Goal: Information Seeking & Learning: Learn about a topic

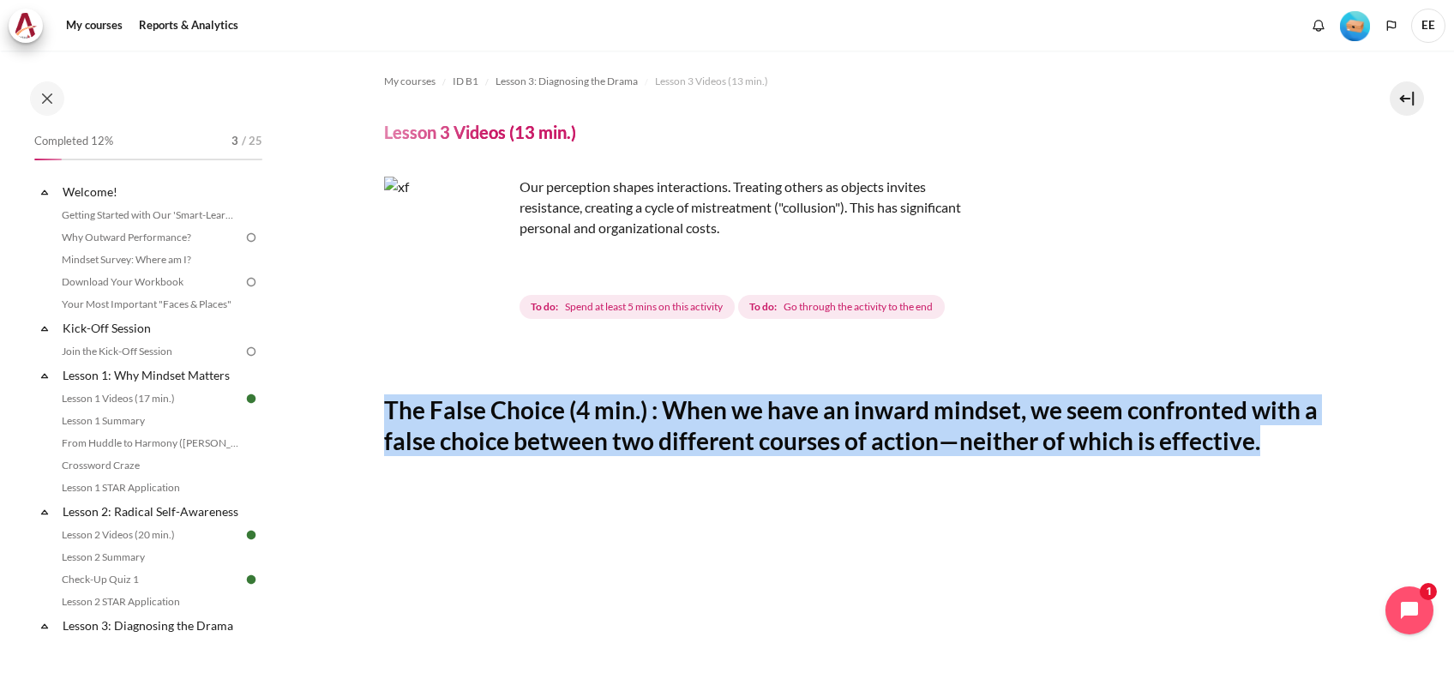
scroll to position [263, 0]
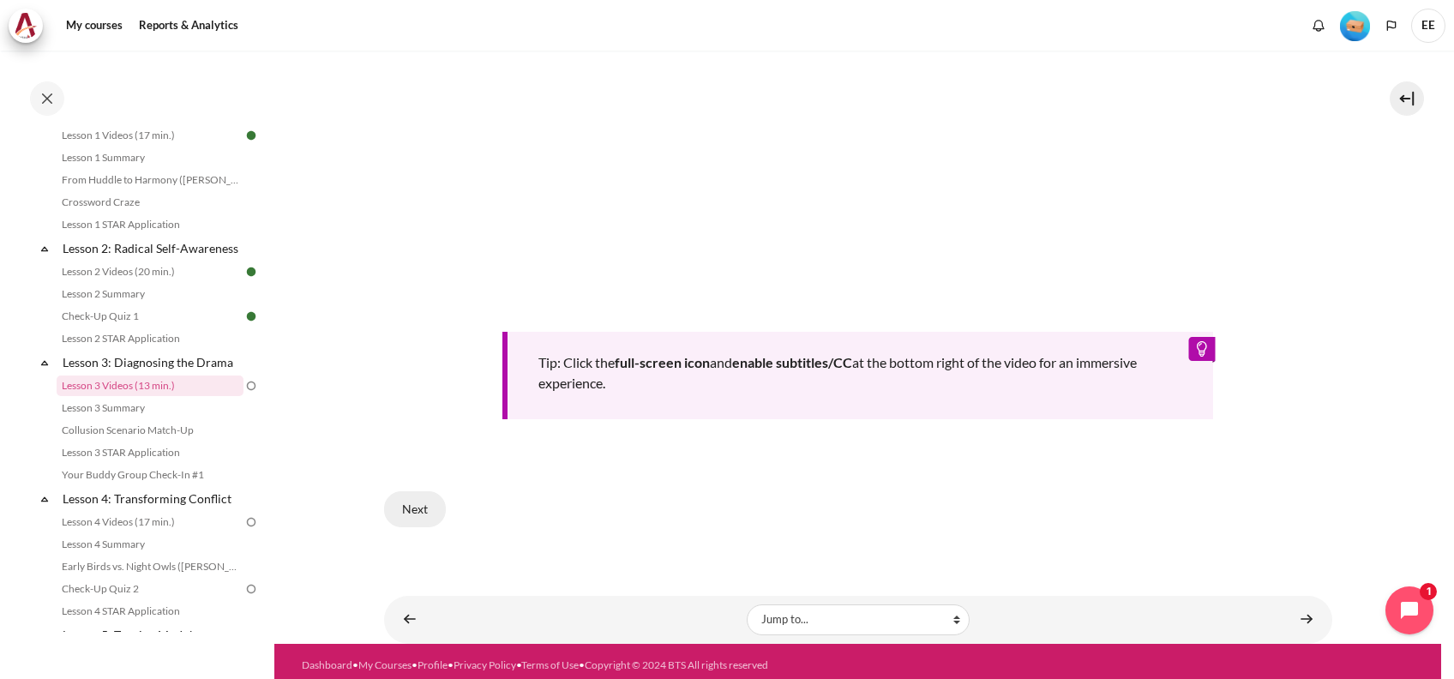
click at [410, 495] on button "Next" at bounding box center [415, 509] width 62 height 36
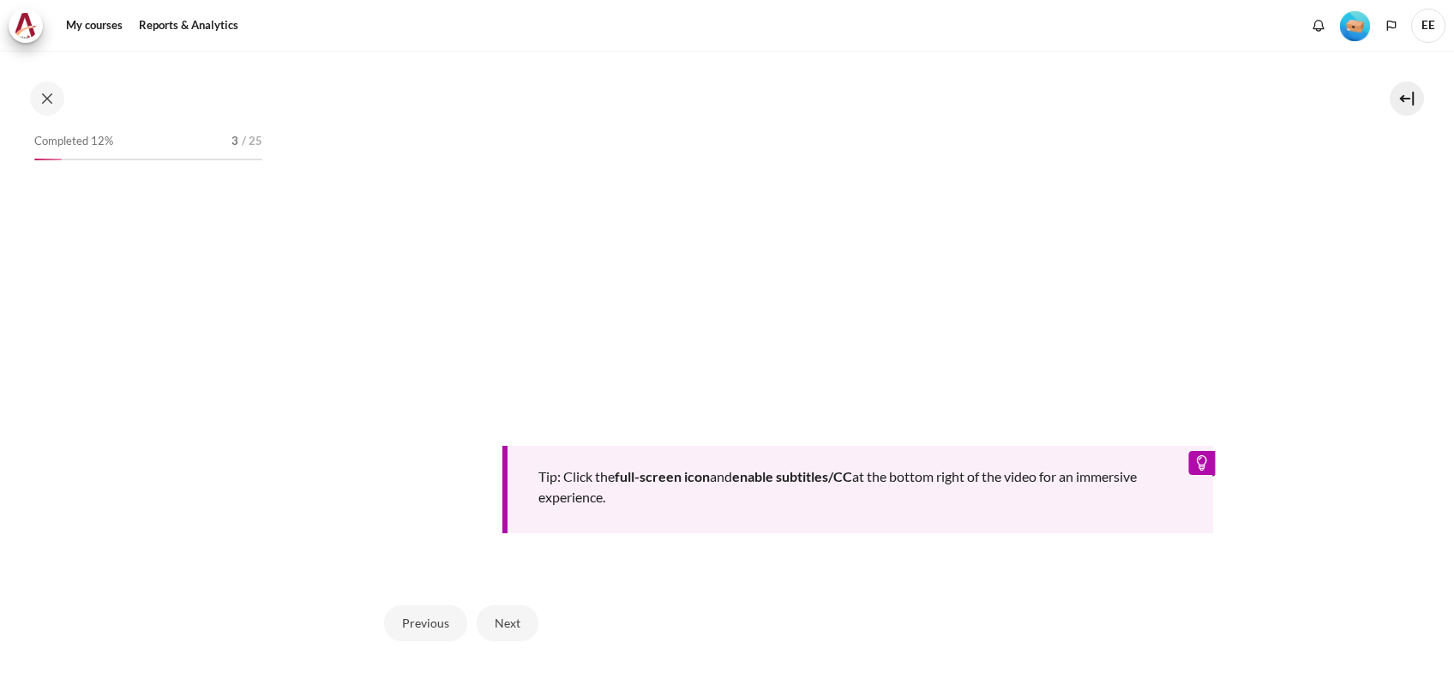
scroll to position [303, 0]
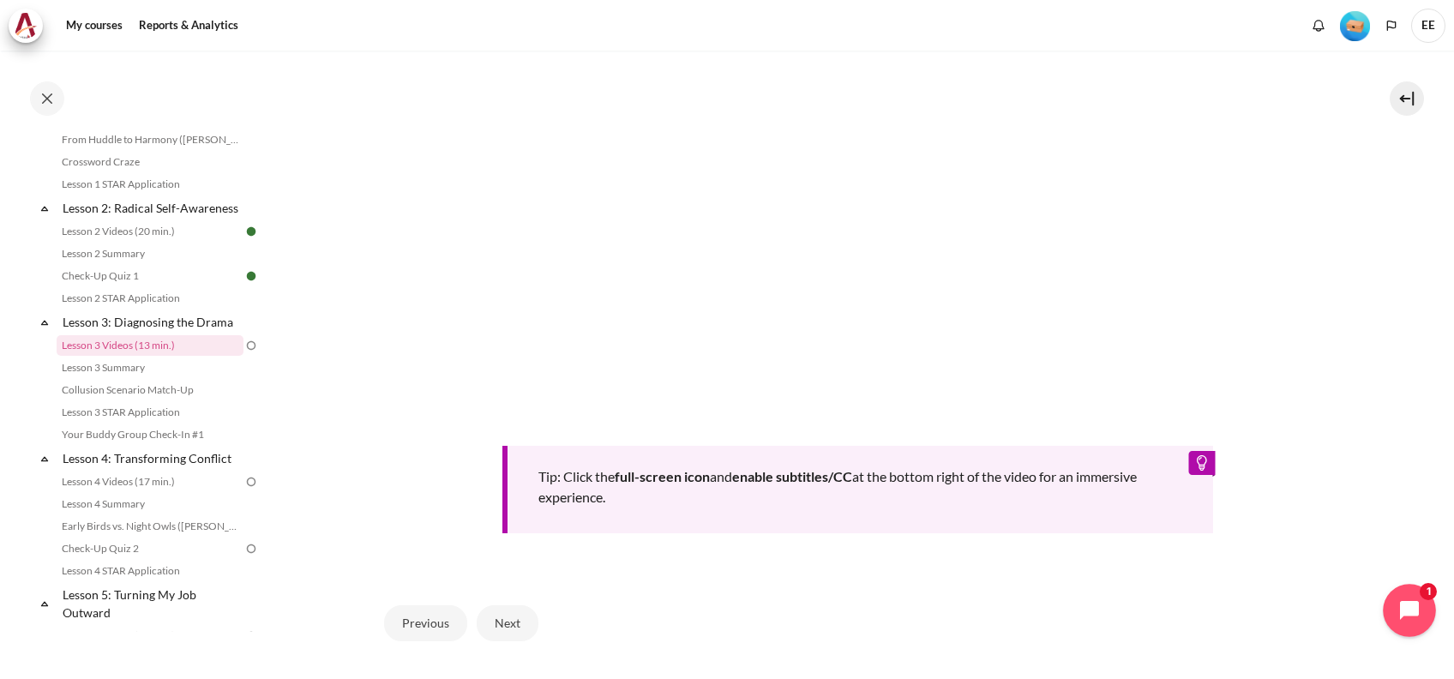
click at [1414, 592] on button "Open chat widget" at bounding box center [1409, 610] width 53 height 53
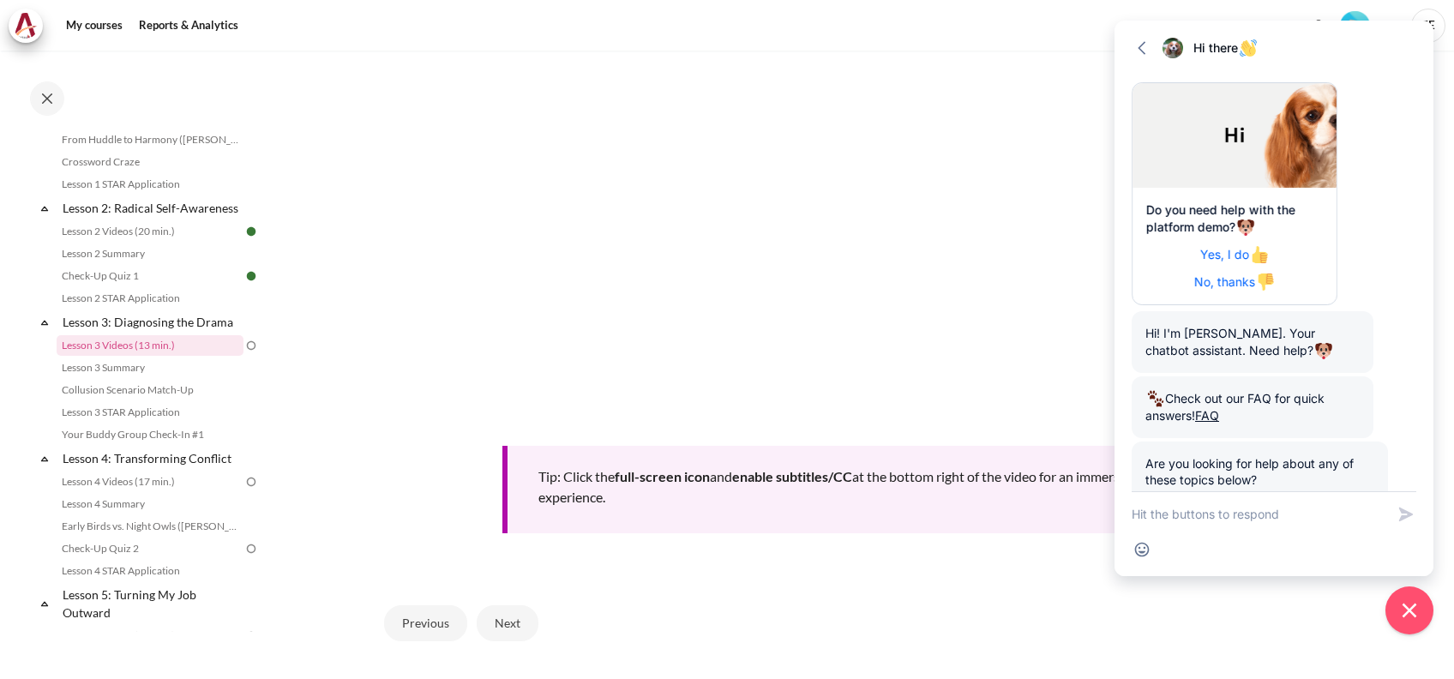
scroll to position [111, 0]
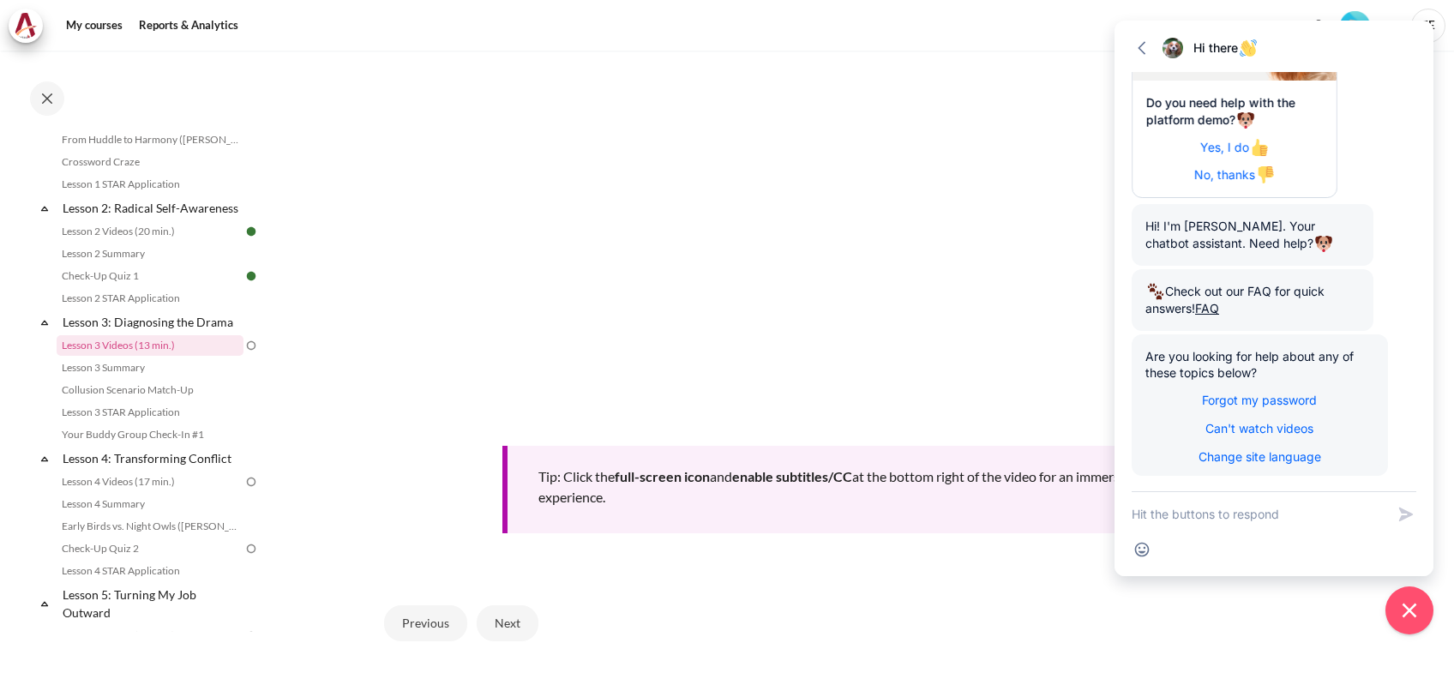
click at [926, 593] on div "Previous Next" at bounding box center [858, 623] width 948 height 70
click at [1146, 46] on icon "button" at bounding box center [1141, 47] width 17 height 17
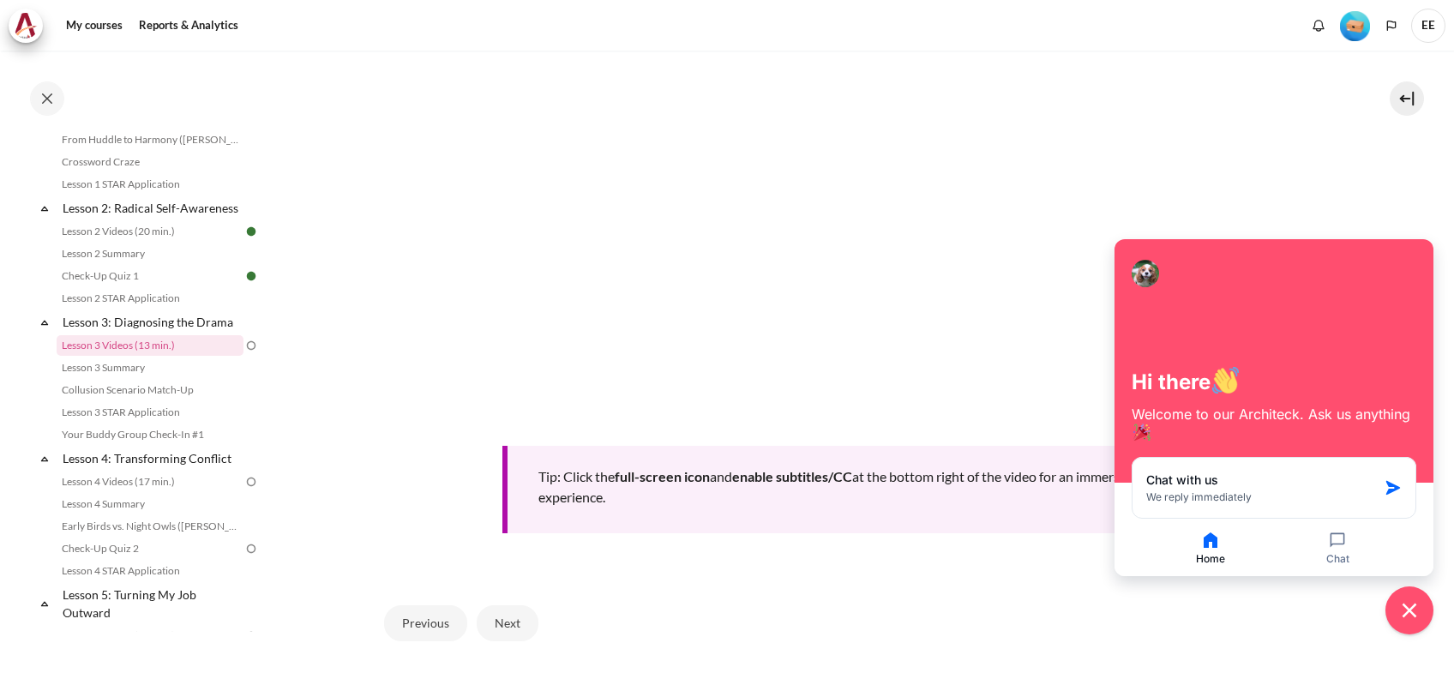
click at [957, 617] on div "Previous Next" at bounding box center [858, 623] width 948 height 70
click at [758, 597] on div "Previous Next" at bounding box center [858, 623] width 948 height 70
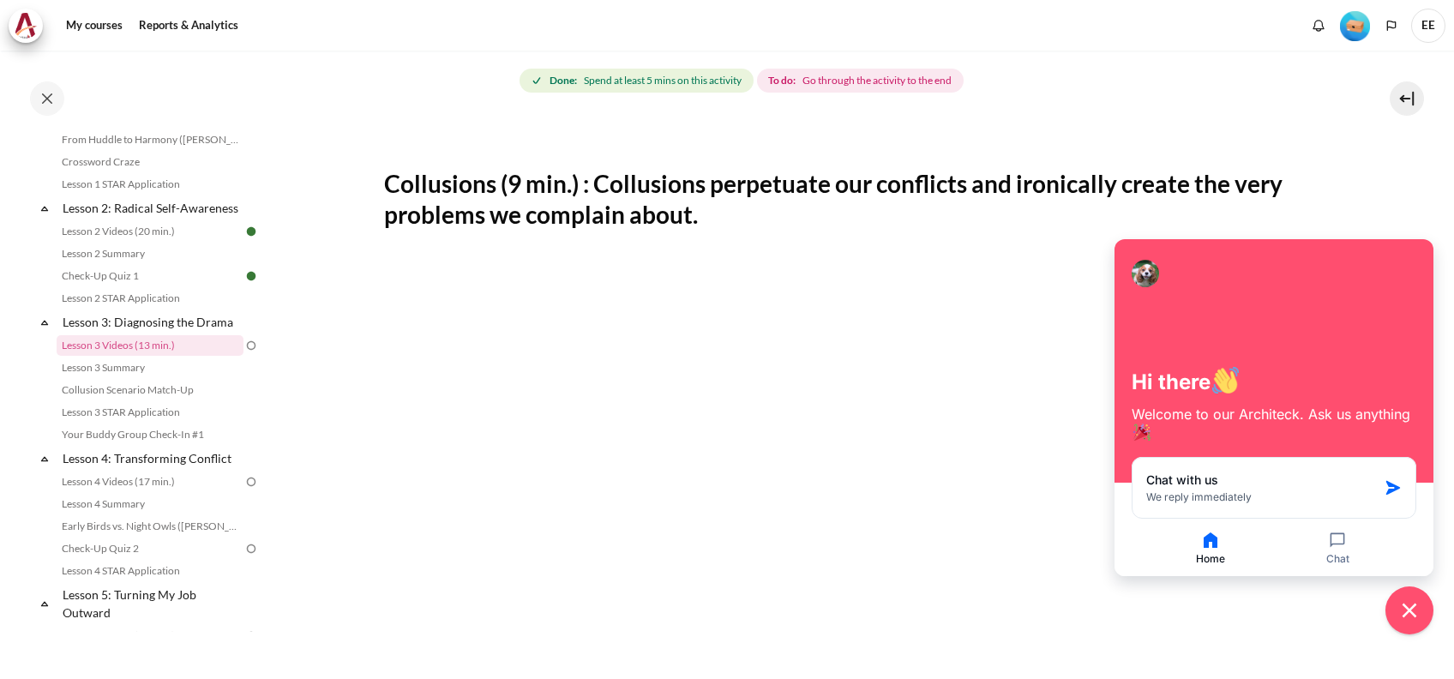
scroll to position [273, 0]
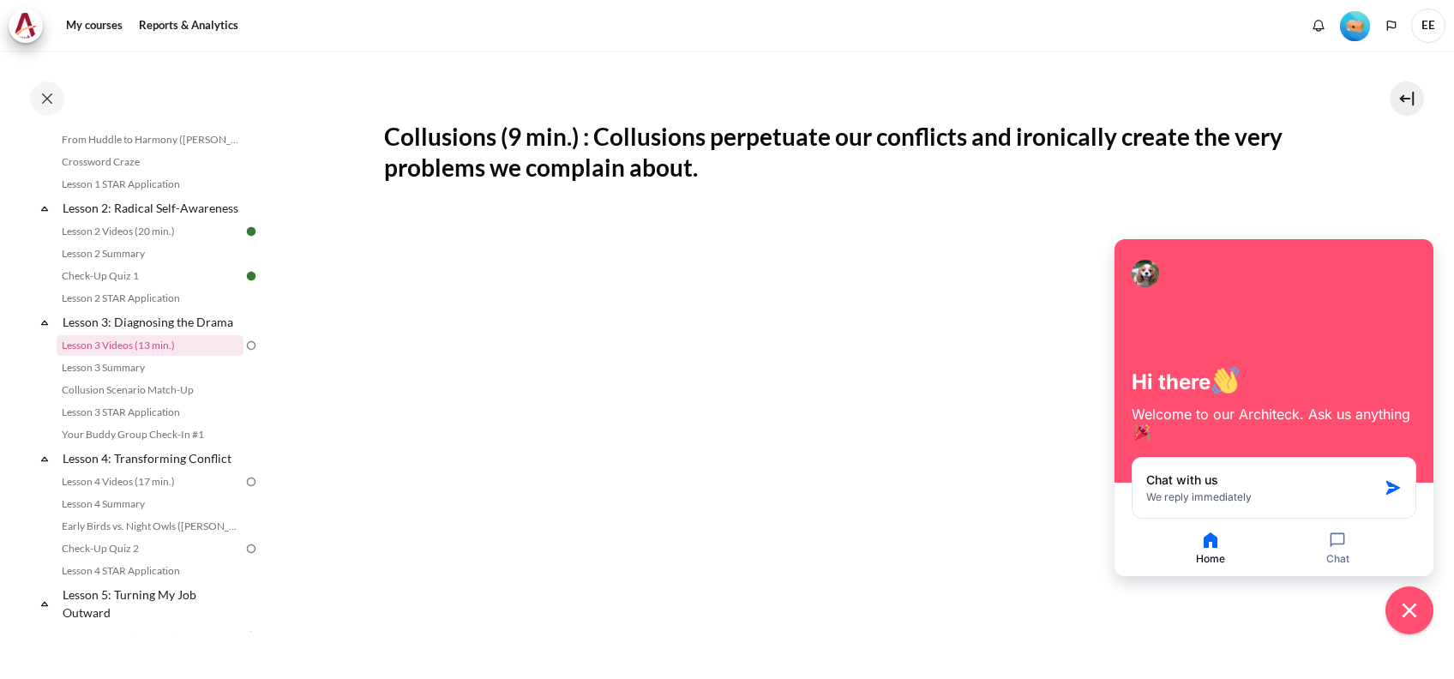
drag, startPoint x: 723, startPoint y: 163, endPoint x: 598, endPoint y: 129, distance: 128.7
click at [598, 129] on h2 "Collusions (9 min.) : Collusions perpetuate our conflicts and ironically create…" at bounding box center [858, 152] width 948 height 63
copy h2 "Collusions perpetuate our conflicts and ironically create the very problems we …"
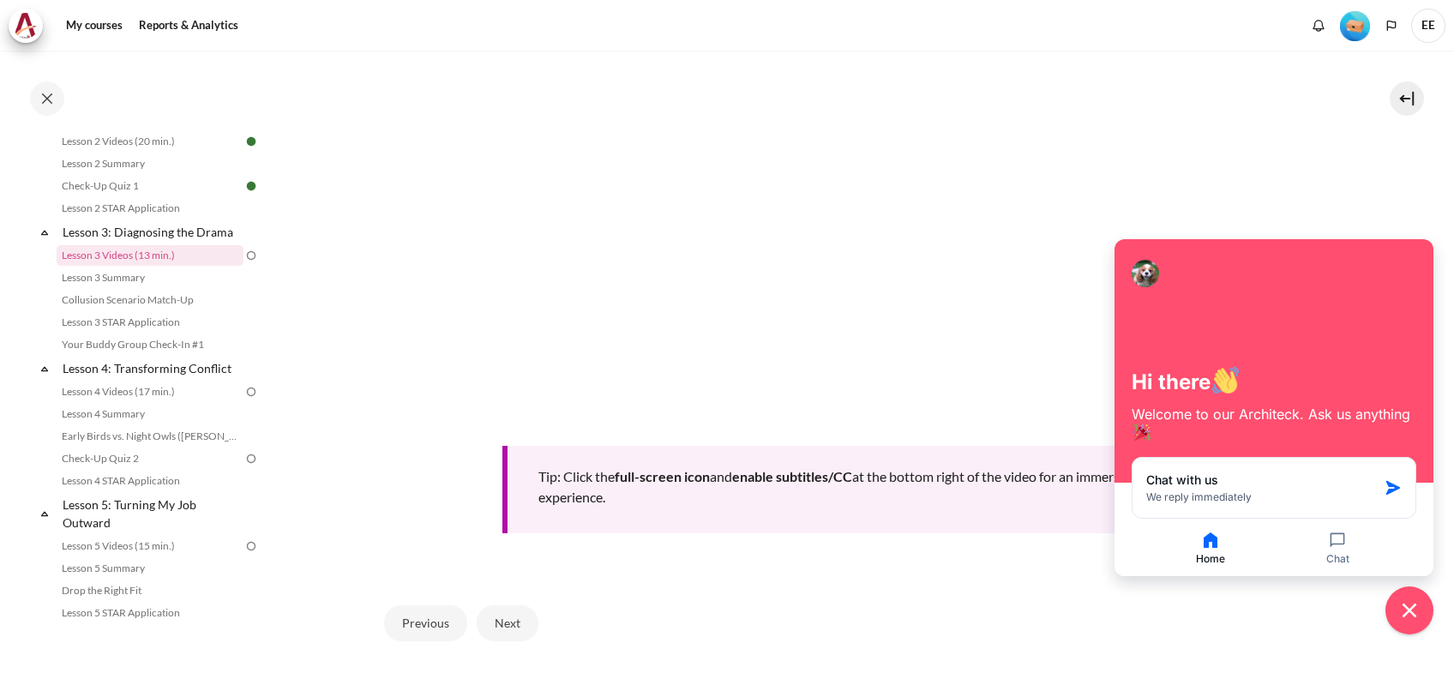
scroll to position [401, 0]
click at [319, 340] on section "My courses ID B1 Lesson 3: Diagnosing the Drama Lesson 3 Videos (13 min.) Lesso…" at bounding box center [857, 95] width 1167 height 1323
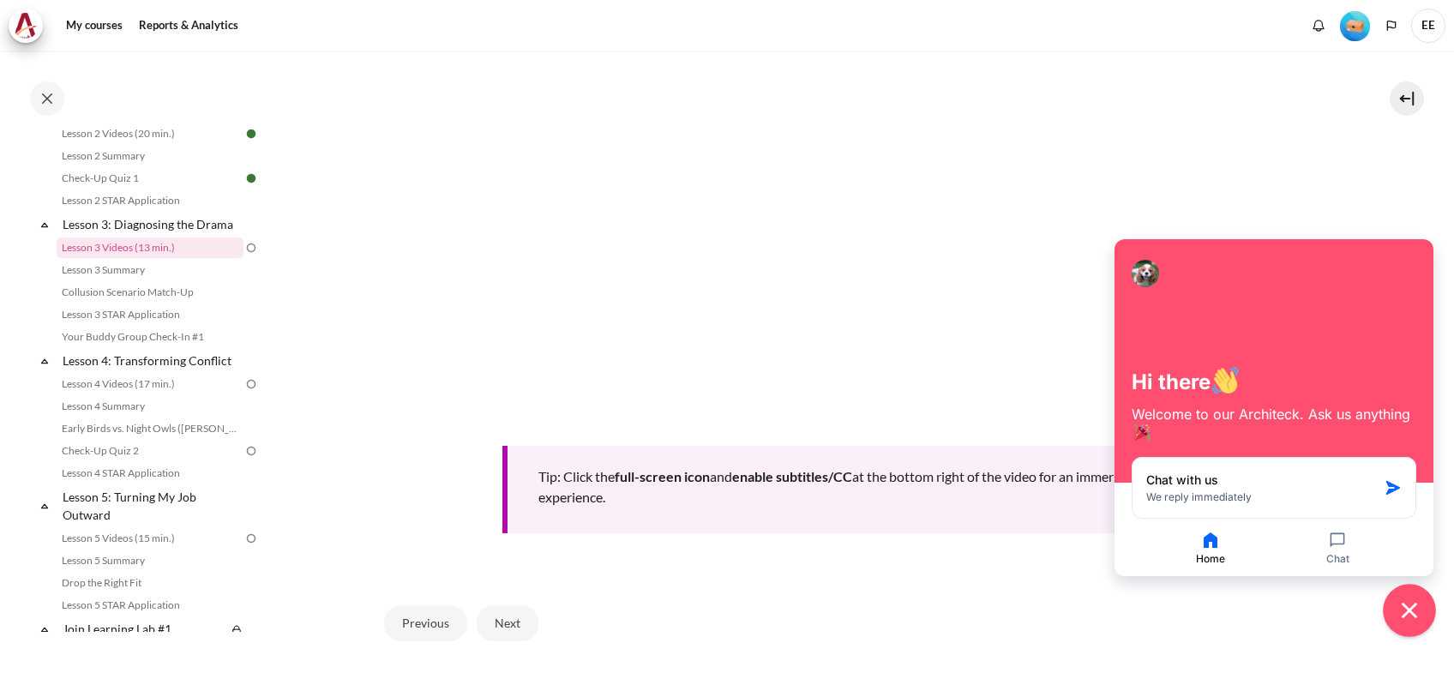
click at [1409, 616] on icon "Close chat widget" at bounding box center [1409, 610] width 27 height 27
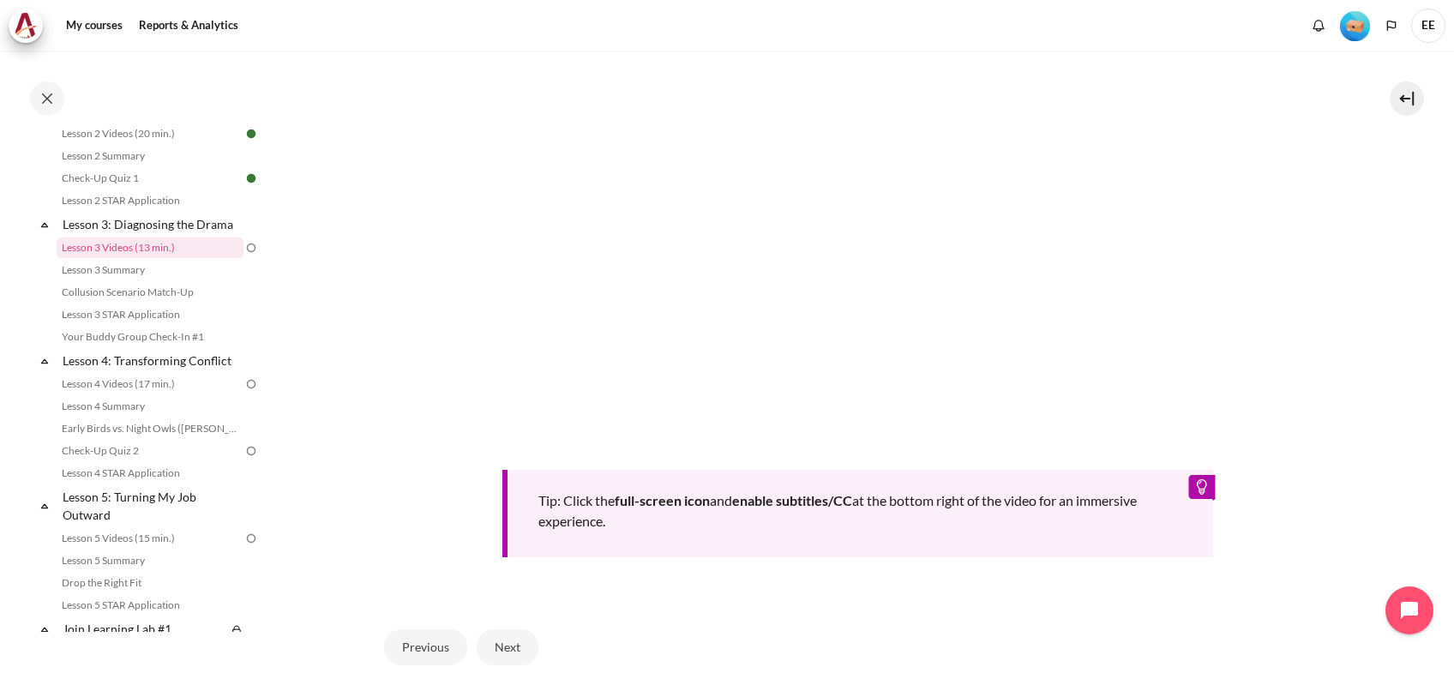
scroll to position [616, 0]
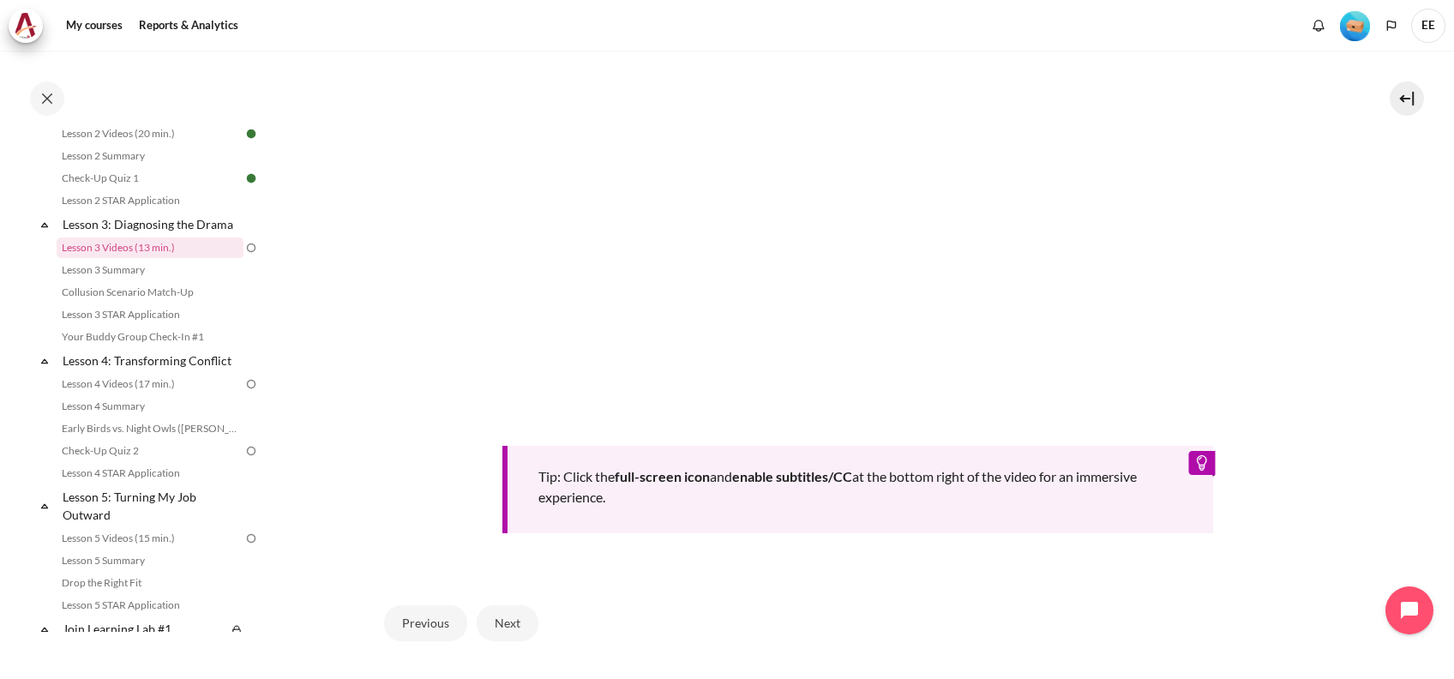
click at [1399, 163] on section "My courses ID B1 Lesson 3: Diagnosing the Drama Lesson 3 Videos (13 min.) Lesso…" at bounding box center [857, 95] width 1167 height 1323
click at [1407, 96] on button at bounding box center [1406, 98] width 34 height 34
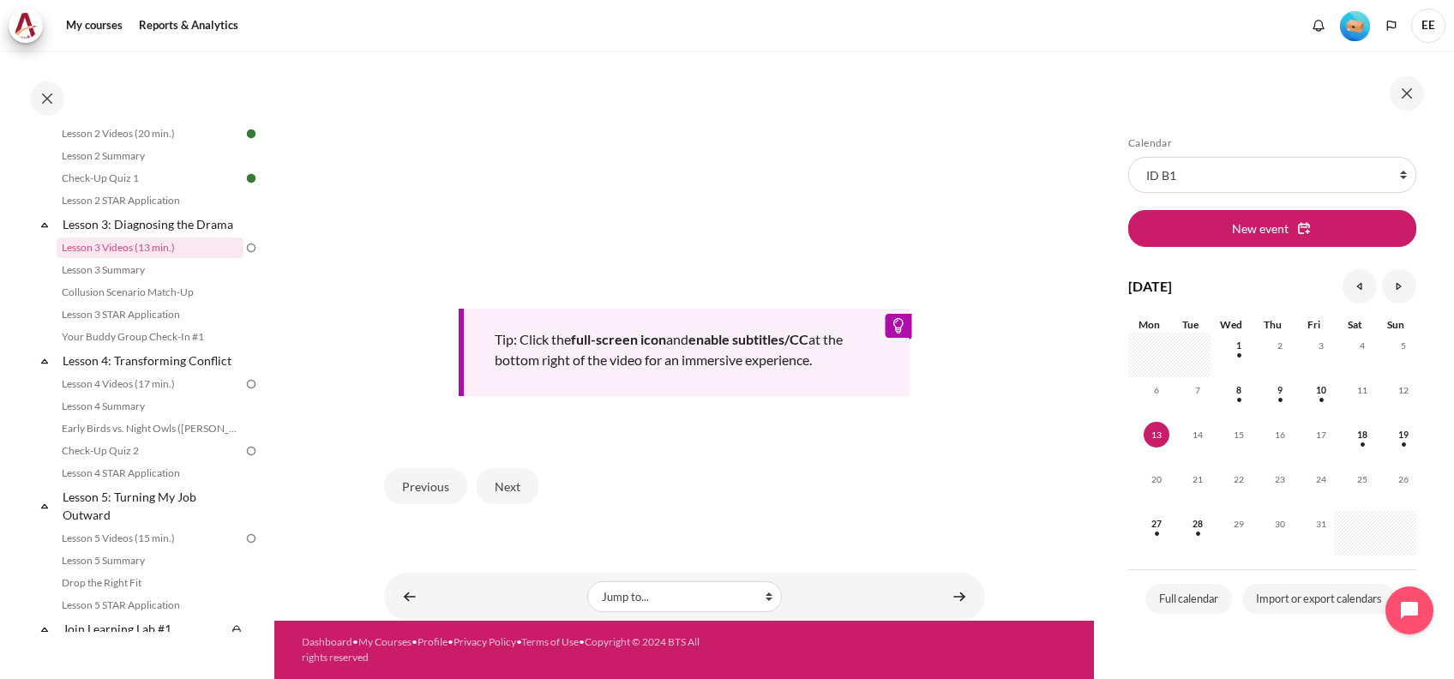
scroll to position [577, 0]
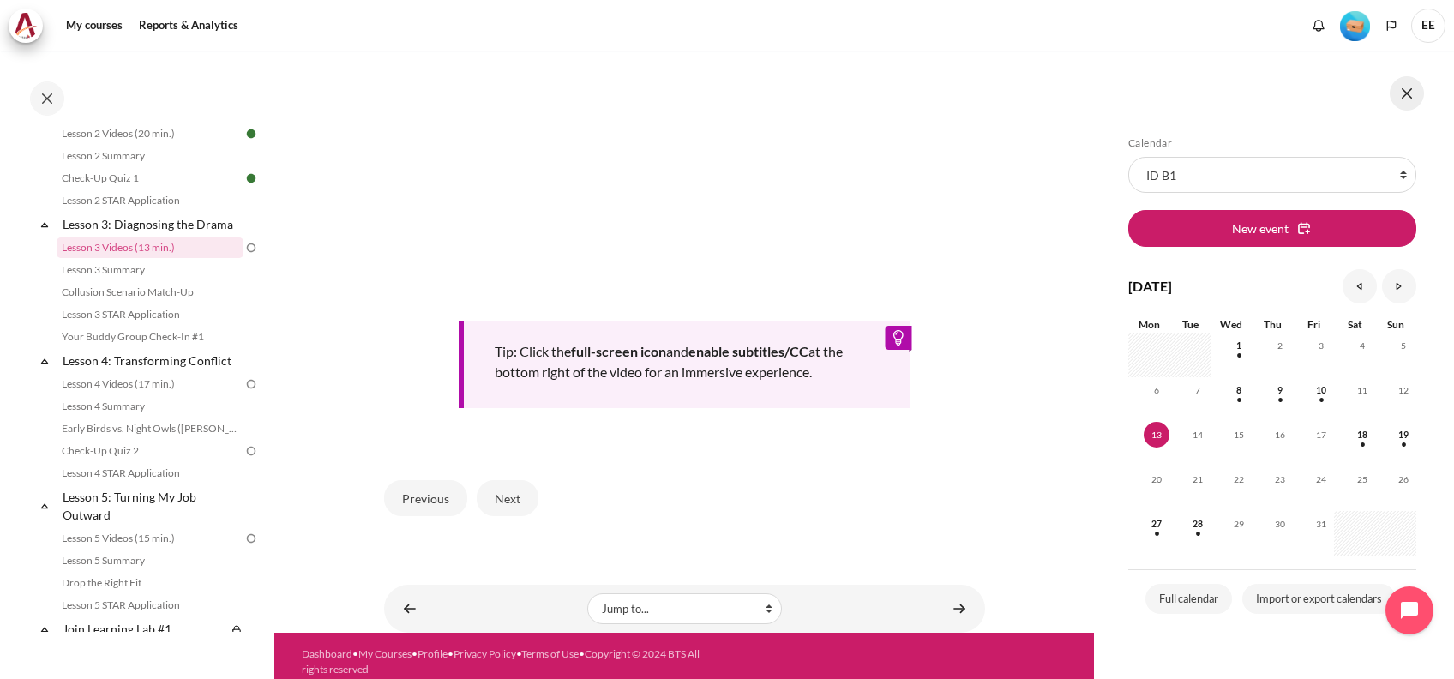
click at [1406, 82] on button at bounding box center [1406, 93] width 34 height 34
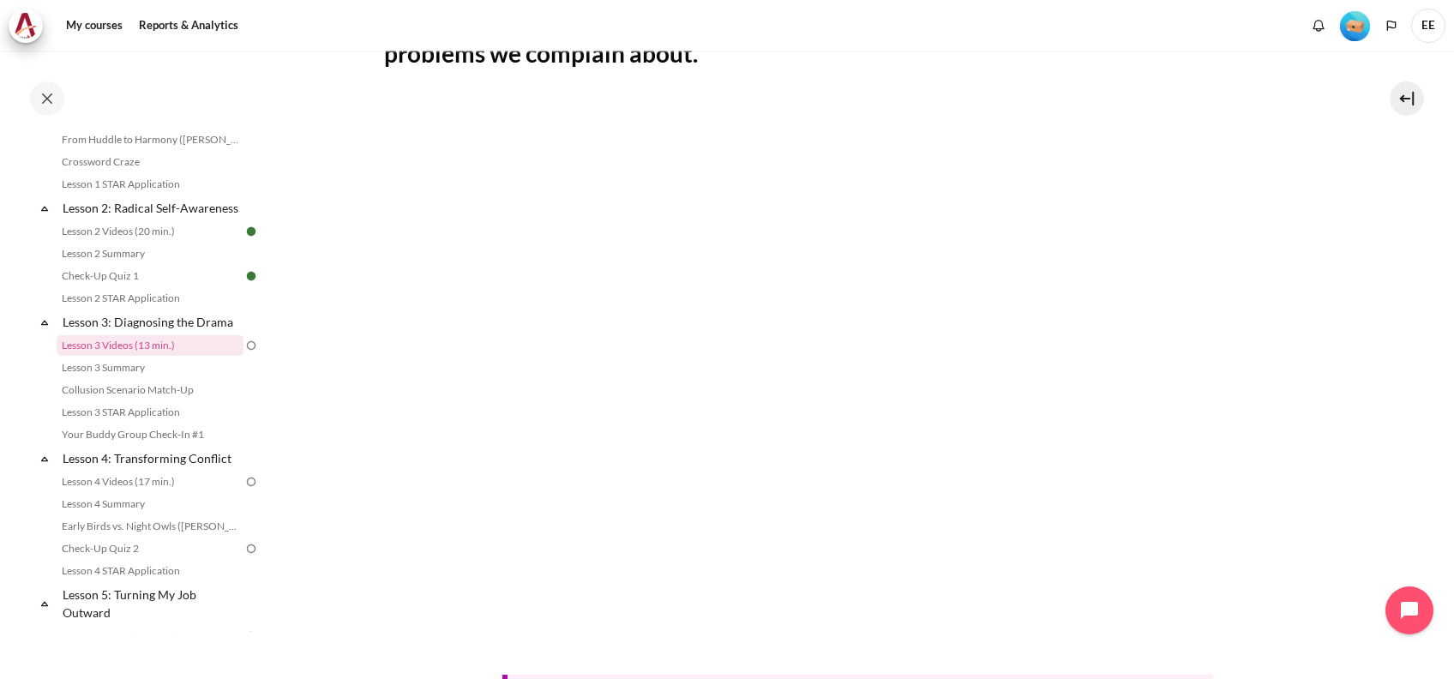
scroll to position [730, 0]
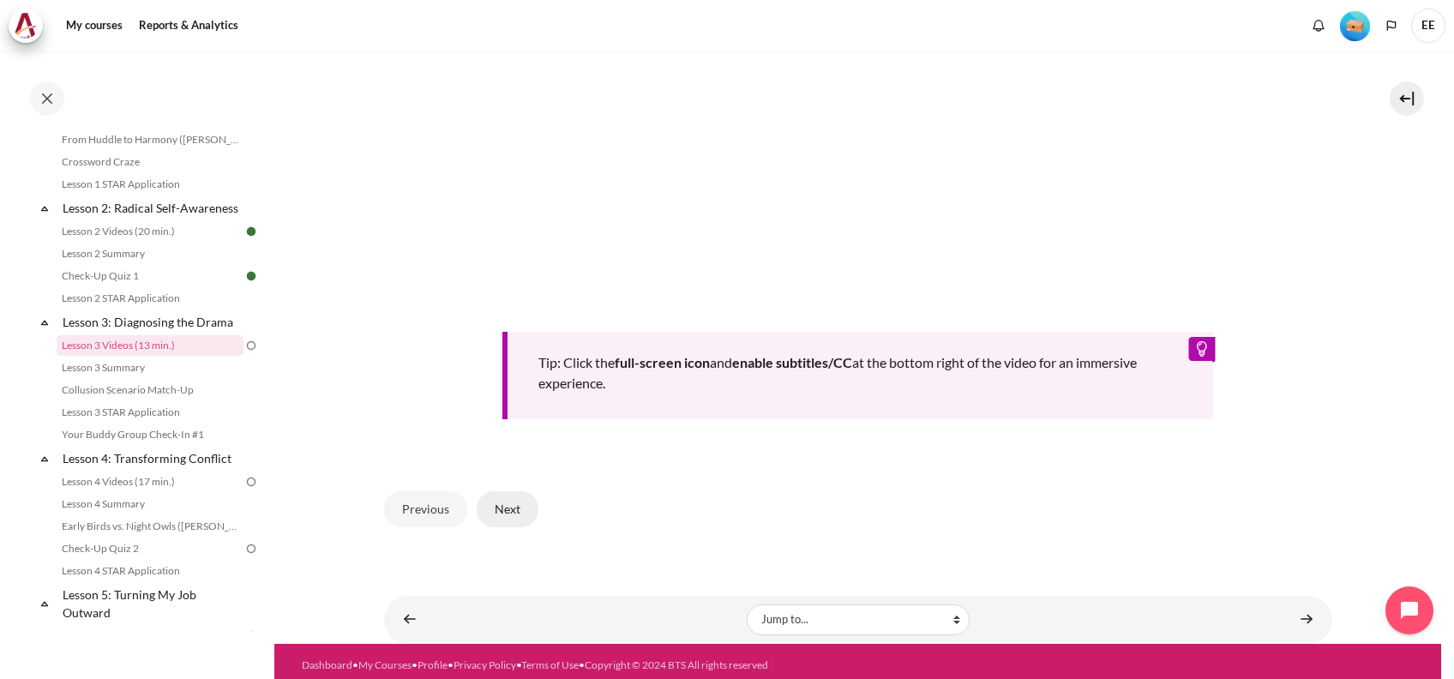
click at [498, 497] on button "Next" at bounding box center [508, 509] width 62 height 36
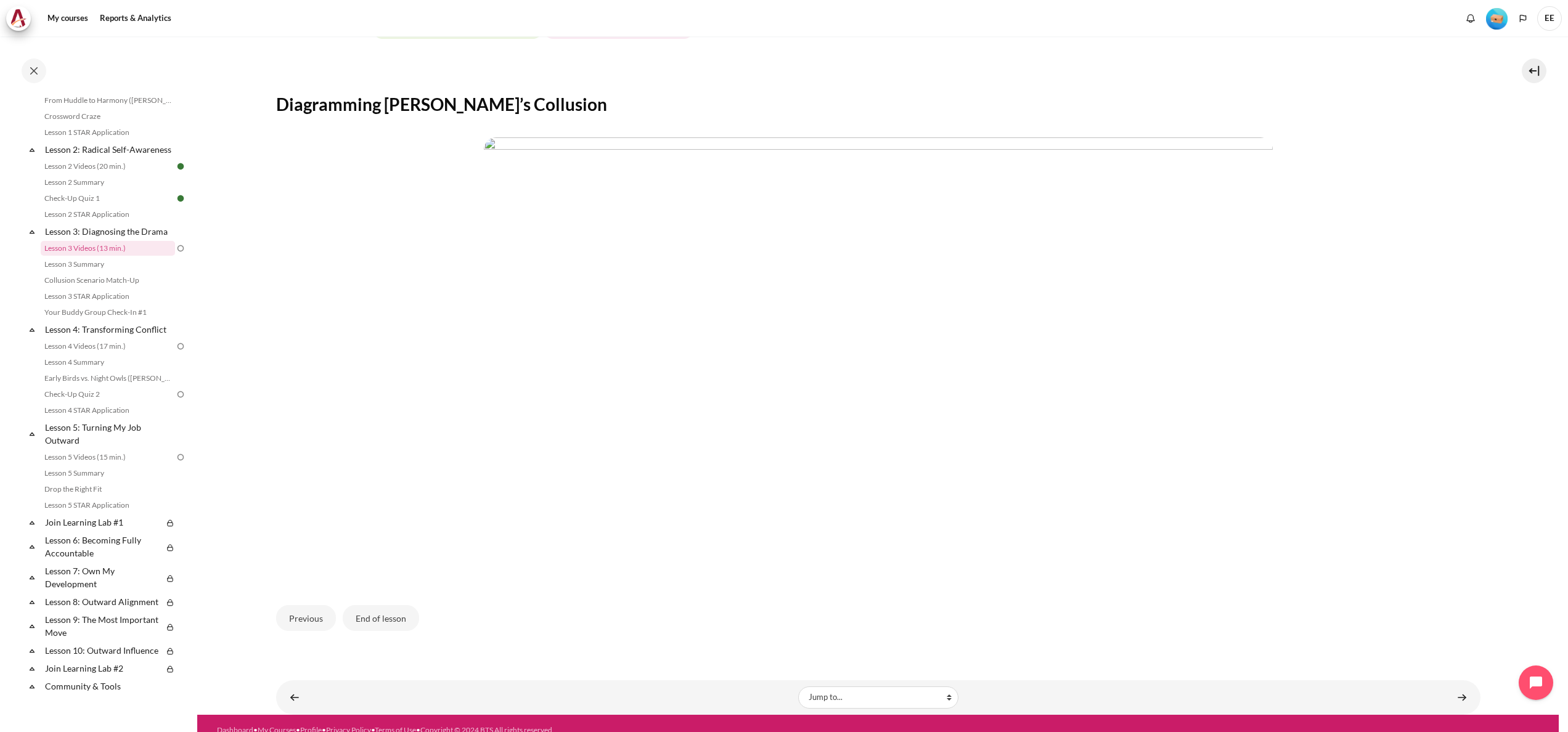
scroll to position [203, 0]
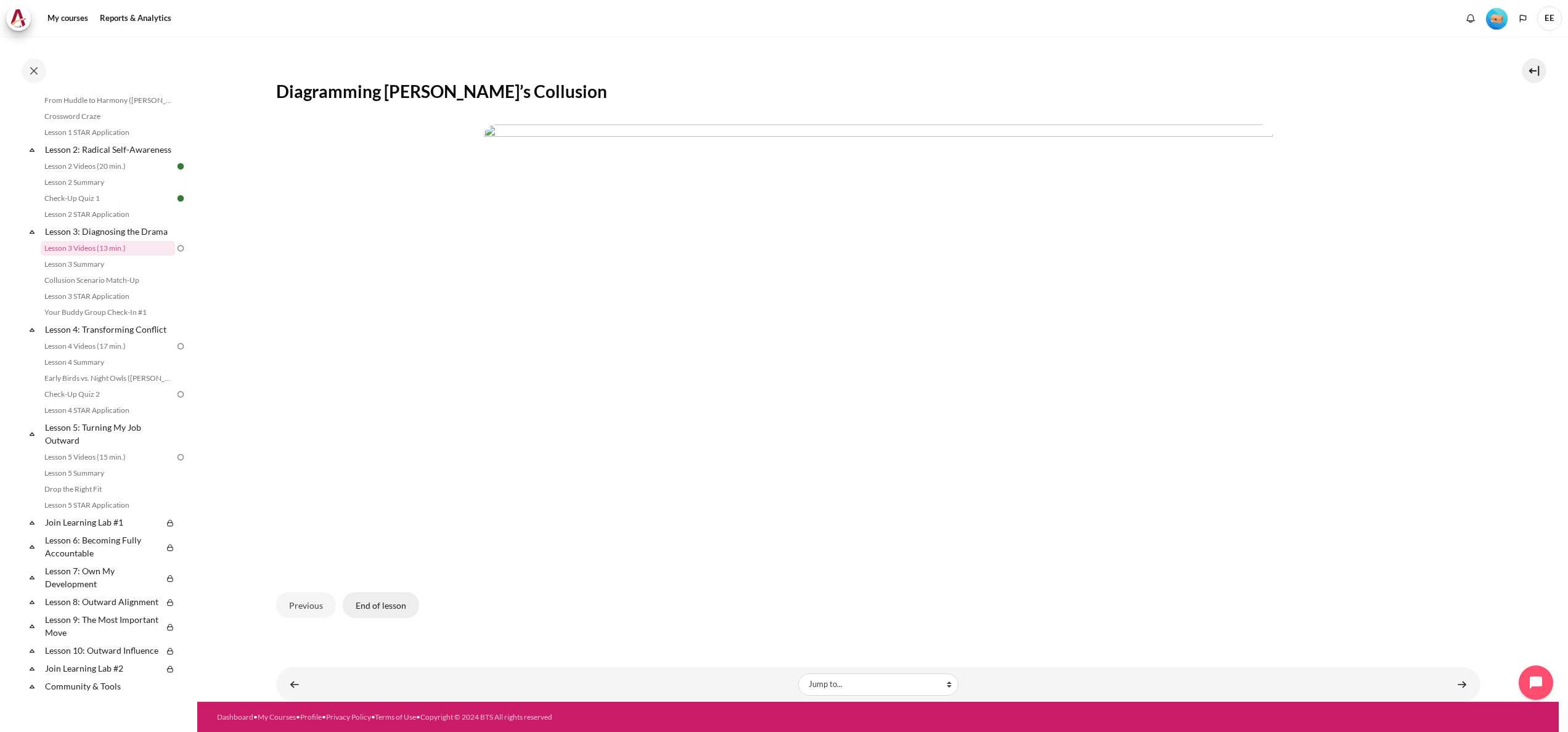
click at [393, 488] on button "End of lesson" at bounding box center [381, 605] width 76 height 26
click at [395, 488] on button "End of lesson" at bounding box center [381, 605] width 76 height 26
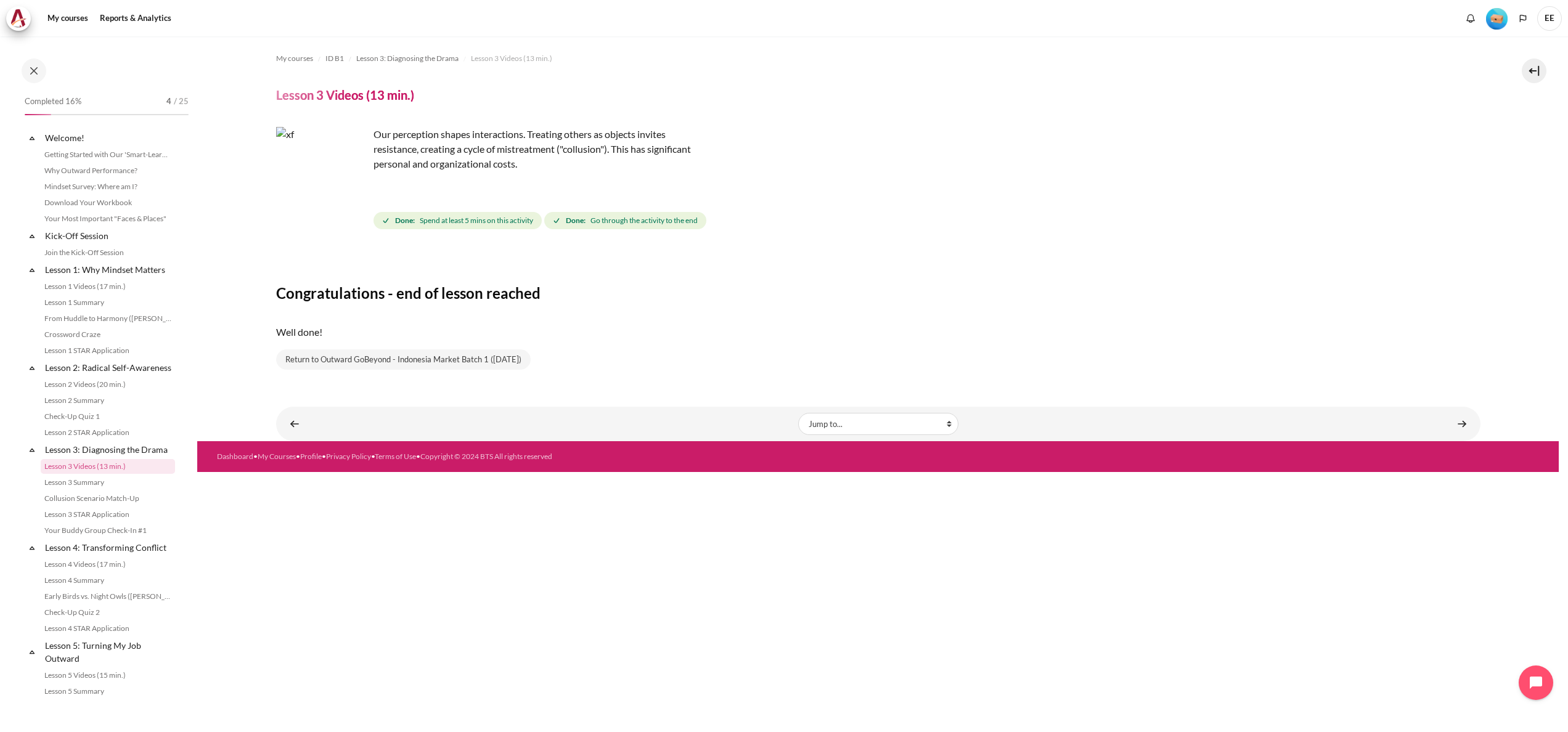
scroll to position [110, 0]
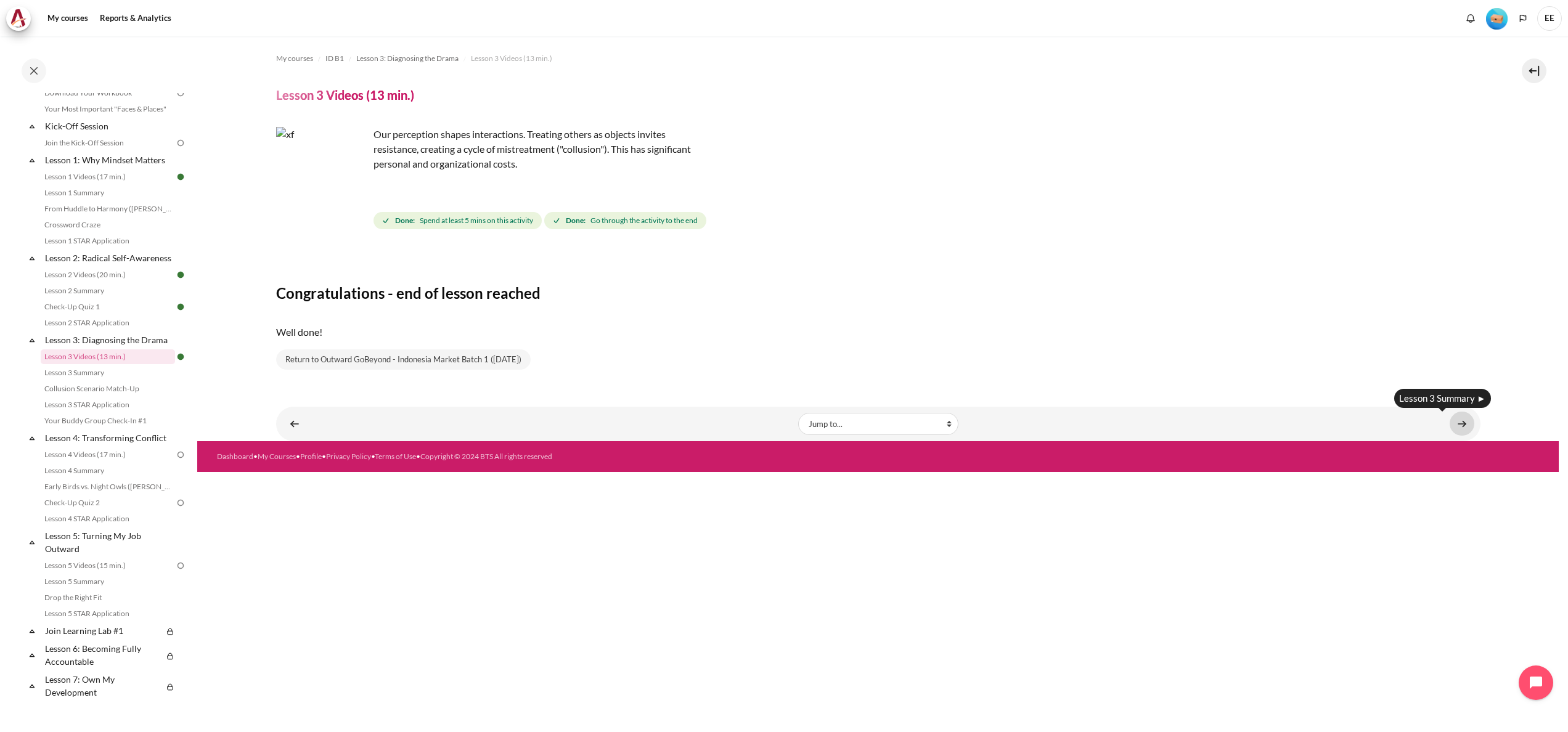
click at [1467, 425] on link "Content" at bounding box center [1462, 424] width 24 height 24
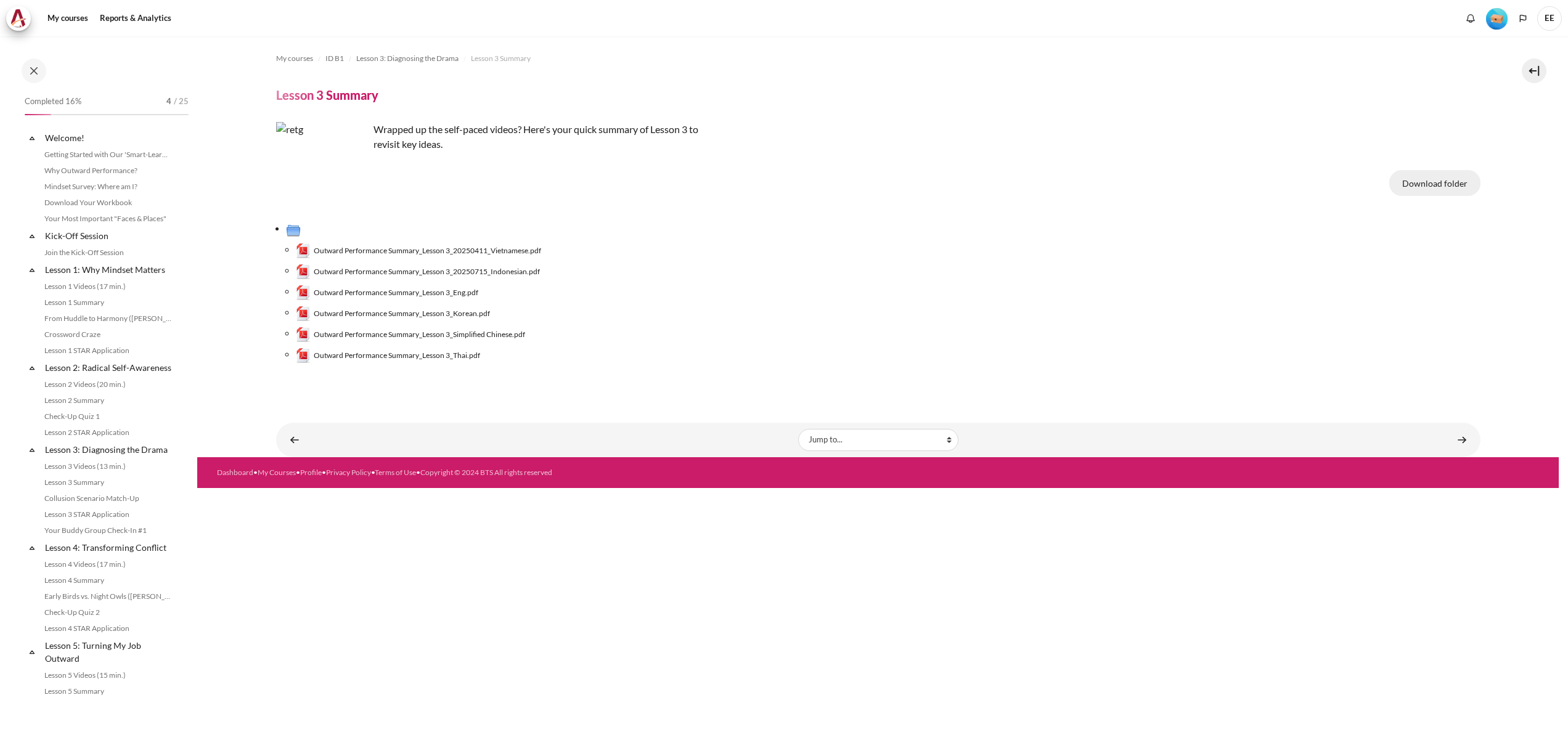
scroll to position [126, 0]
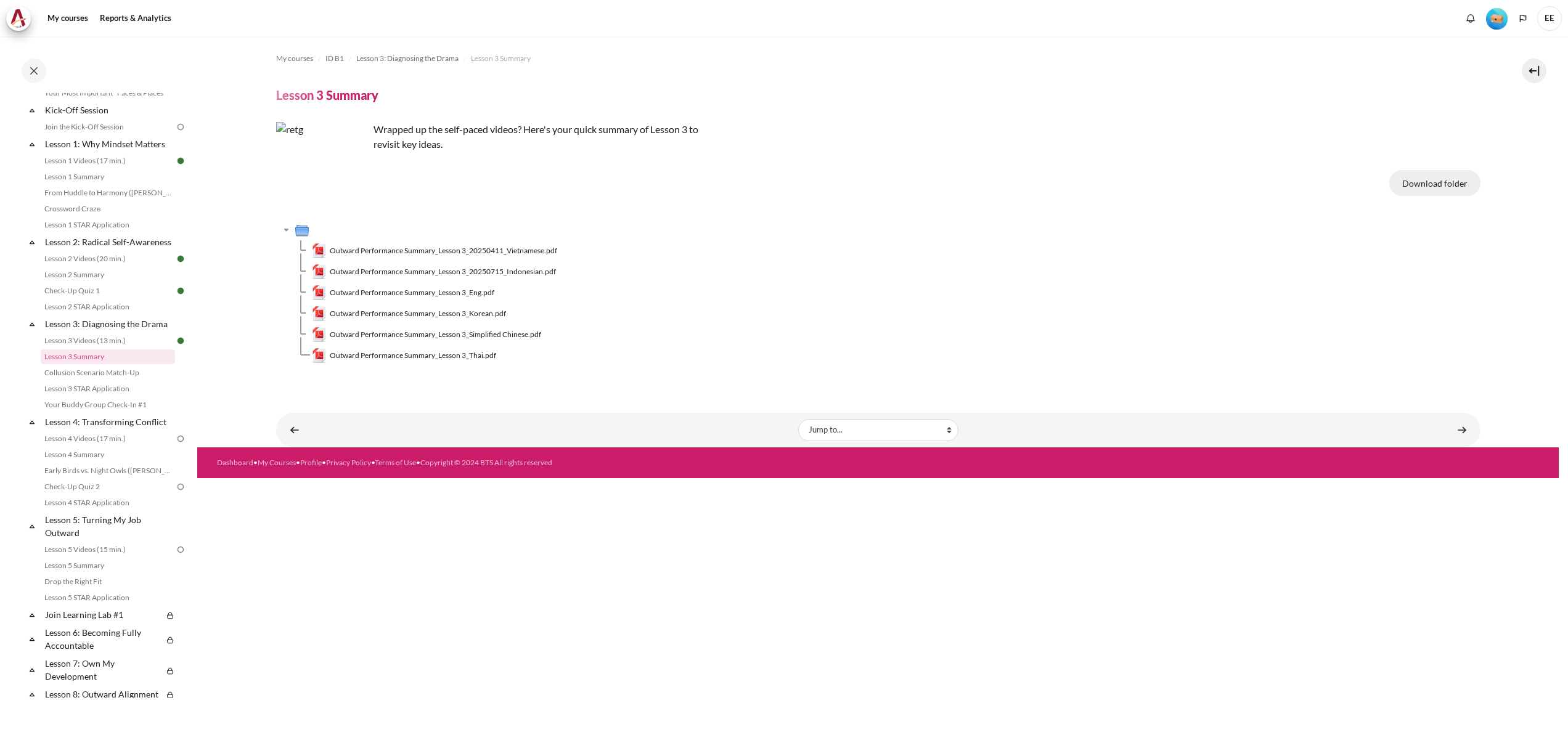
click at [1421, 180] on button "Download folder" at bounding box center [1434, 183] width 91 height 26
click at [1434, 185] on button "Download folder" at bounding box center [1434, 183] width 91 height 26
click at [873, 242] on td "Outward Performance Summary_Lesson 3_20250411_Vietnamese.pdf" at bounding box center [896, 250] width 1168 height 21
click at [1459, 424] on link "Content" at bounding box center [1462, 429] width 24 height 24
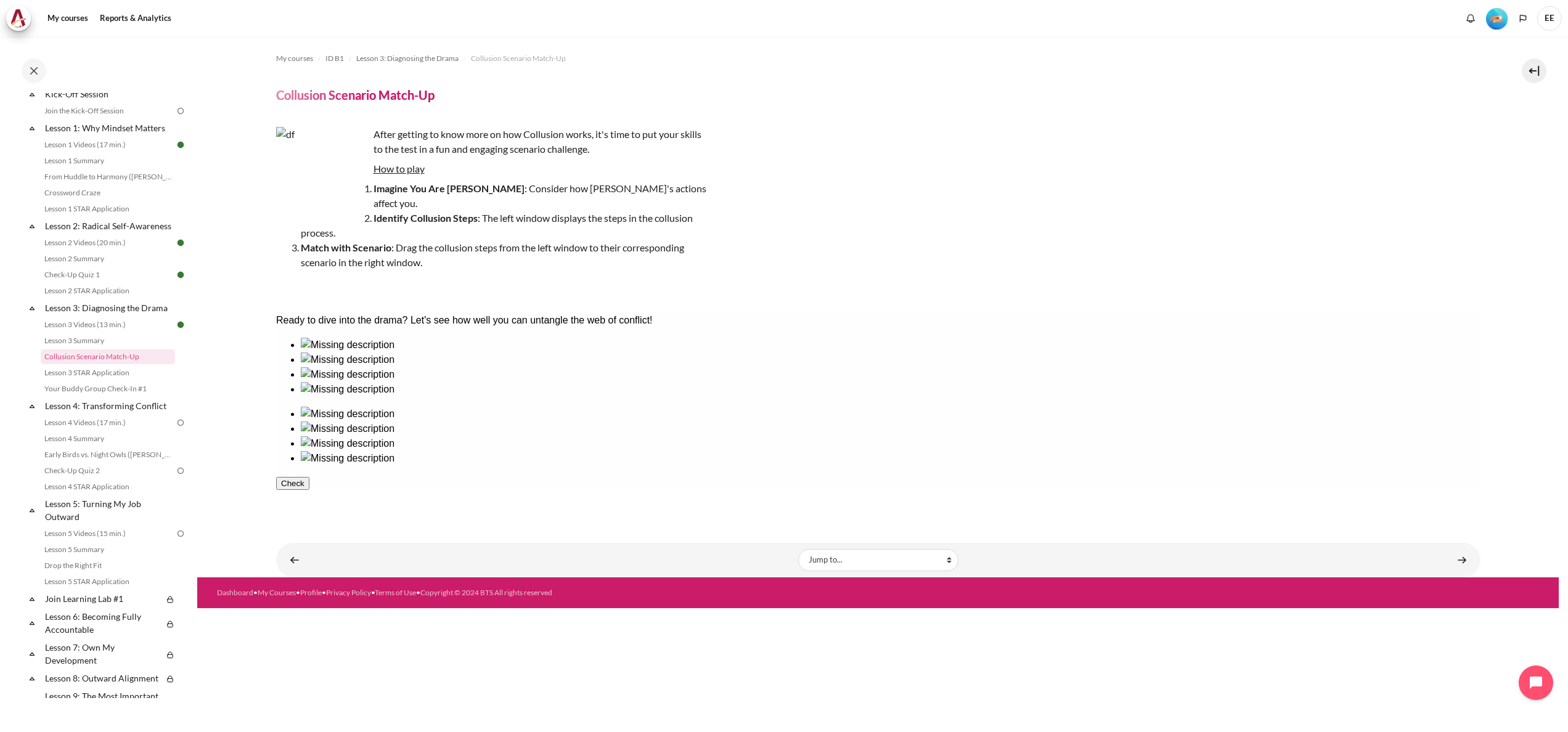
click at [493, 499] on div "My courses ID B1 Lesson 3: Diagnosing the Drama Collusion Scenario Match-Up Col…" at bounding box center [878, 280] width 1204 height 488
click at [326, 352] on div at bounding box center [889, 352] width 1180 height 0
drag, startPoint x: 324, startPoint y: 398, endPoint x: 332, endPoint y: 398, distance: 8.0
click at [332, 397] on ul at bounding box center [877, 367] width 1204 height 59
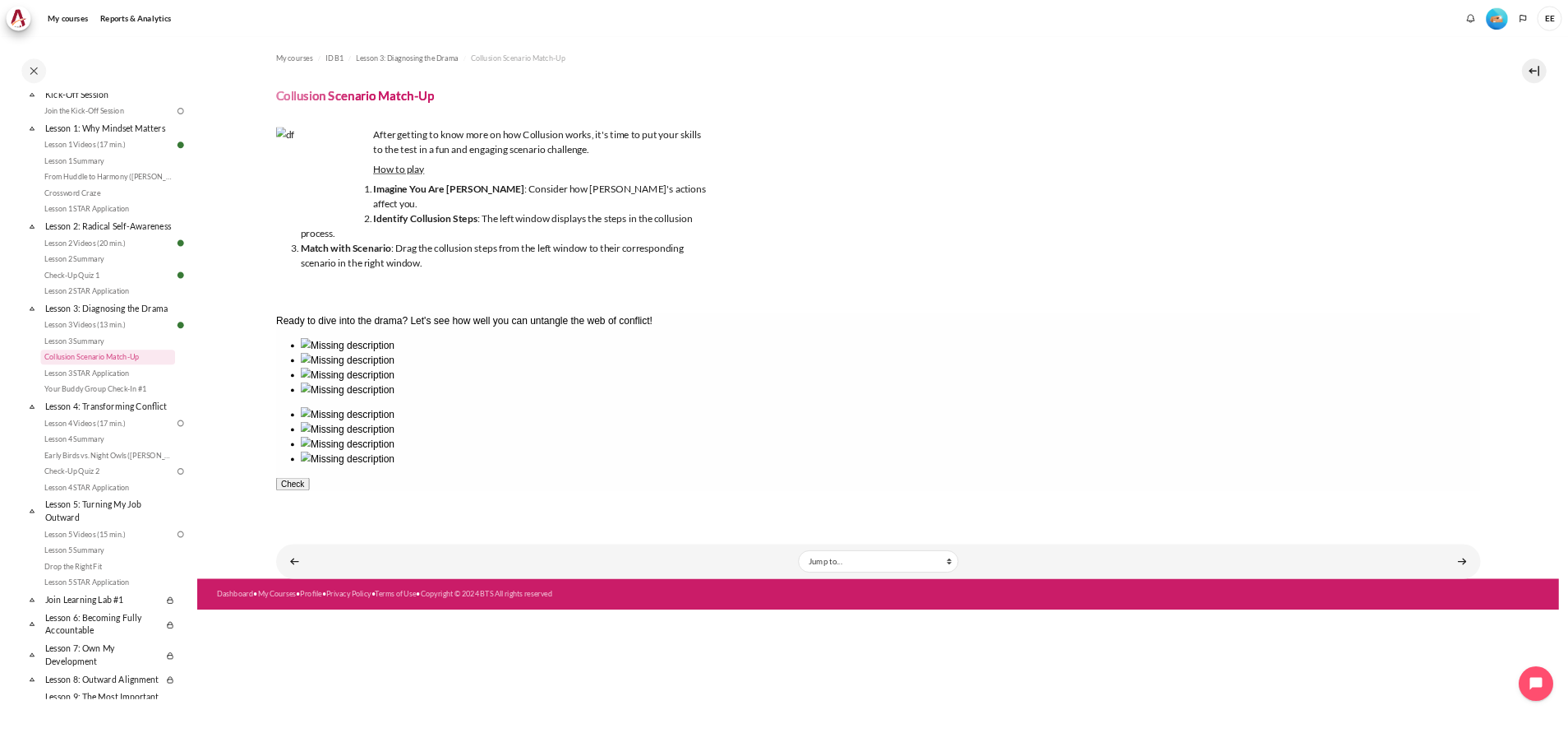
scroll to position [190, 0]
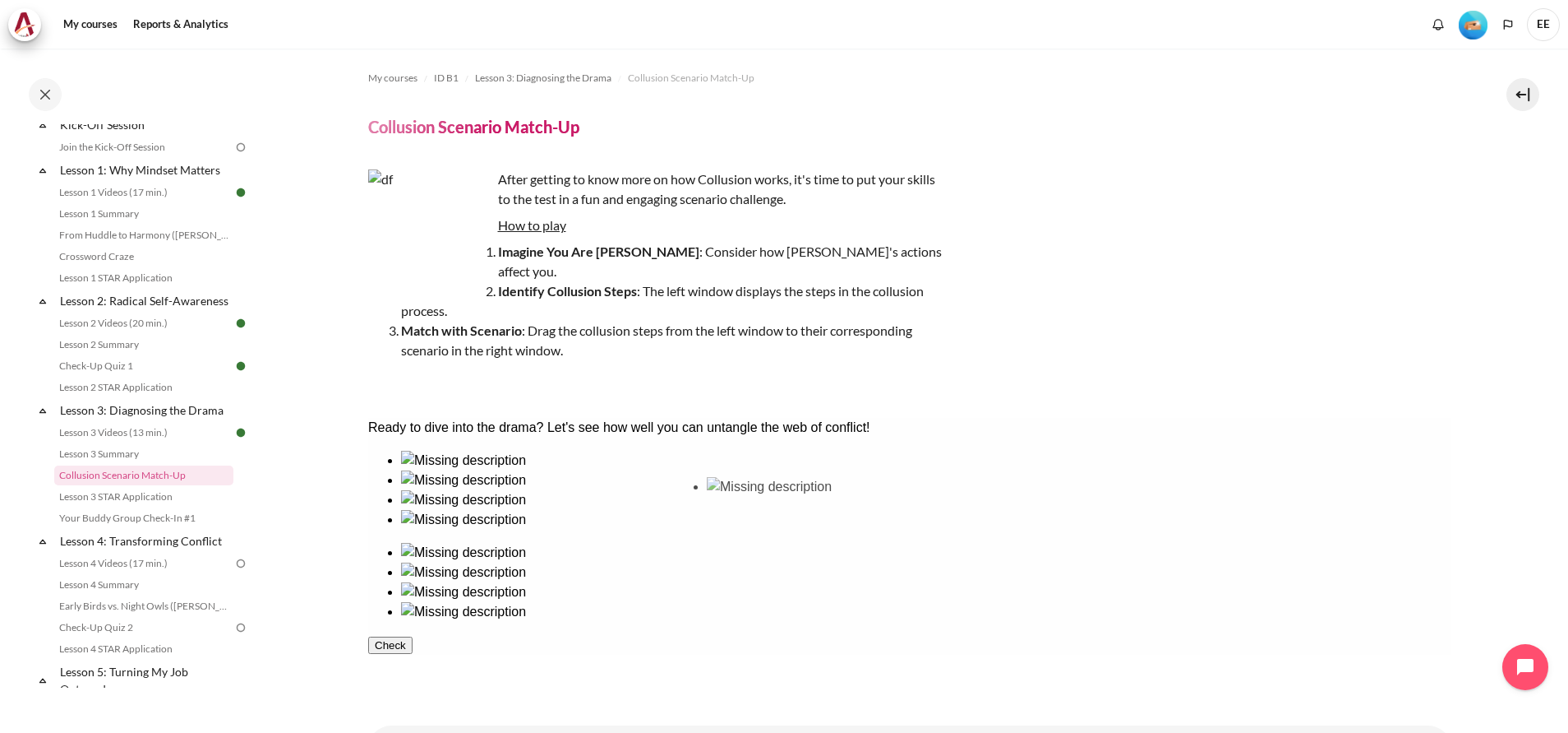
click at [764, 530] on ul at bounding box center [909, 490] width 1084 height 79
drag, startPoint x: 462, startPoint y: 543, endPoint x: 993, endPoint y: 542, distance: 531.0
drag, startPoint x: 775, startPoint y: 519, endPoint x: 745, endPoint y: 522, distance: 30.1
click at [745, 522] on ul at bounding box center [909, 490] width 1084 height 79
drag, startPoint x: 952, startPoint y: 527, endPoint x: 935, endPoint y: 525, distance: 17.1
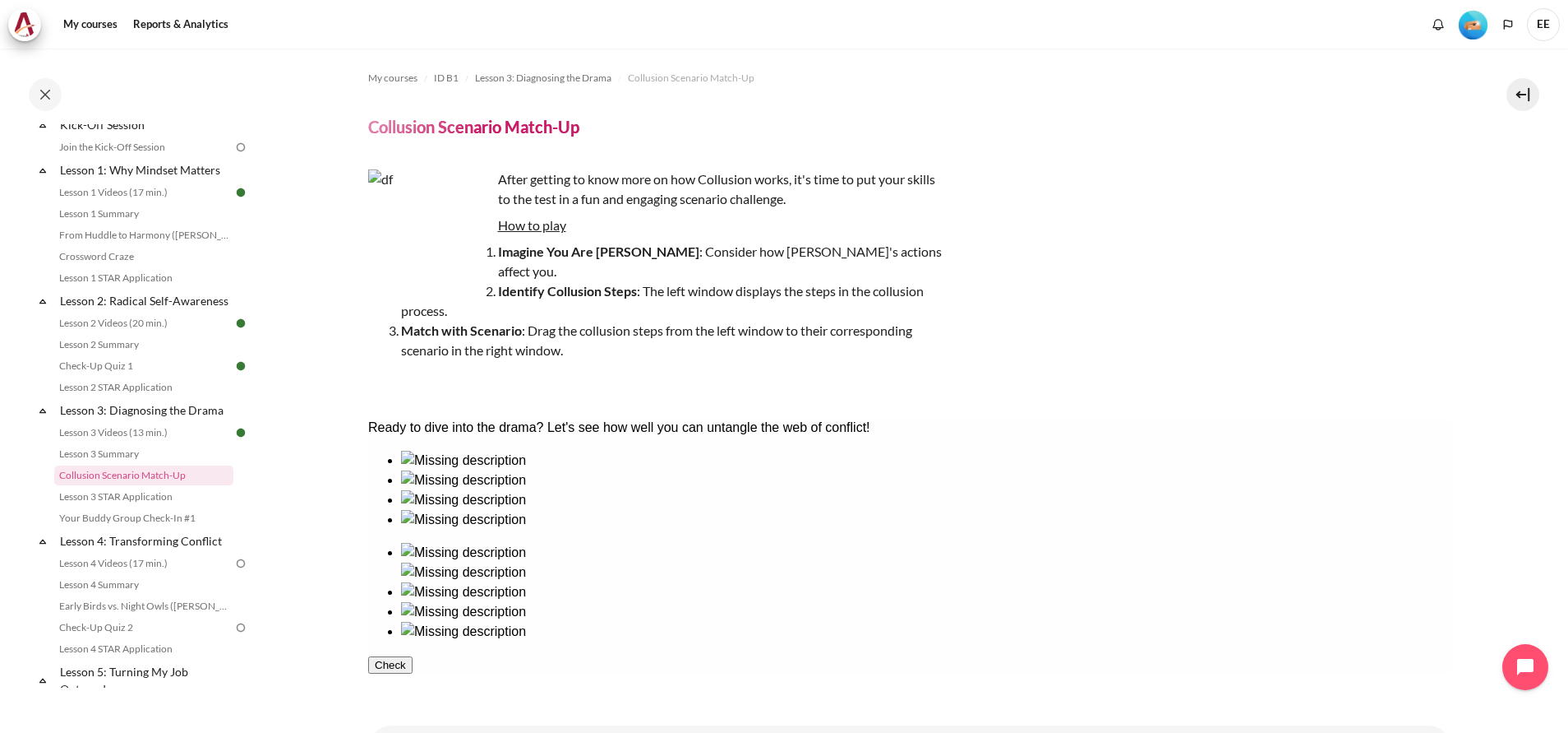
click at [526, 543] on img at bounding box center [462, 553] width 125 height 20
drag, startPoint x: 775, startPoint y: 530, endPoint x: 1332, endPoint y: 537, distance: 557.0
drag, startPoint x: 667, startPoint y: 552, endPoint x: 1202, endPoint y: 598, distance: 537.0
drag, startPoint x: 519, startPoint y: 546, endPoint x: 1081, endPoint y: 561, distance: 562.2
click at [411, 716] on button "Check" at bounding box center [389, 724] width 44 height 17
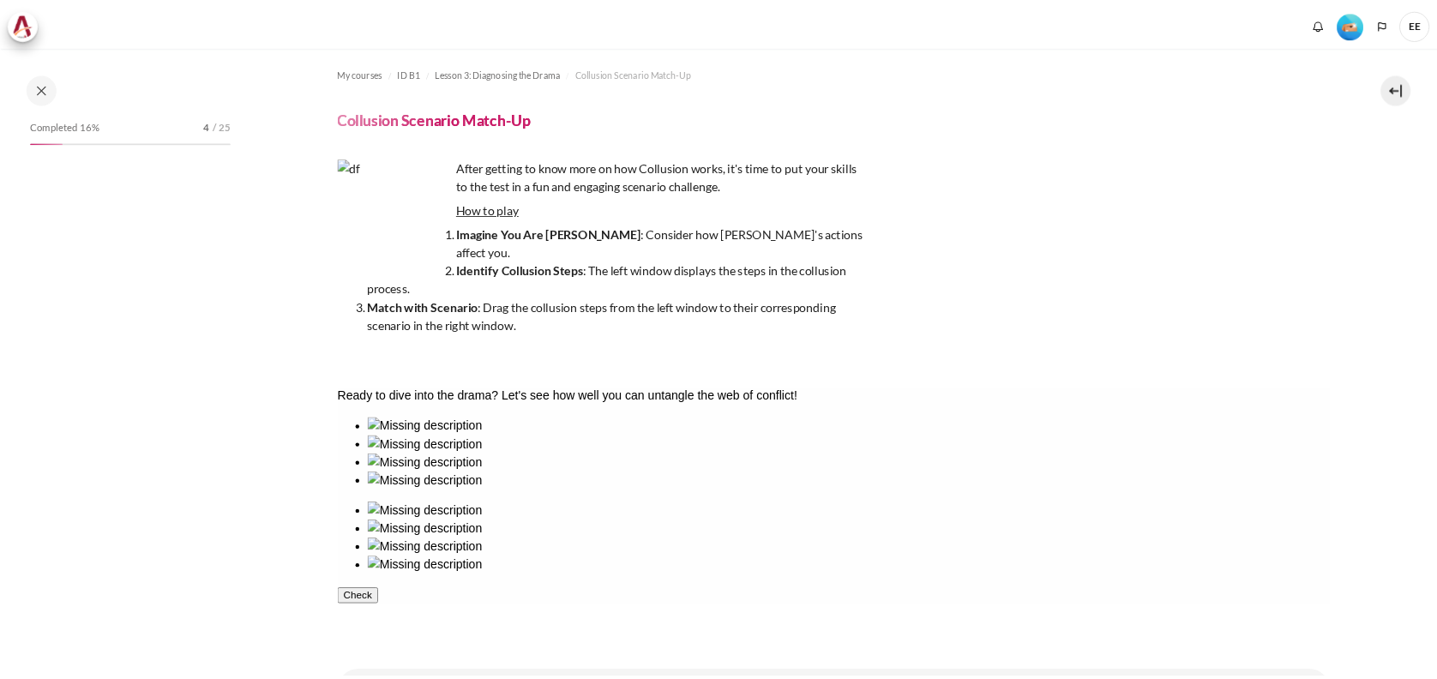
scroll to position [325, 0]
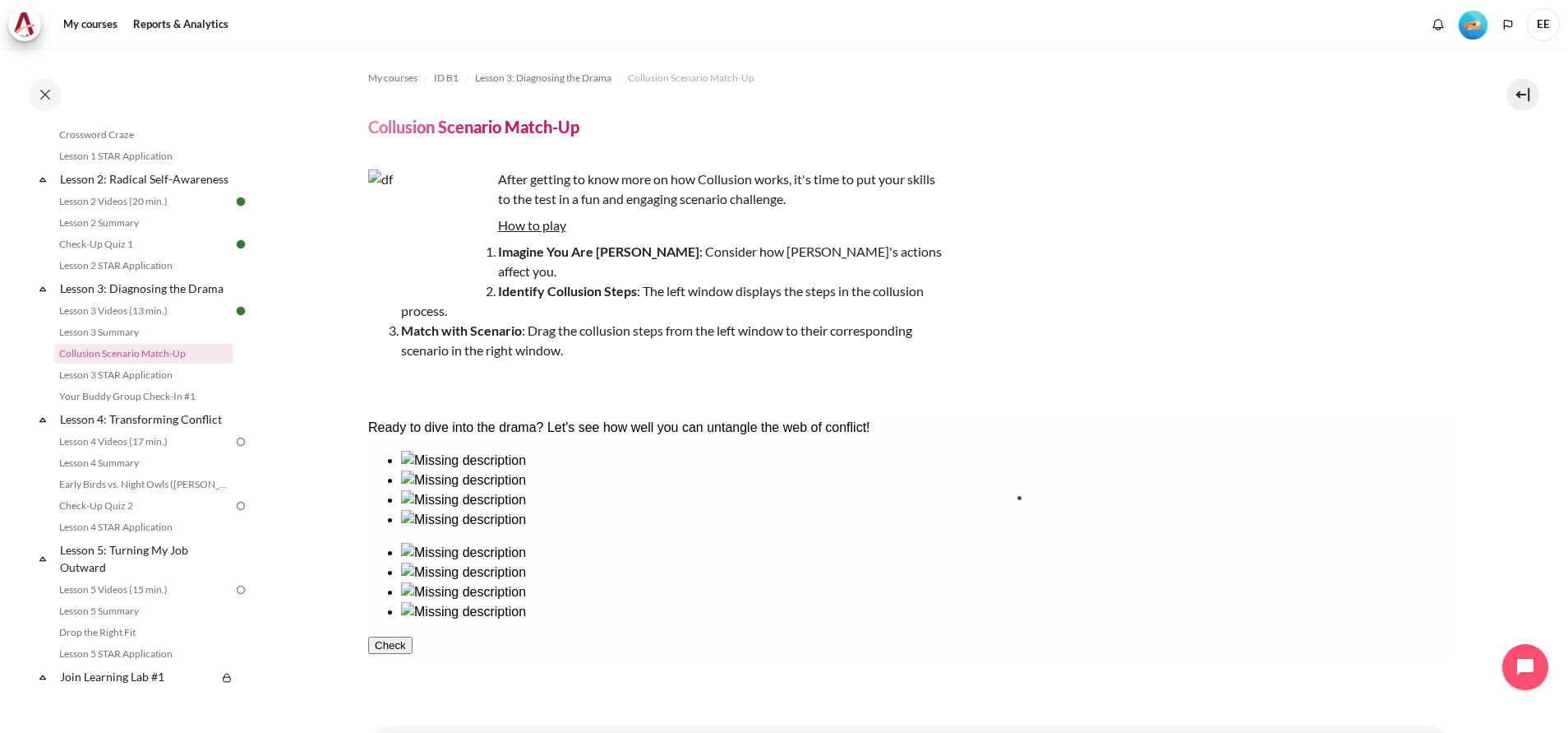
drag, startPoint x: 777, startPoint y: 538, endPoint x: 1096, endPoint y: 549, distance: 319.2
drag, startPoint x: 636, startPoint y: 546, endPoint x: 1177, endPoint y: 564, distance: 541.3
drag, startPoint x: 432, startPoint y: 548, endPoint x: 1301, endPoint y: 561, distance: 869.1
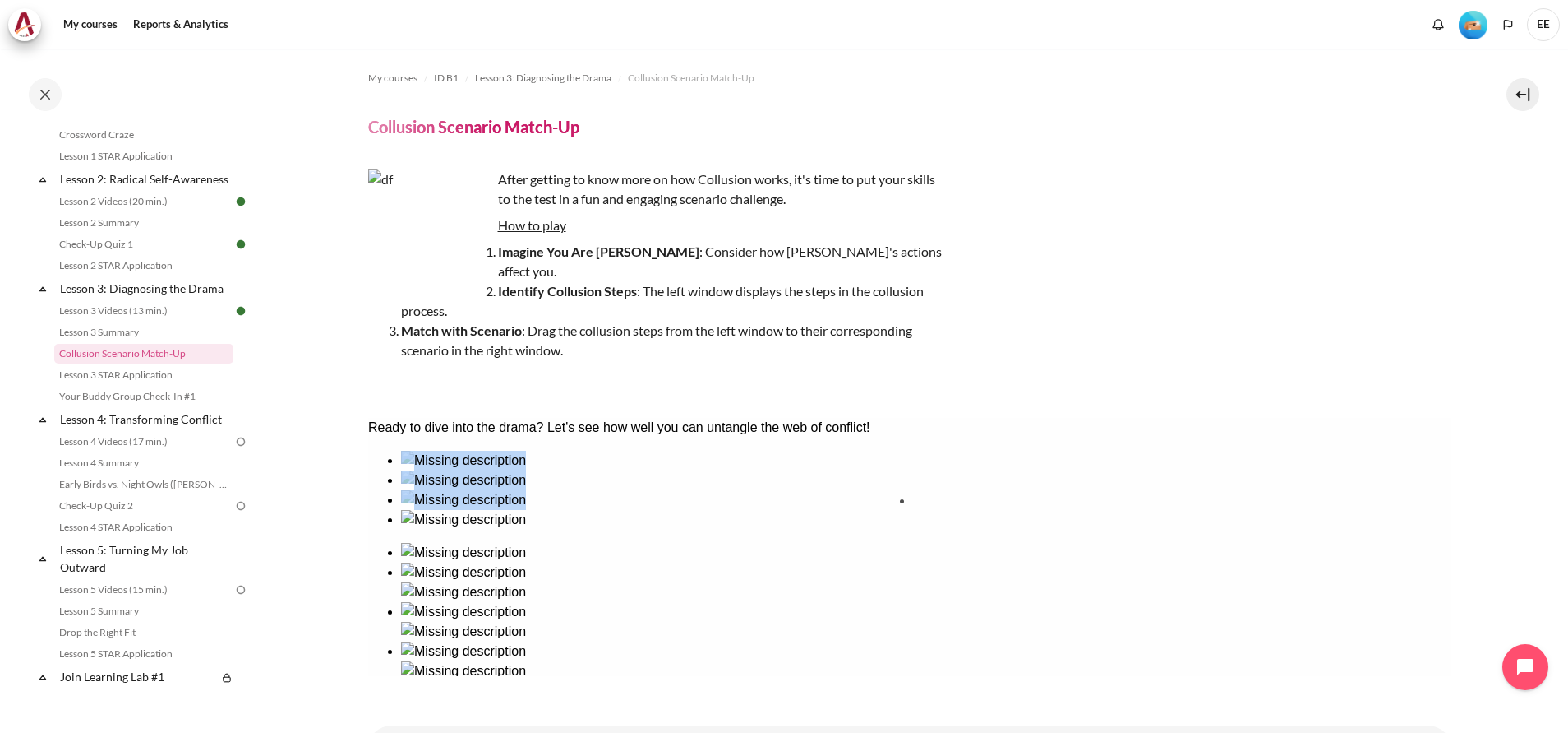
drag, startPoint x: 524, startPoint y: 533, endPoint x: 946, endPoint y: 547, distance: 422.2
click at [411, 716] on button "Check" at bounding box center [389, 724] width 44 height 17
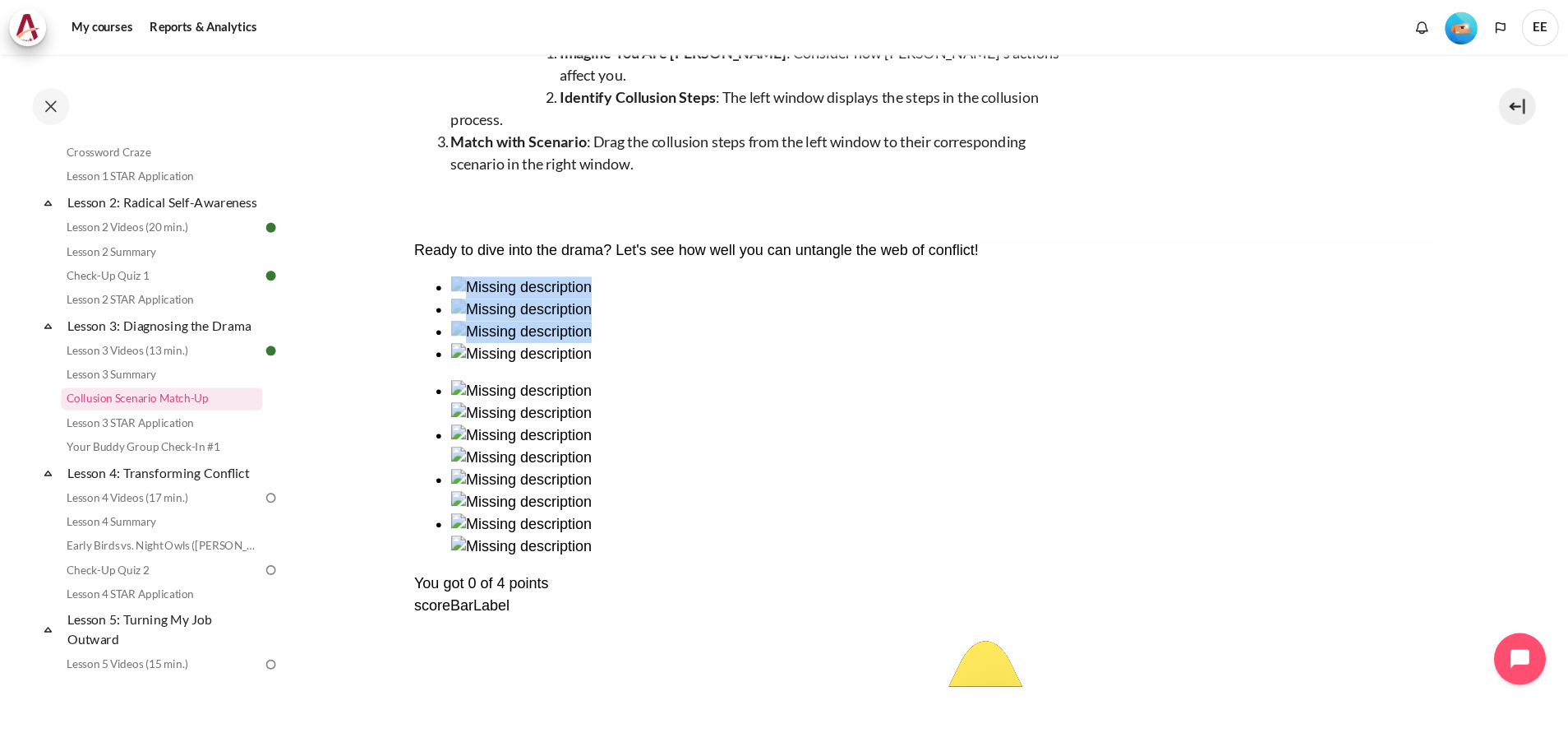
scroll to position [89, 0]
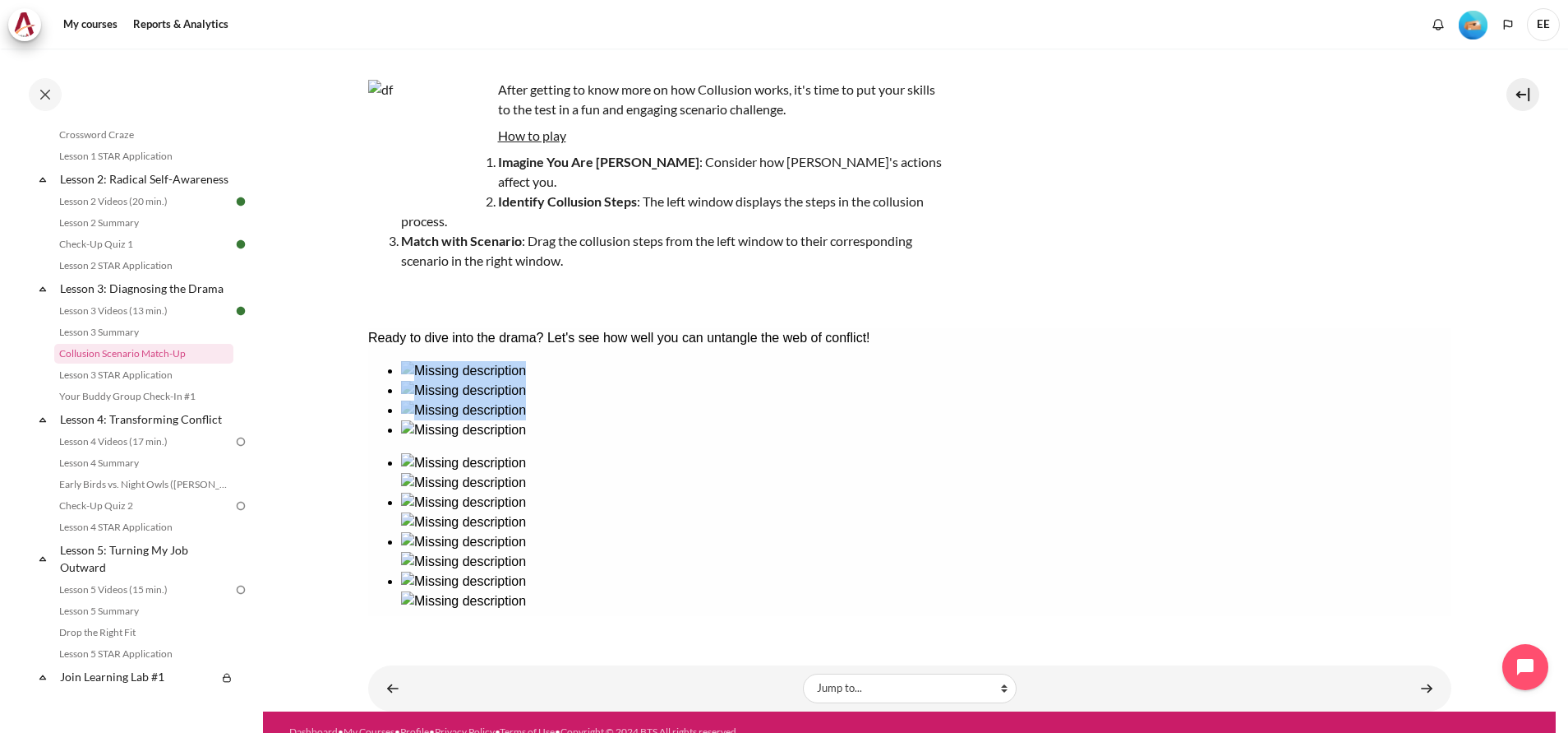
click at [1214, 596] on div "My courses ID B1 Lesson 3: Diagnosing the Drama Collusion Scenario Match-Up Col…" at bounding box center [910, 299] width 1084 height 682
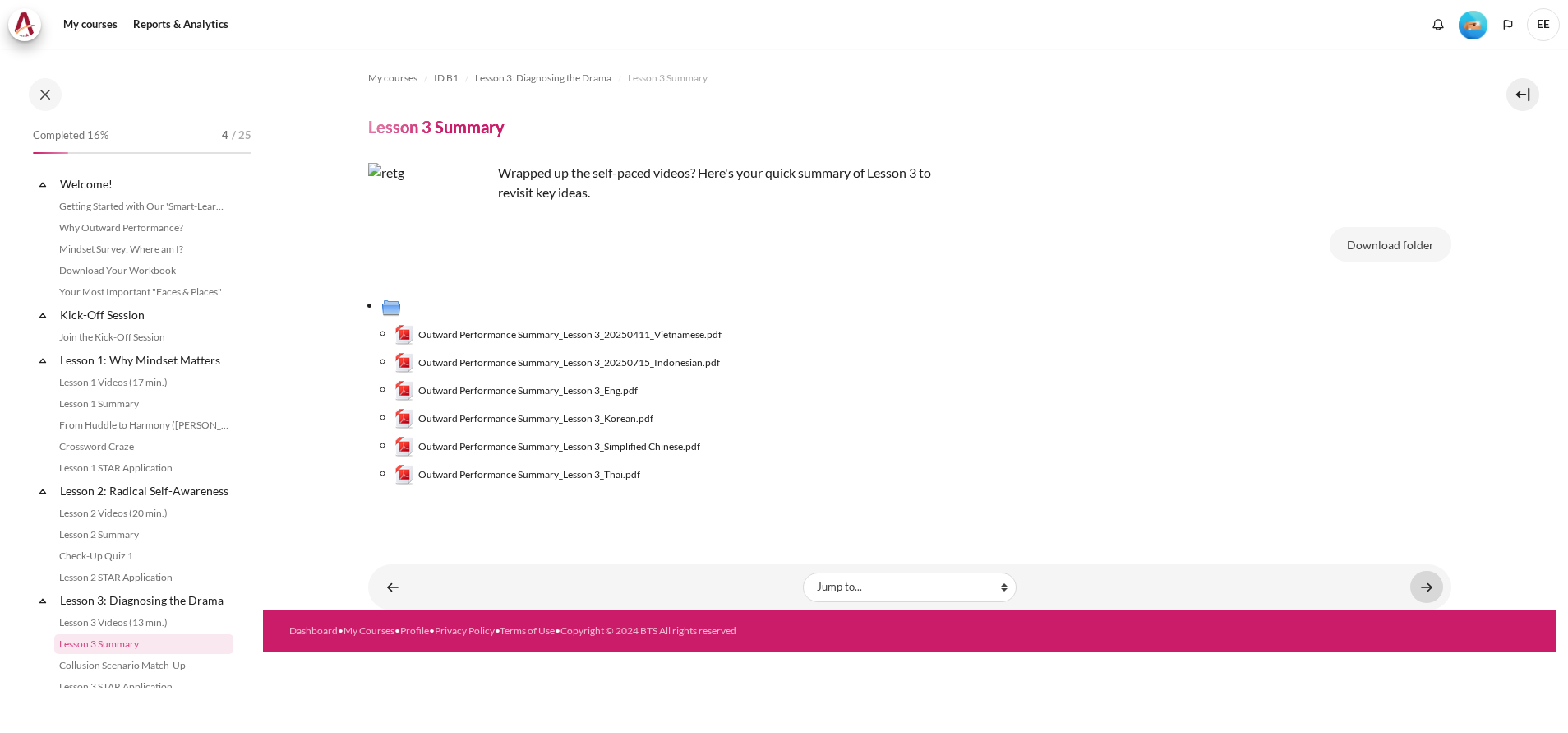
scroll to position [291, 0]
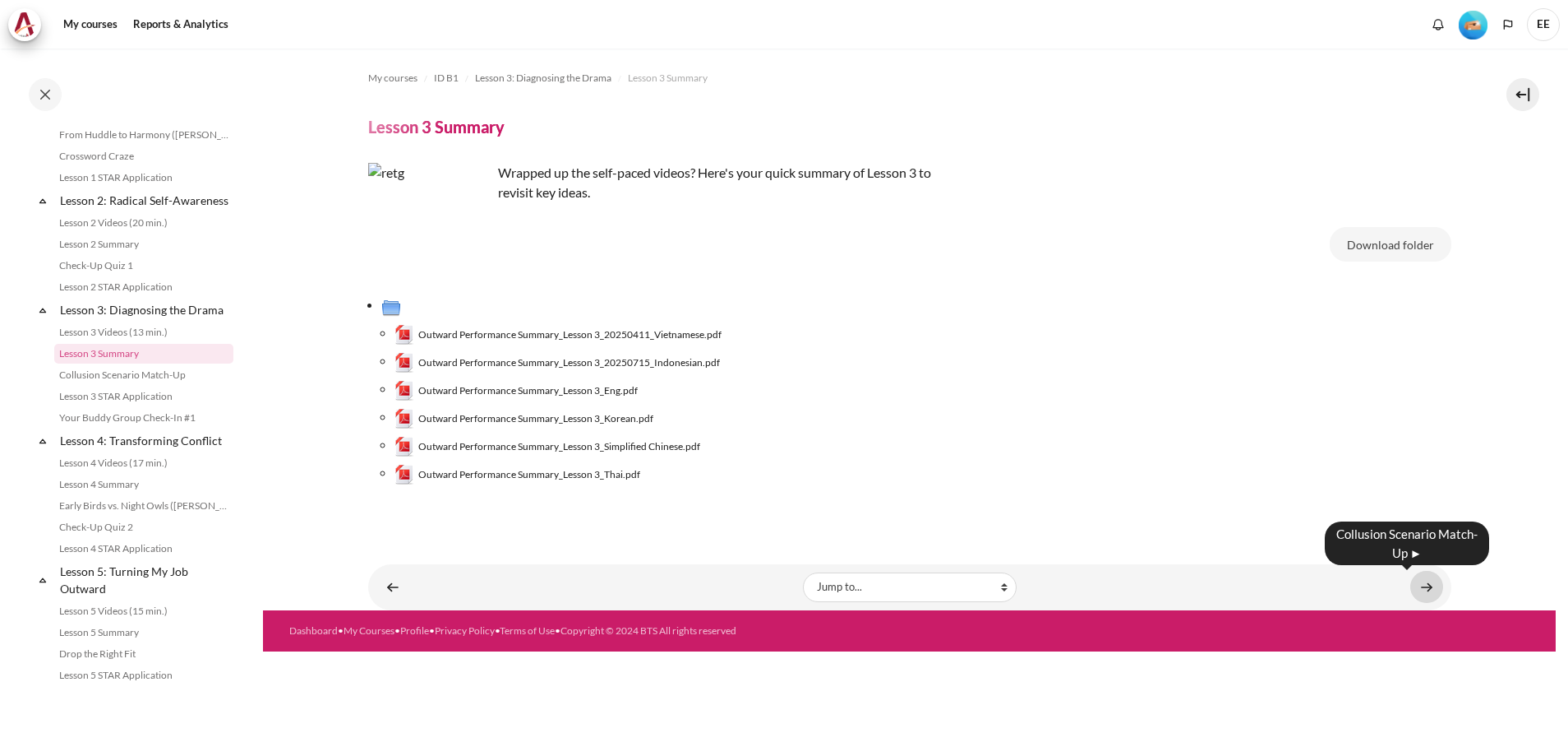
click at [1418, 587] on link "Content" at bounding box center [1427, 586] width 33 height 32
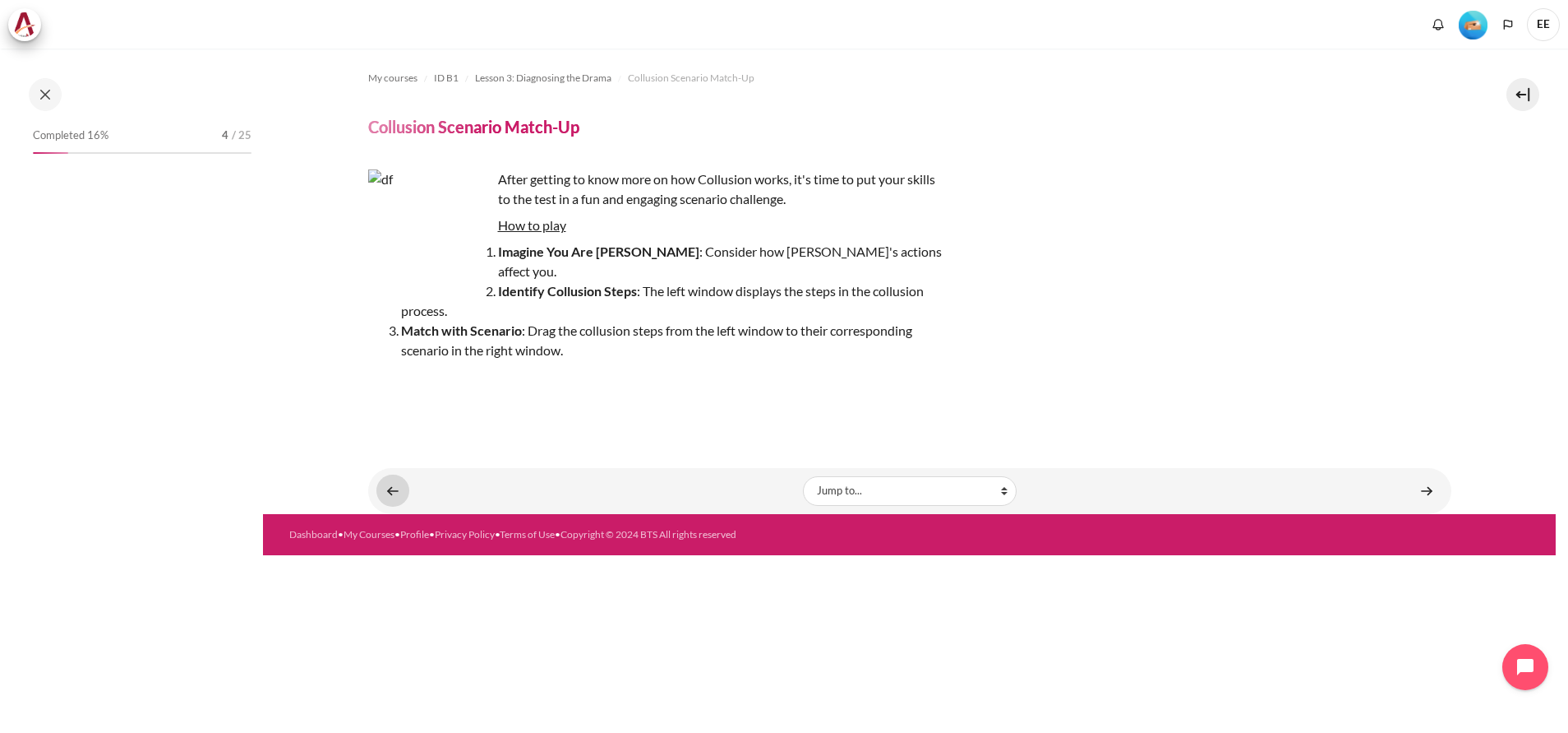
click at [394, 475] on link "Content" at bounding box center [393, 490] width 33 height 32
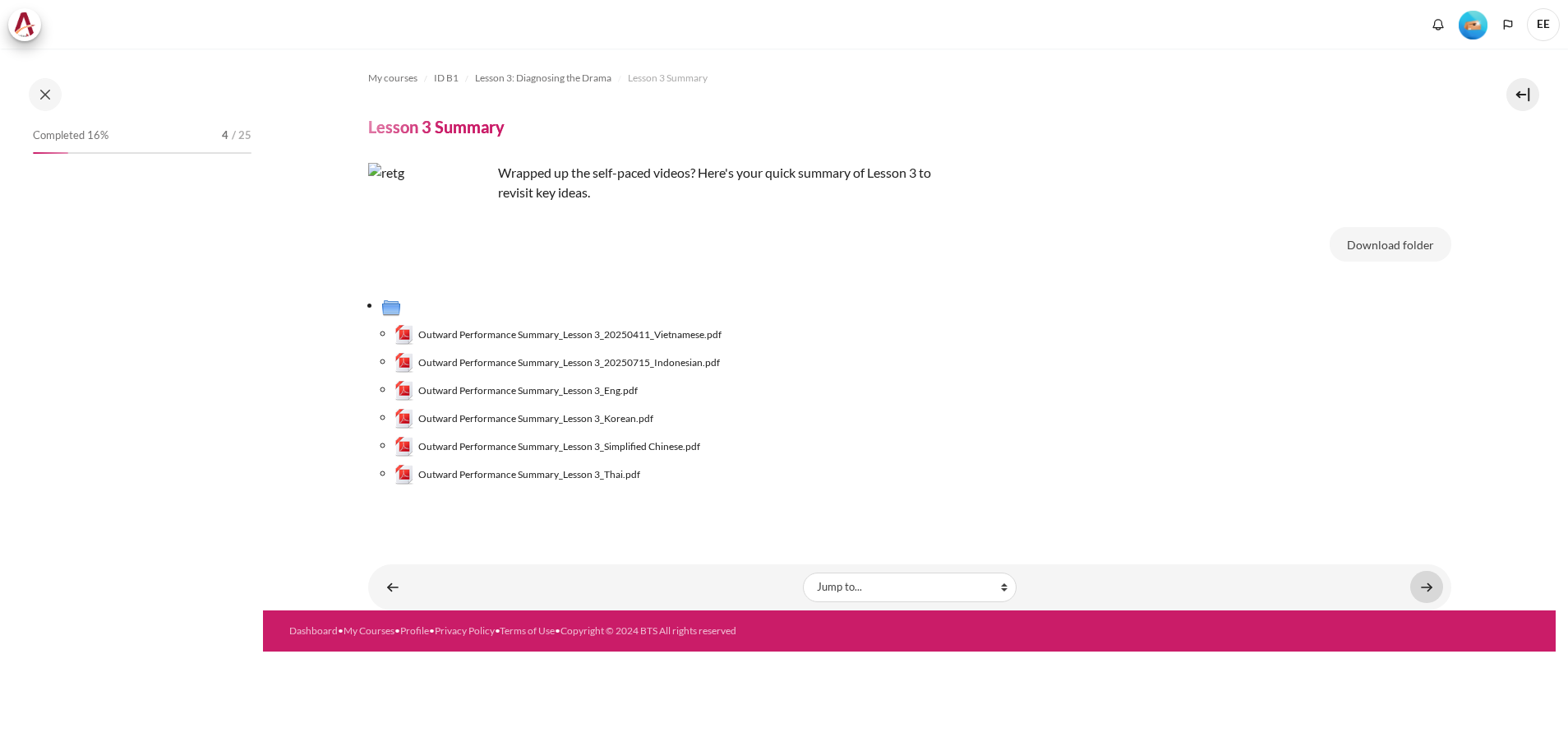
click at [1416, 588] on div "Jump to... Jump to... Getting Started with Our 'Smart-Learning' Platform Why Ou…" at bounding box center [910, 587] width 1067 height 30
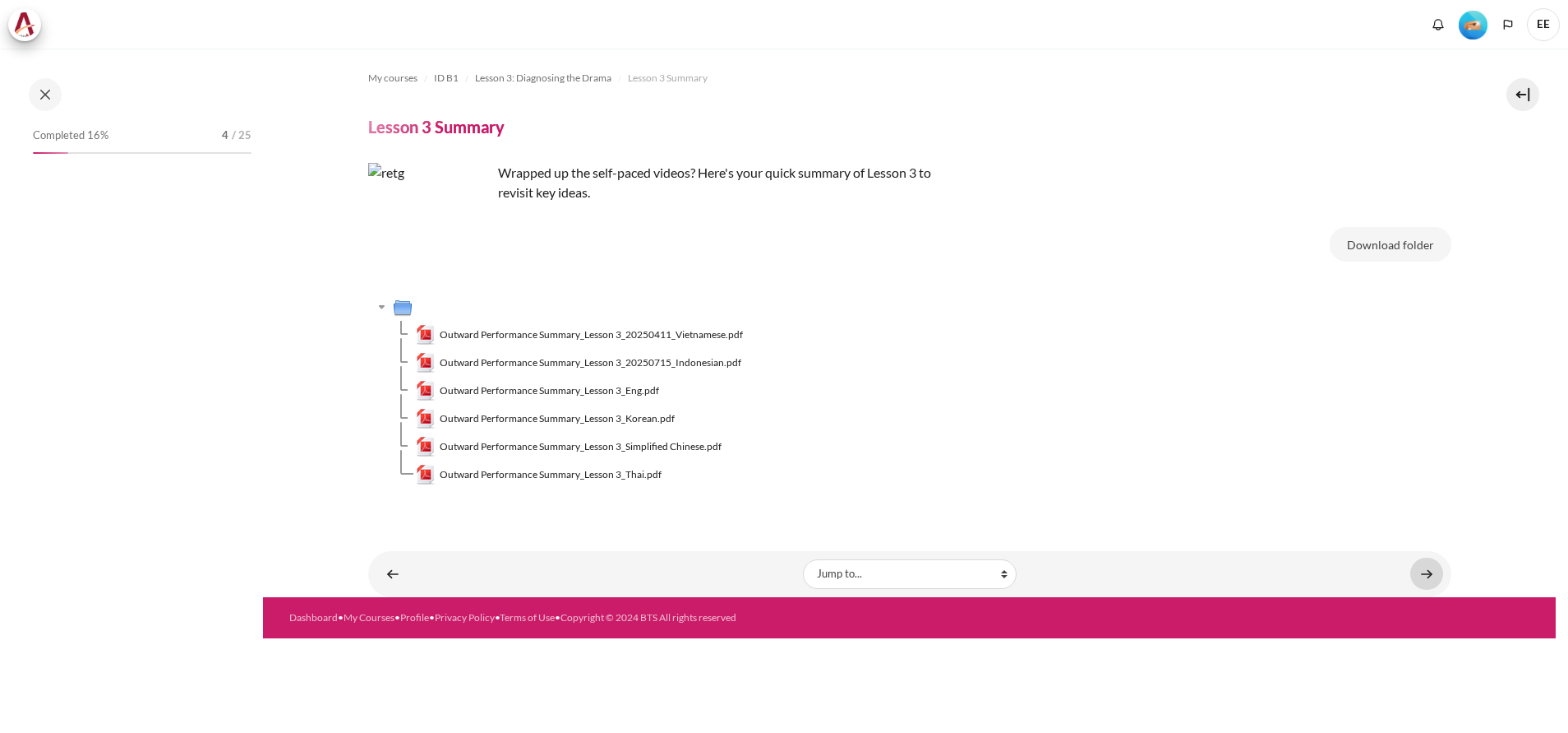
scroll to position [291, 0]
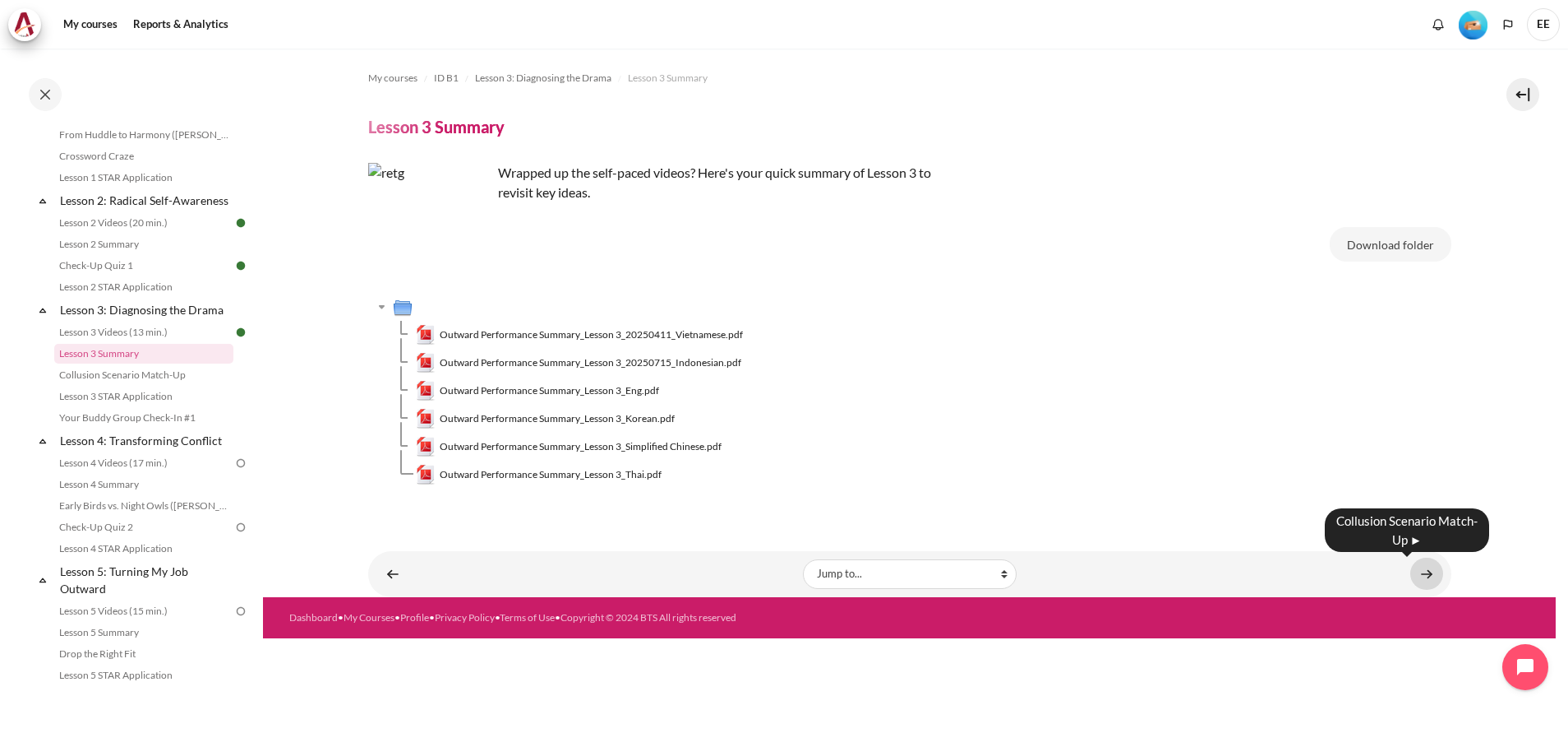
click at [1419, 575] on link "Content" at bounding box center [1427, 573] width 33 height 32
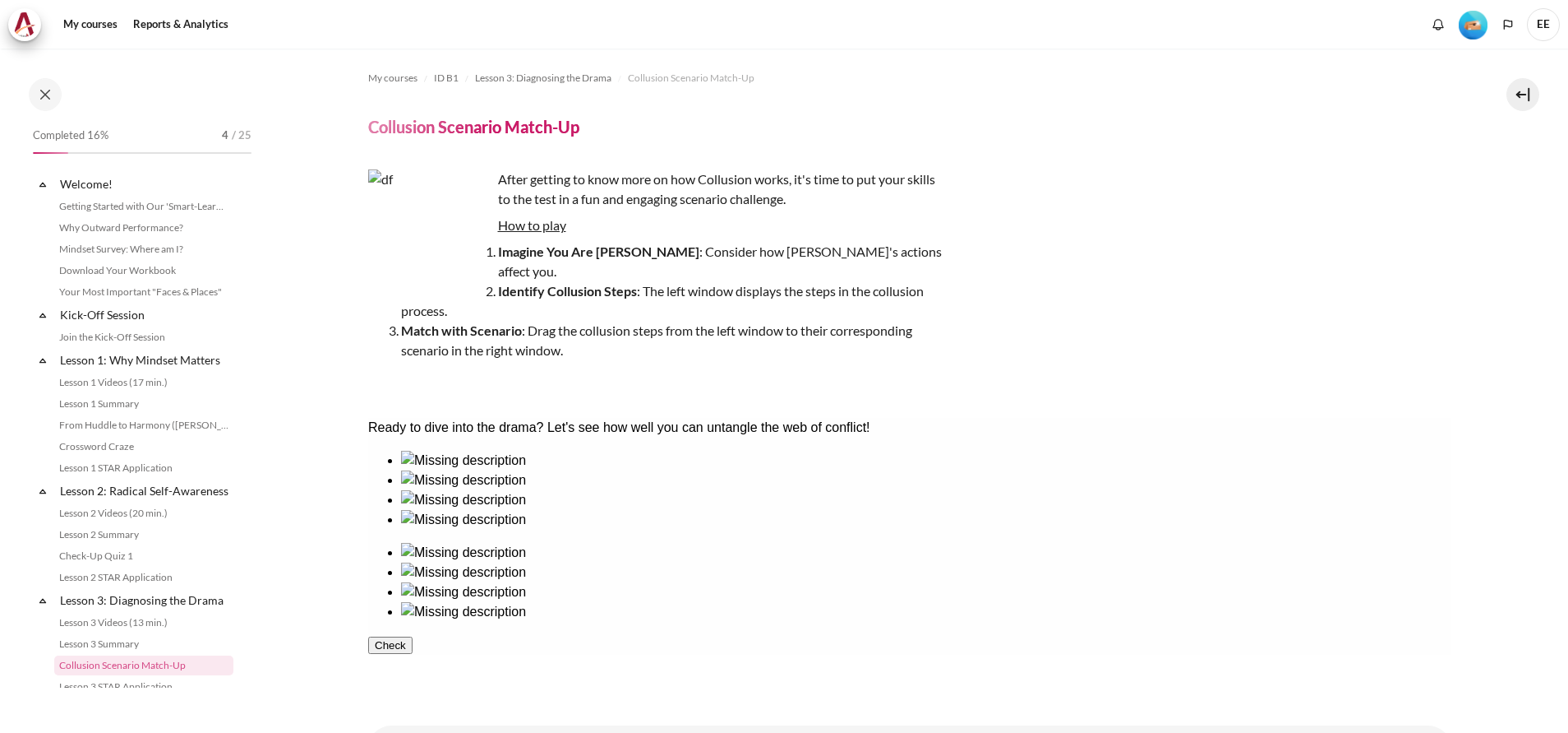
scroll to position [312, 0]
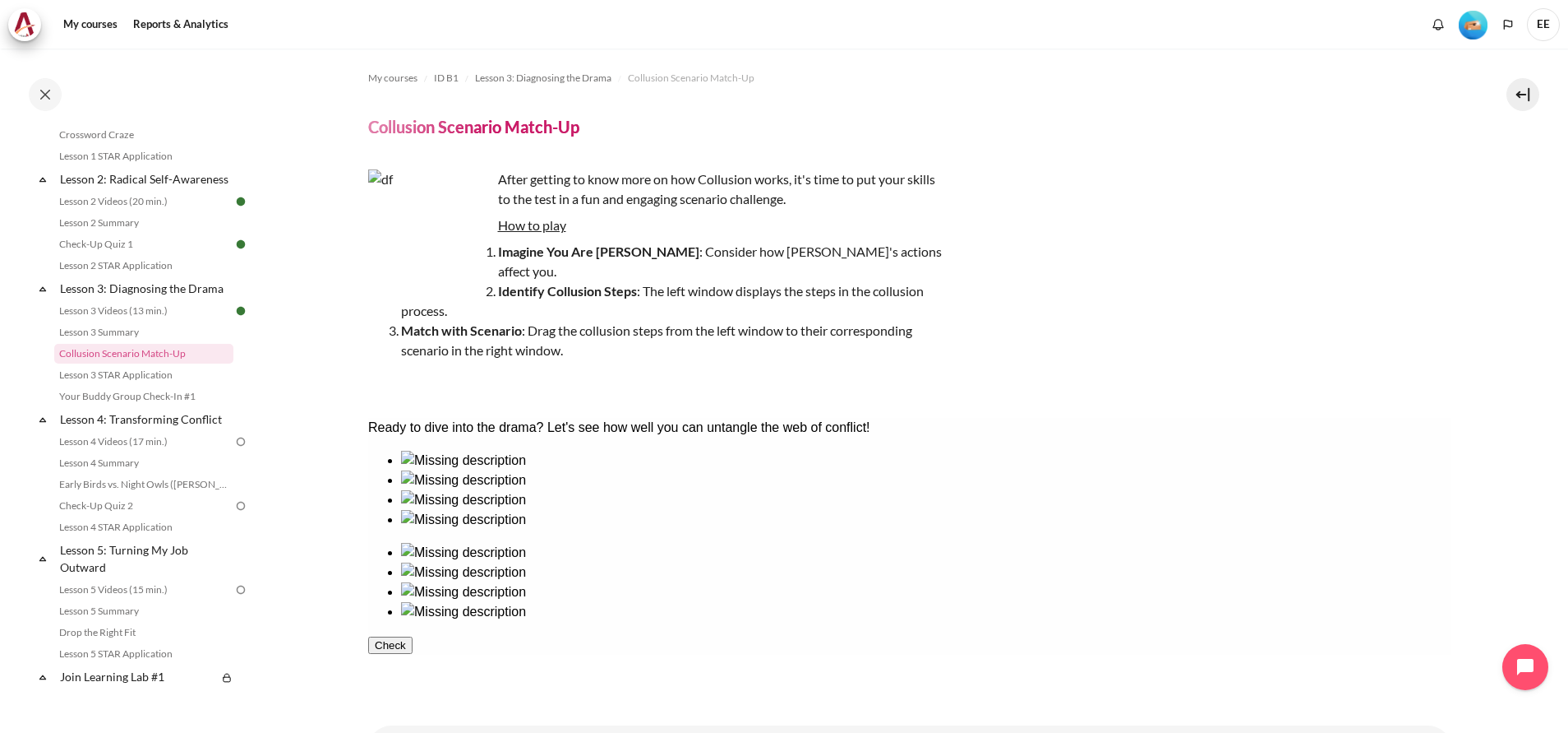
click at [672, 654] on div "Check" at bounding box center [909, 645] width 1084 height 20
click at [665, 509] on div at bounding box center [924, 509] width 1050 height 0
drag, startPoint x: 779, startPoint y: 539, endPoint x: 1179, endPoint y: 532, distance: 400.1
click at [985, 660] on div "My courses ID B1 Lesson 3: Diagnosing the Drama Collusion Scenario Match-Up Col…" at bounding box center [910, 375] width 1084 height 652
drag, startPoint x: 446, startPoint y: 543, endPoint x: 1087, endPoint y: 535, distance: 641.0
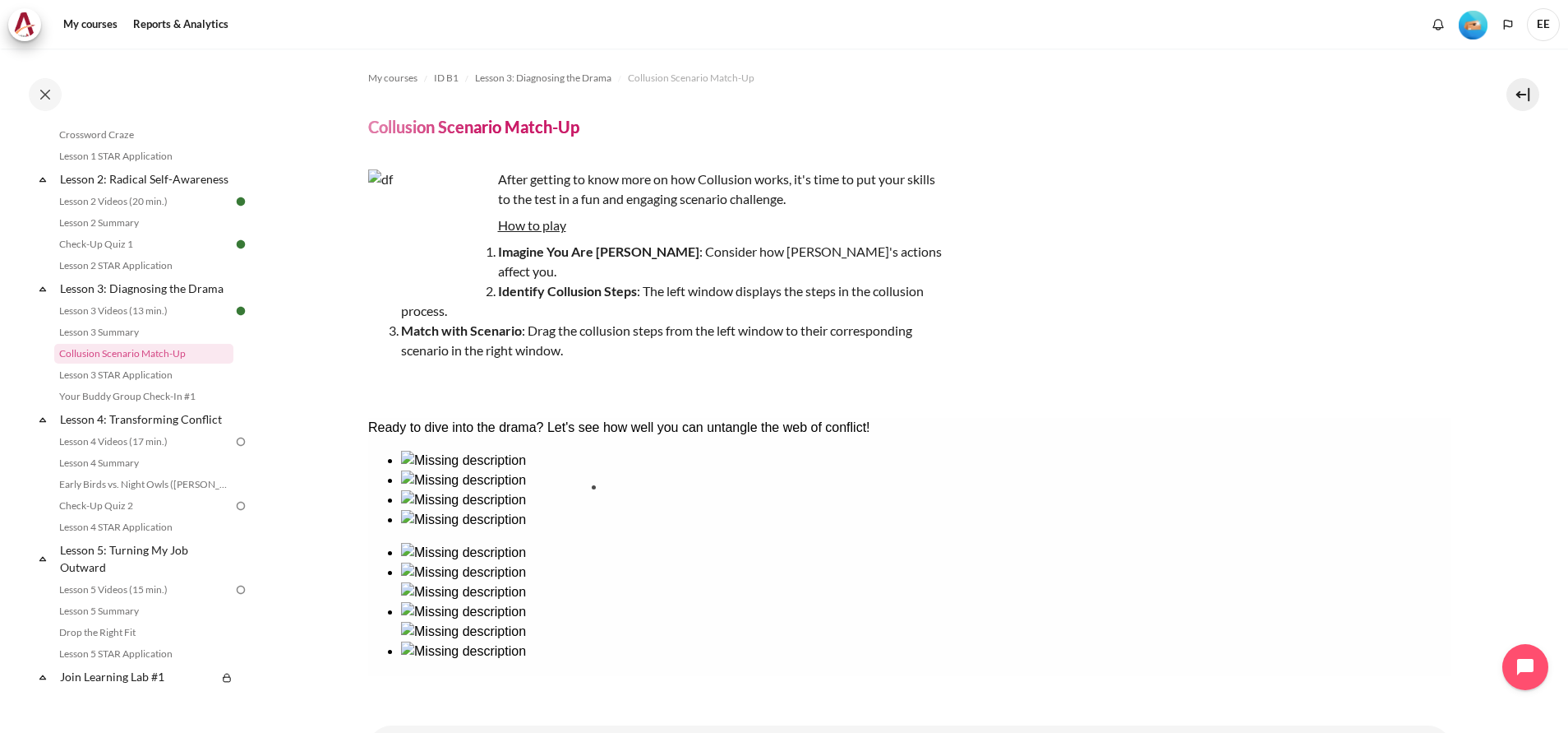
drag, startPoint x: 641, startPoint y: 541, endPoint x: 637, endPoint y: 532, distance: 9.8
click at [637, 530] on ul at bounding box center [909, 490] width 1084 height 79
drag, startPoint x: 1164, startPoint y: 519, endPoint x: 1309, endPoint y: 508, distance: 145.4
click at [1309, 543] on ul at bounding box center [909, 602] width 1084 height 118
click at [526, 562] on img at bounding box center [462, 572] width 125 height 20
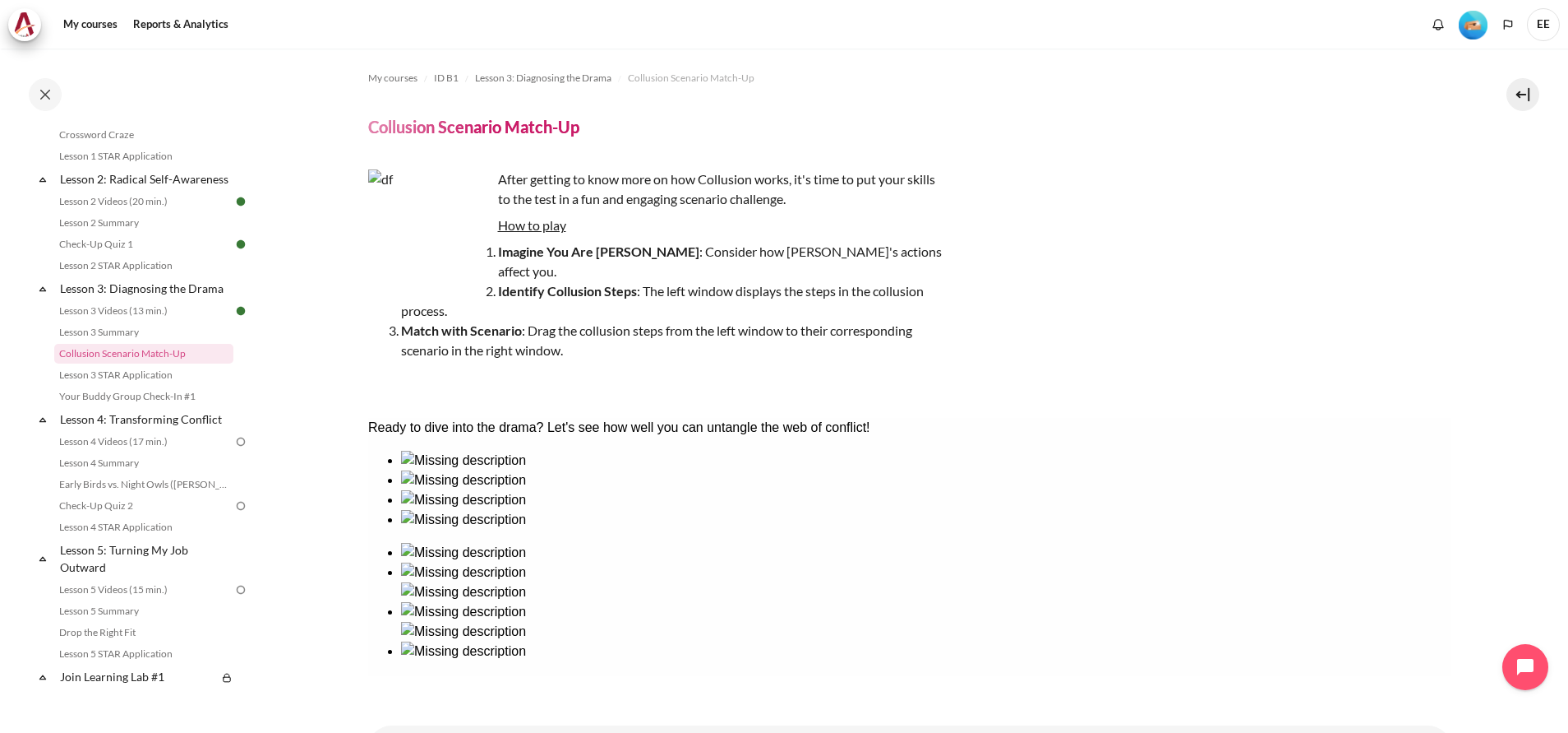
click at [526, 602] on img at bounding box center [462, 611] width 125 height 20
drag, startPoint x: 768, startPoint y: 543, endPoint x: 1322, endPoint y: 535, distance: 554.1
click at [526, 562] on img at bounding box center [462, 572] width 125 height 20
click at [927, 658] on div "Check" at bounding box center [909, 664] width 1084 height 20
drag, startPoint x: 439, startPoint y: 536, endPoint x: 1088, endPoint y: 531, distance: 649.0
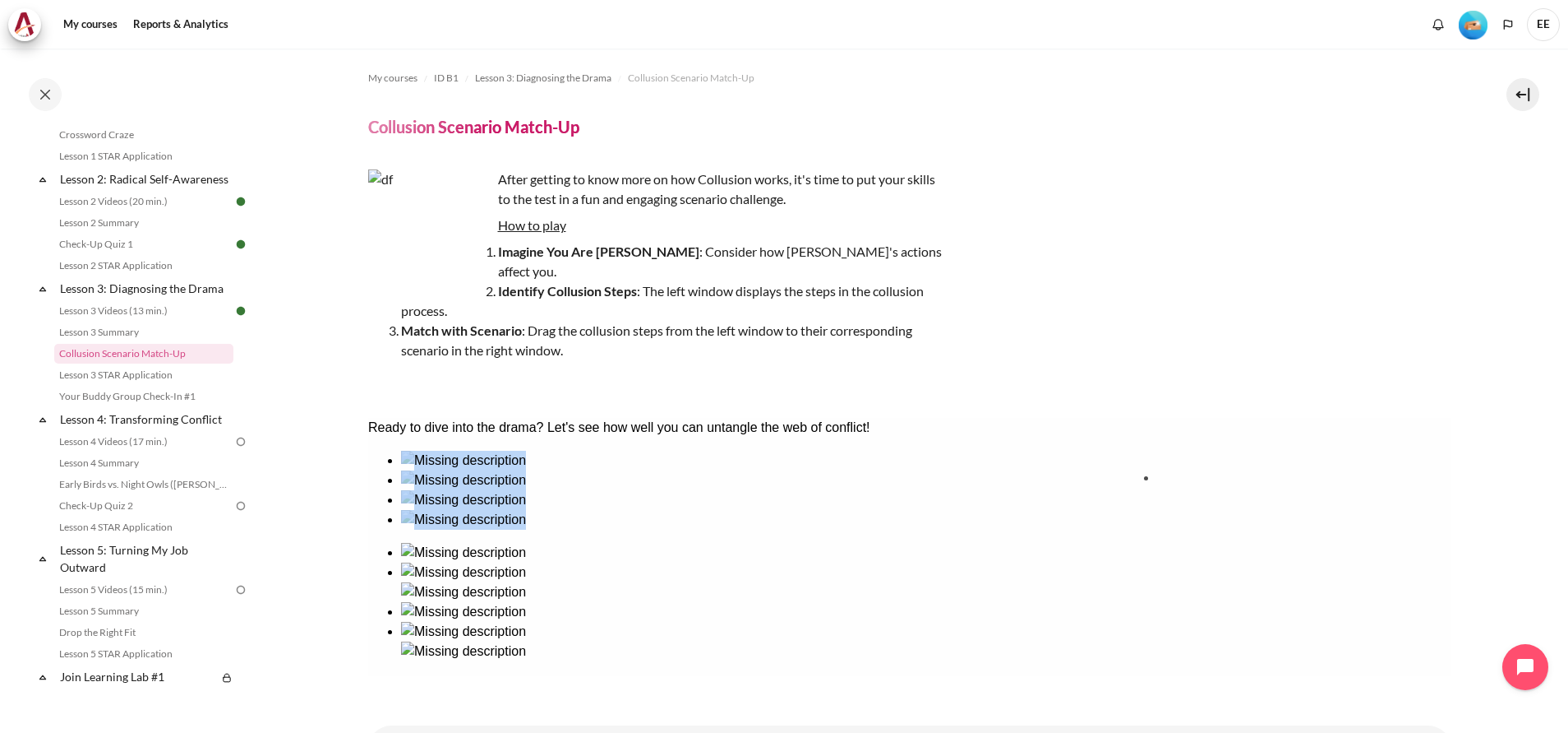
drag, startPoint x: 659, startPoint y: 538, endPoint x: 1214, endPoint y: 528, distance: 555.1
drag, startPoint x: 565, startPoint y: 528, endPoint x: 995, endPoint y: 528, distance: 430.0
click at [374, 718] on icon "button" at bounding box center [374, 723] width 0 height 12
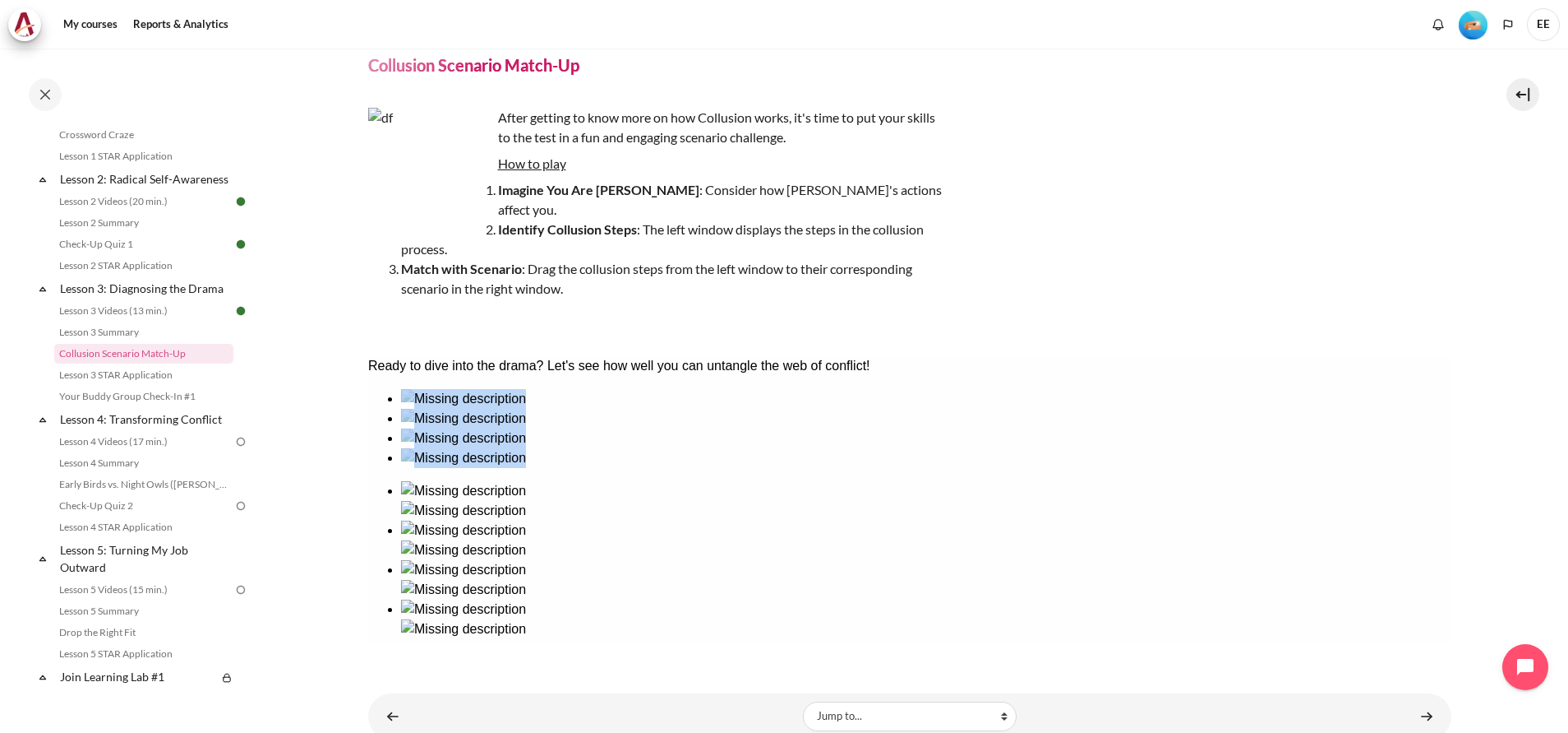
scroll to position [89, 0]
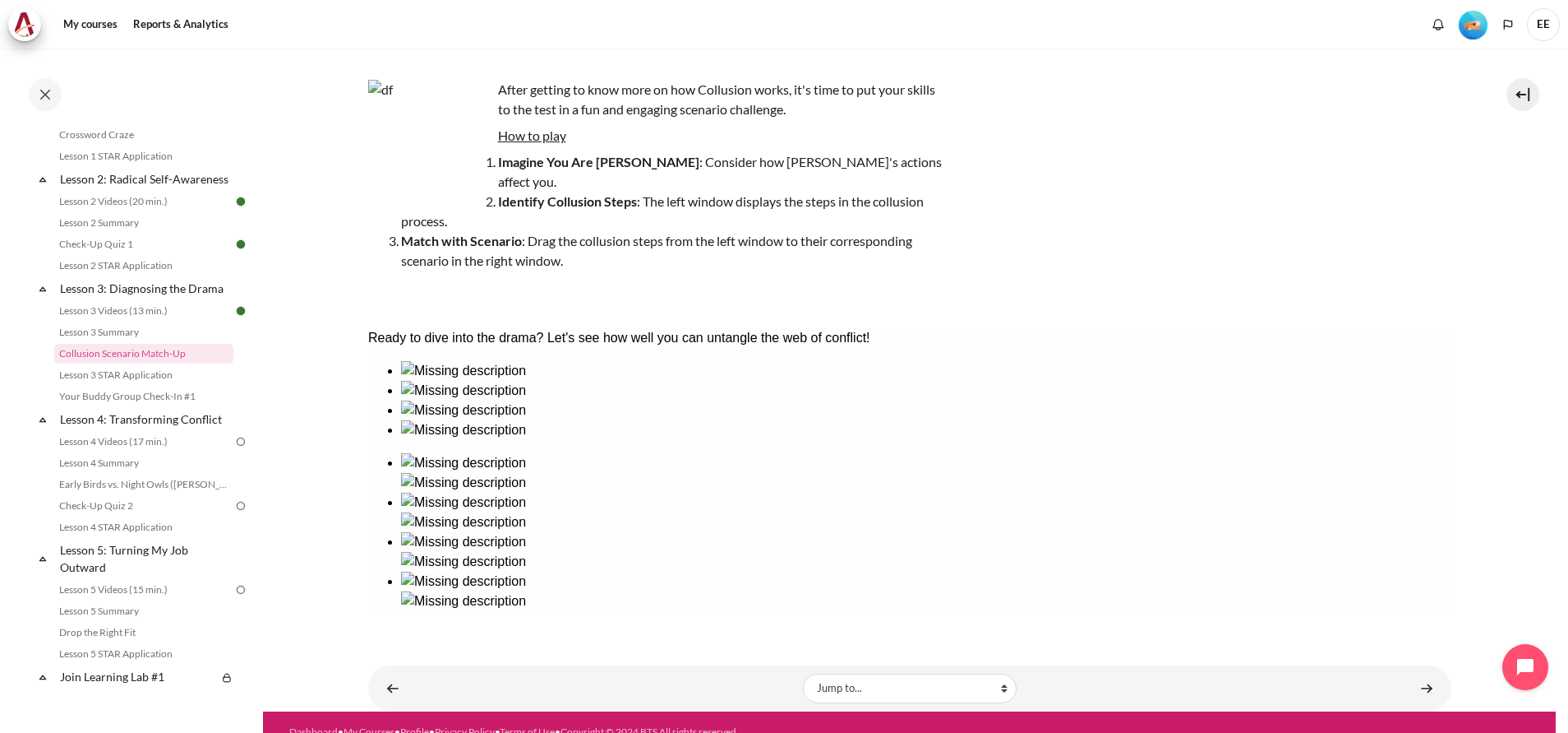
click at [1422, 672] on link "Content" at bounding box center [1427, 687] width 33 height 32
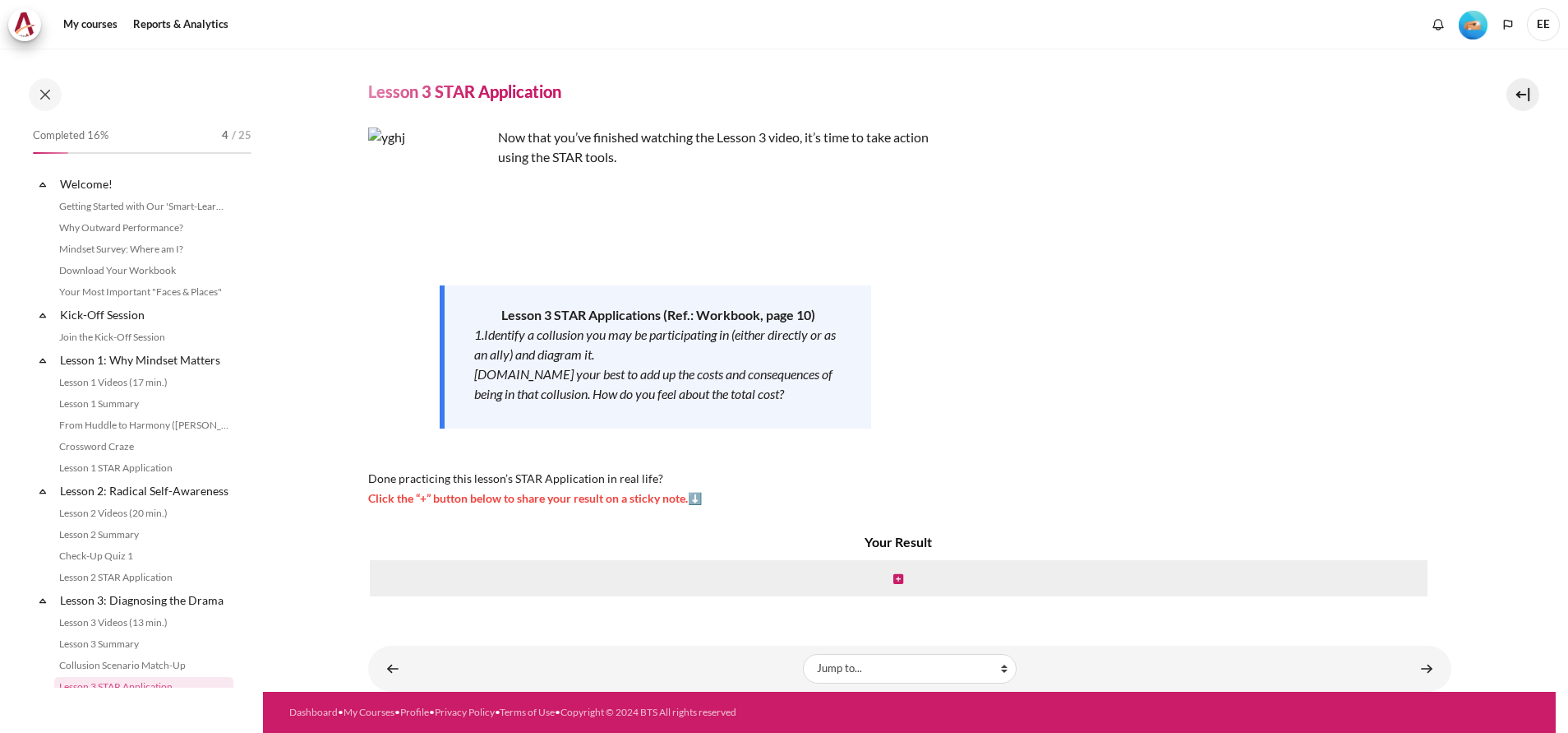
scroll to position [333, 0]
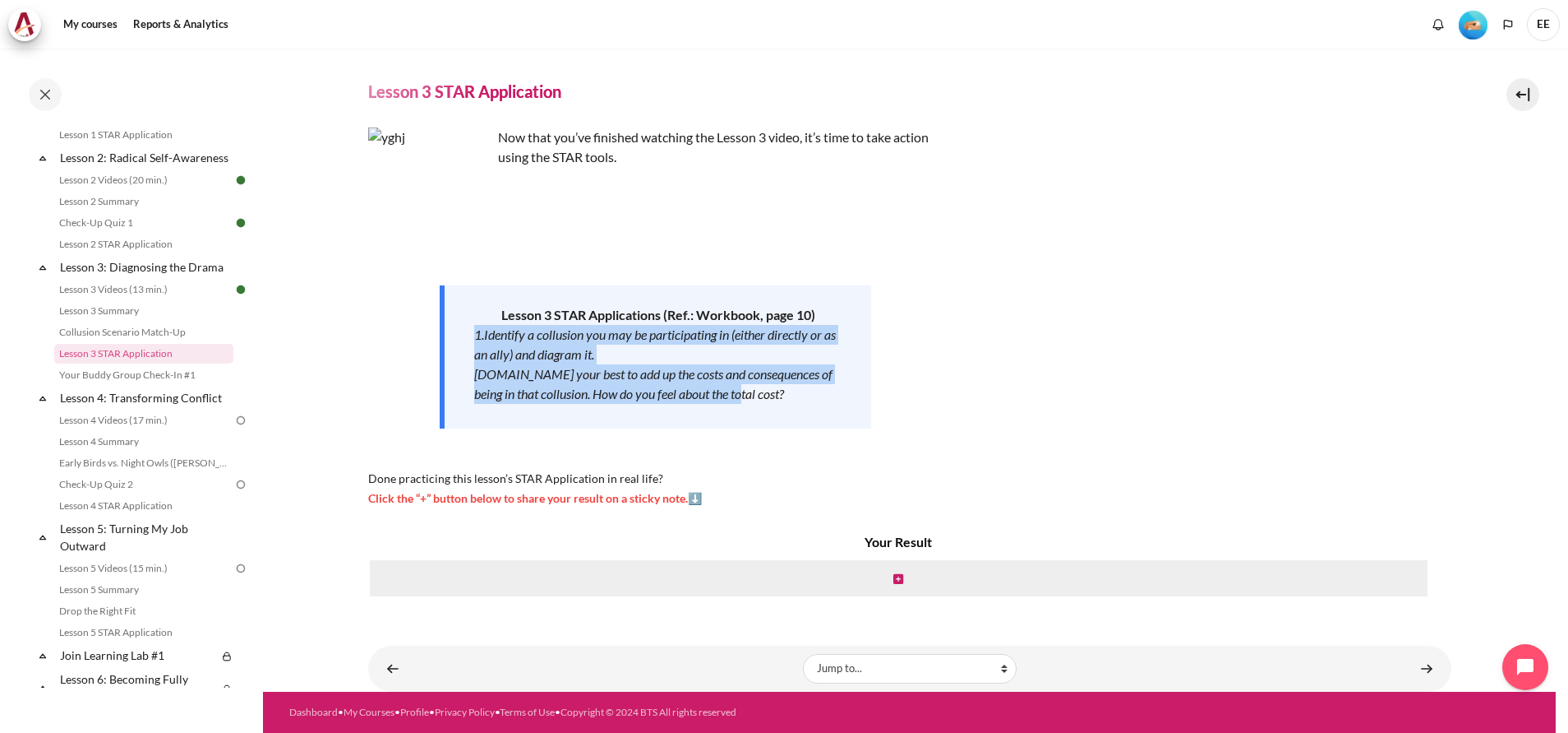
drag, startPoint x: 741, startPoint y: 396, endPoint x: 468, endPoint y: 328, distance: 281.3
click at [468, 328] on div "Lesson 3 STAR Applications (Ref.: Workbook, page 10) 1.Identify a collusion you…" at bounding box center [656, 356] width 432 height 143
copy div "1.Identify a collusion you may be participating in (either directly or as an al…"
click at [948, 348] on div "Now that you’ve finished watching the Lesson 3 video, it’s time to take action …" at bounding box center [910, 318] width 1084 height 380
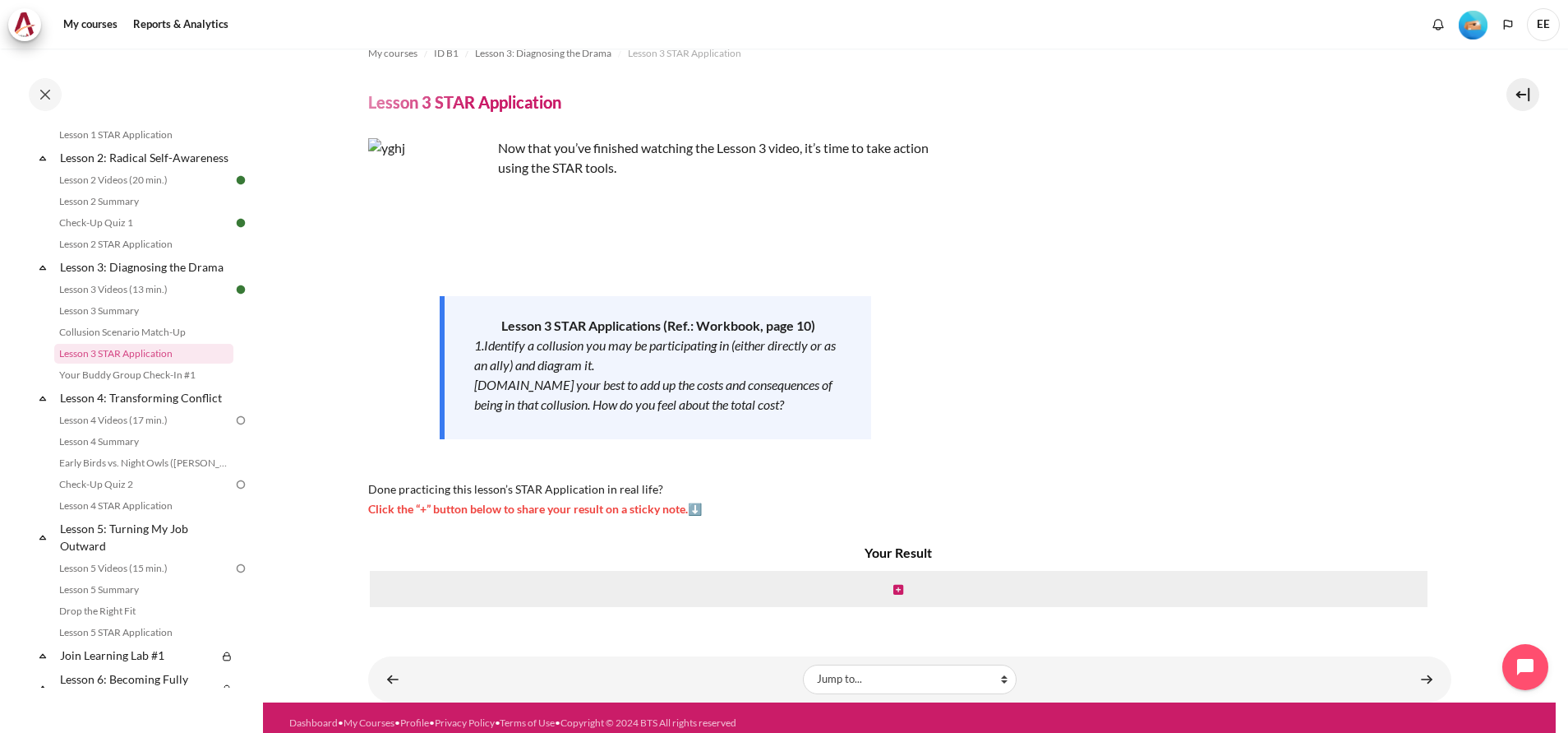
scroll to position [35, 0]
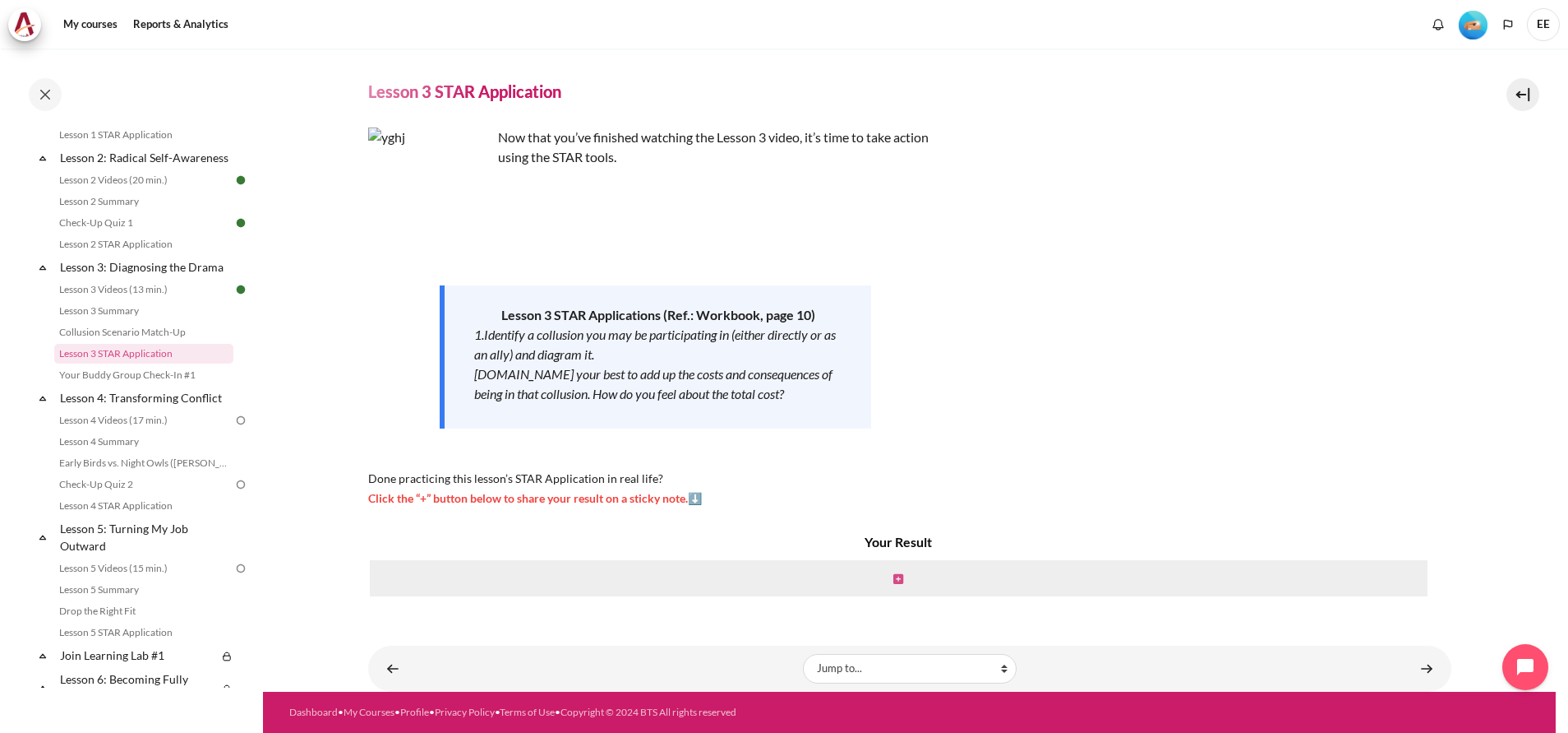
click at [894, 578] on icon "Content" at bounding box center [899, 579] width 10 height 12
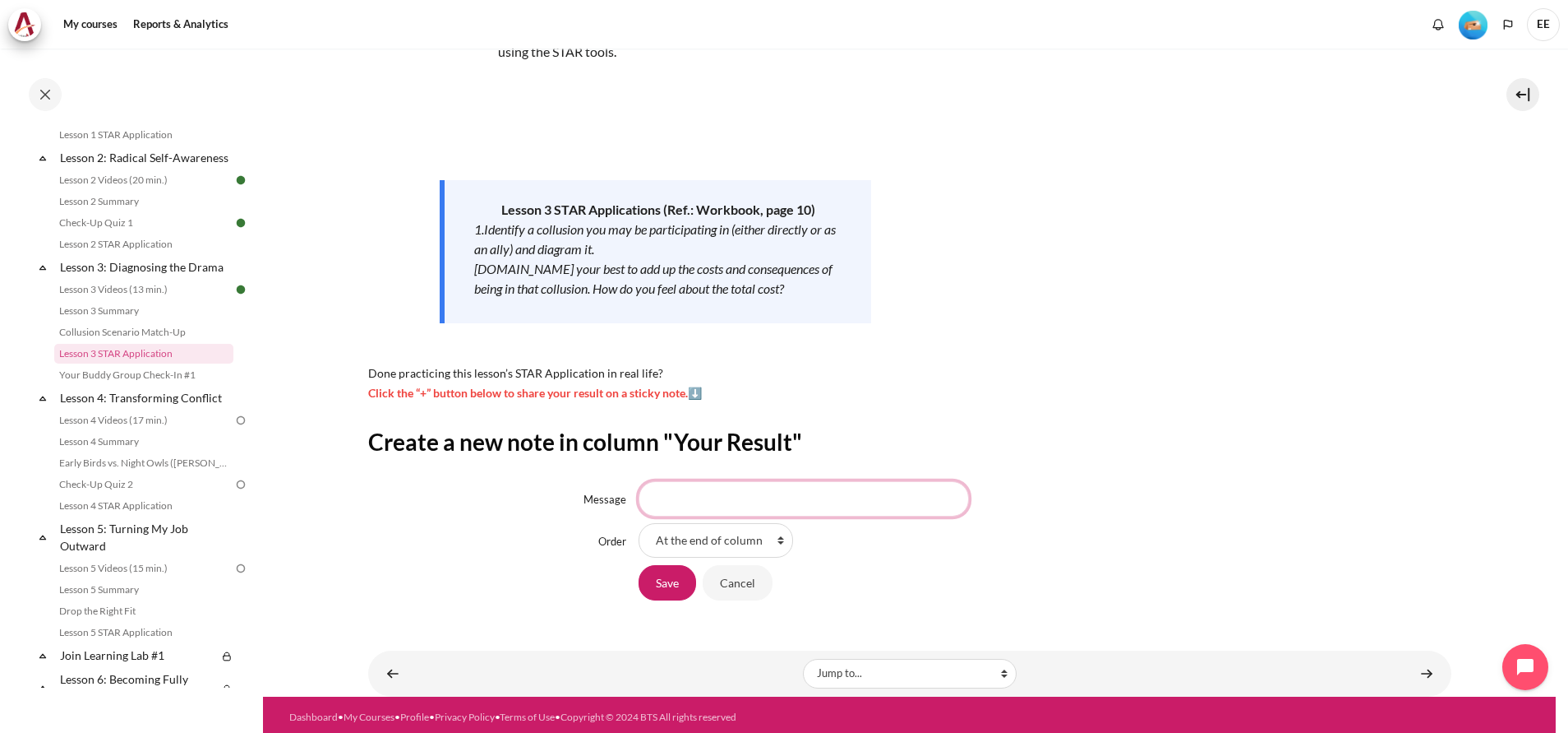
scroll to position [146, 0]
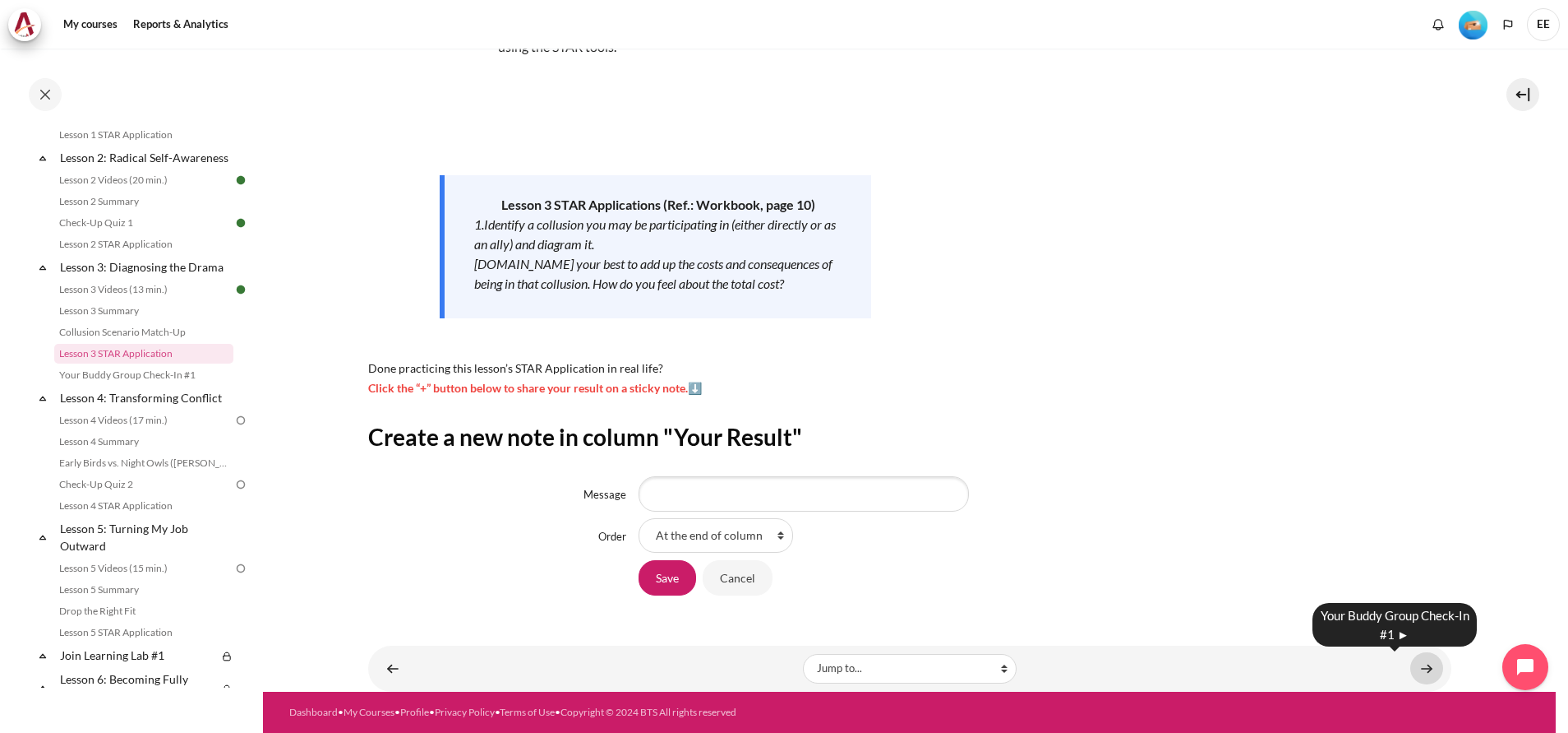
click at [1418, 671] on link "Content" at bounding box center [1427, 668] width 33 height 32
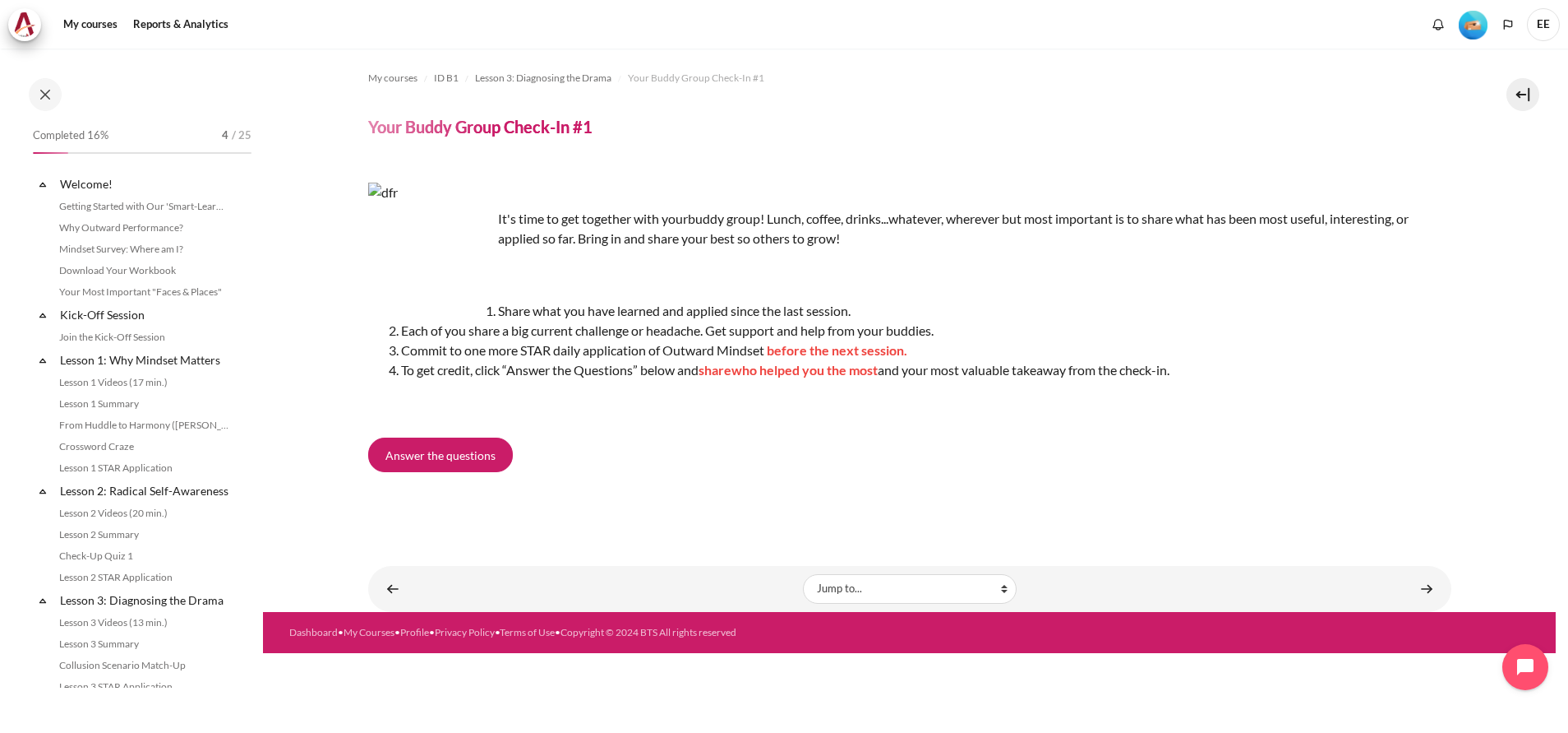
scroll to position [354, 0]
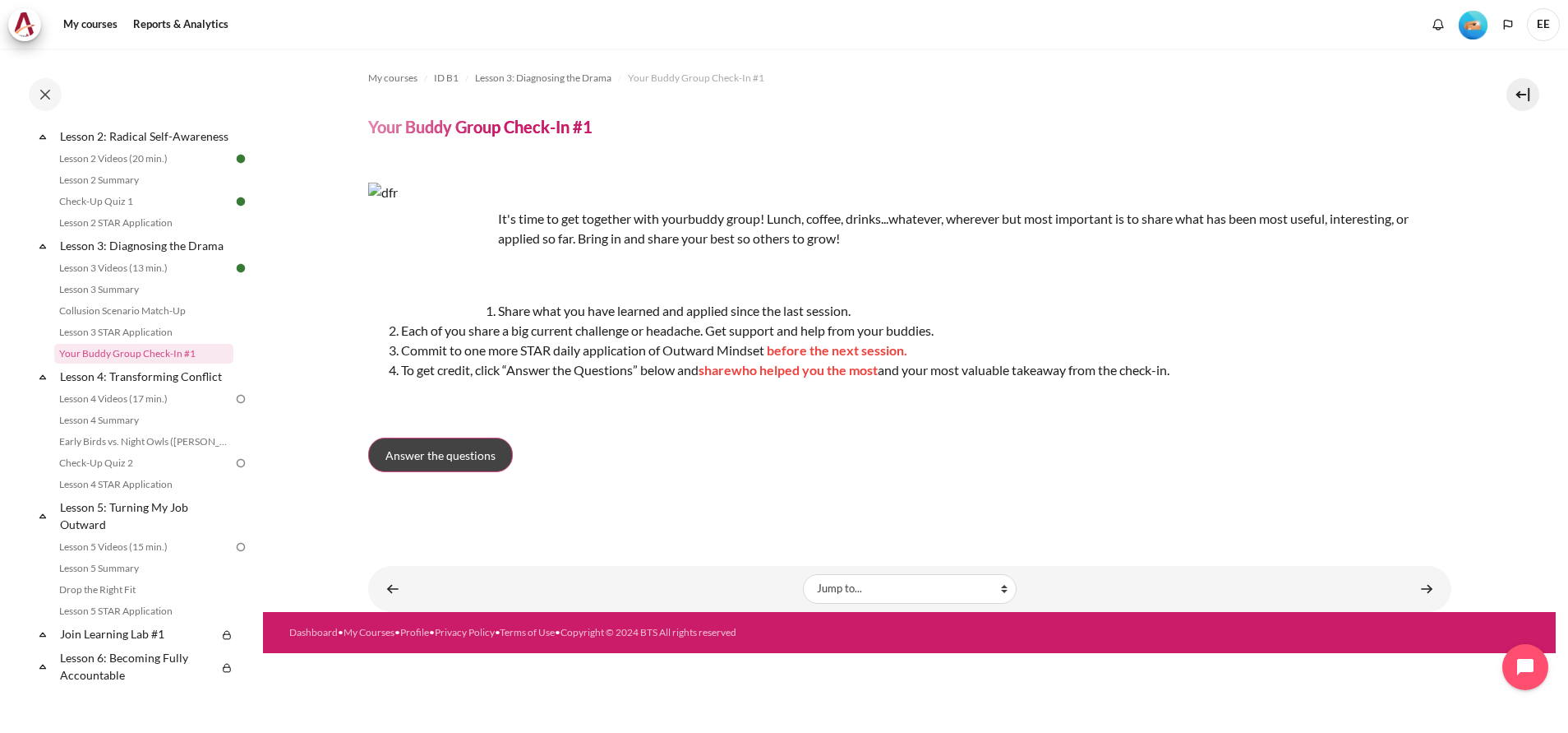
click at [478, 442] on link "Answer the questions" at bounding box center [440, 455] width 145 height 35
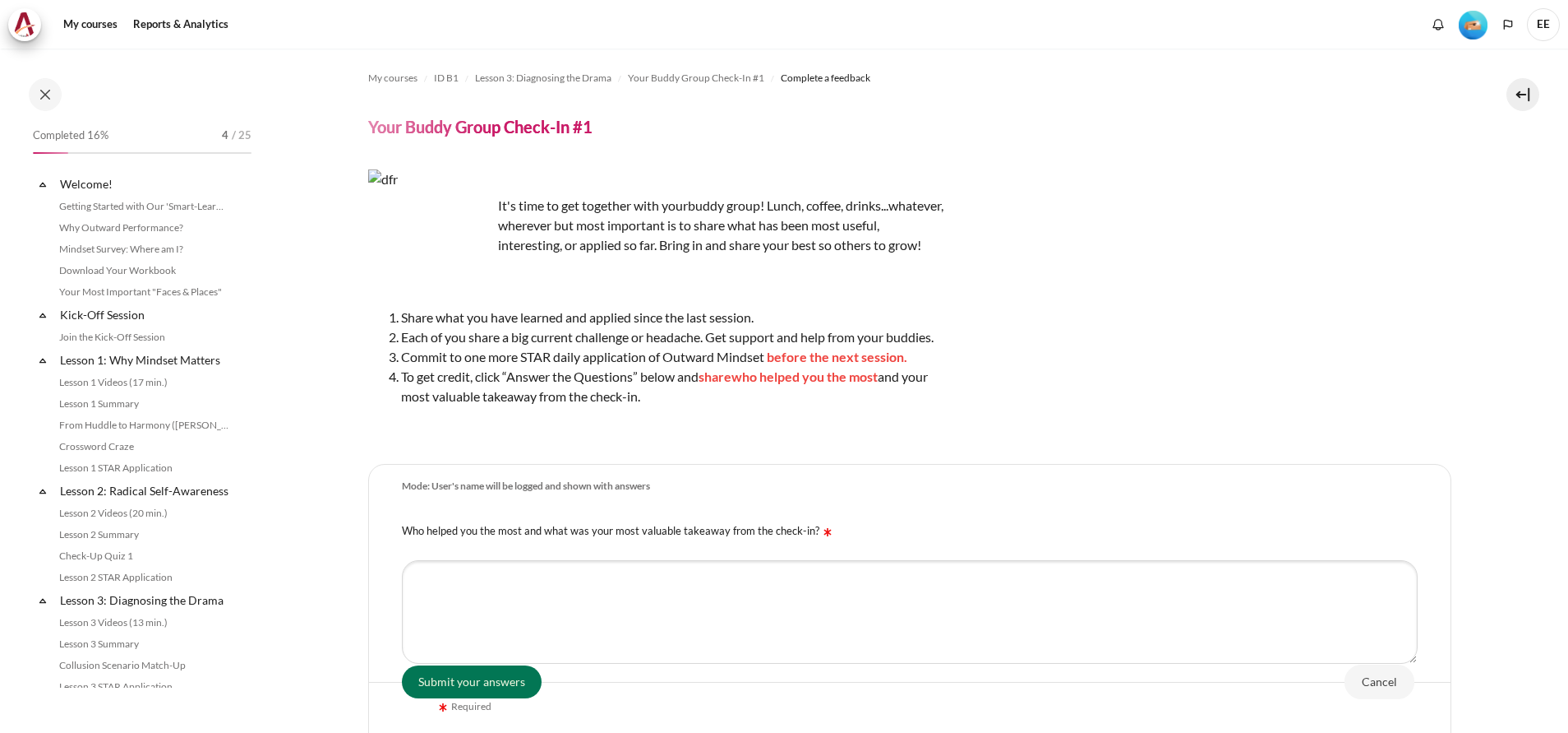
scroll to position [354, 0]
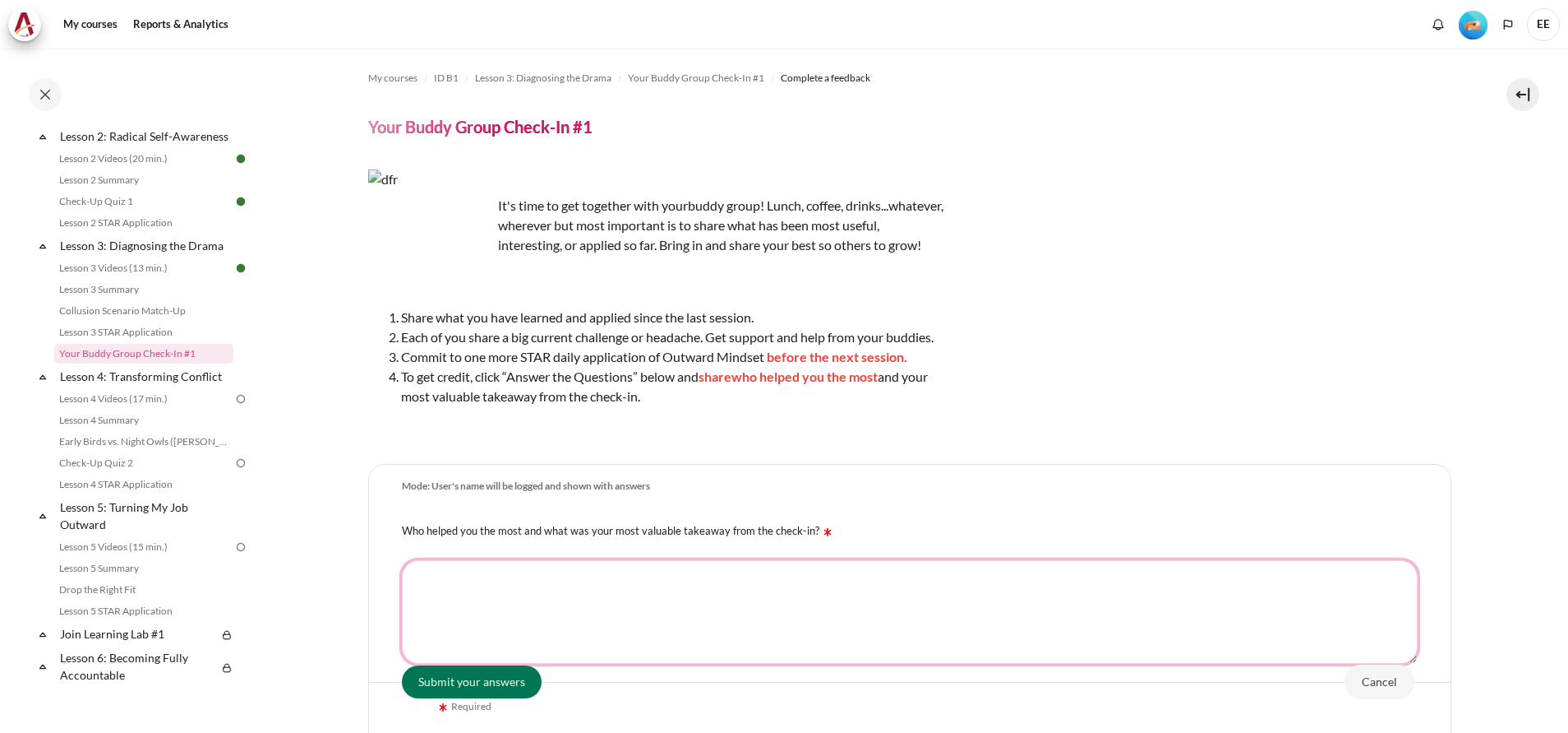
click at [513, 594] on textarea "Who helped you the most and what was your most valuable takeaway from the check…" at bounding box center [909, 612] width 1016 height 104
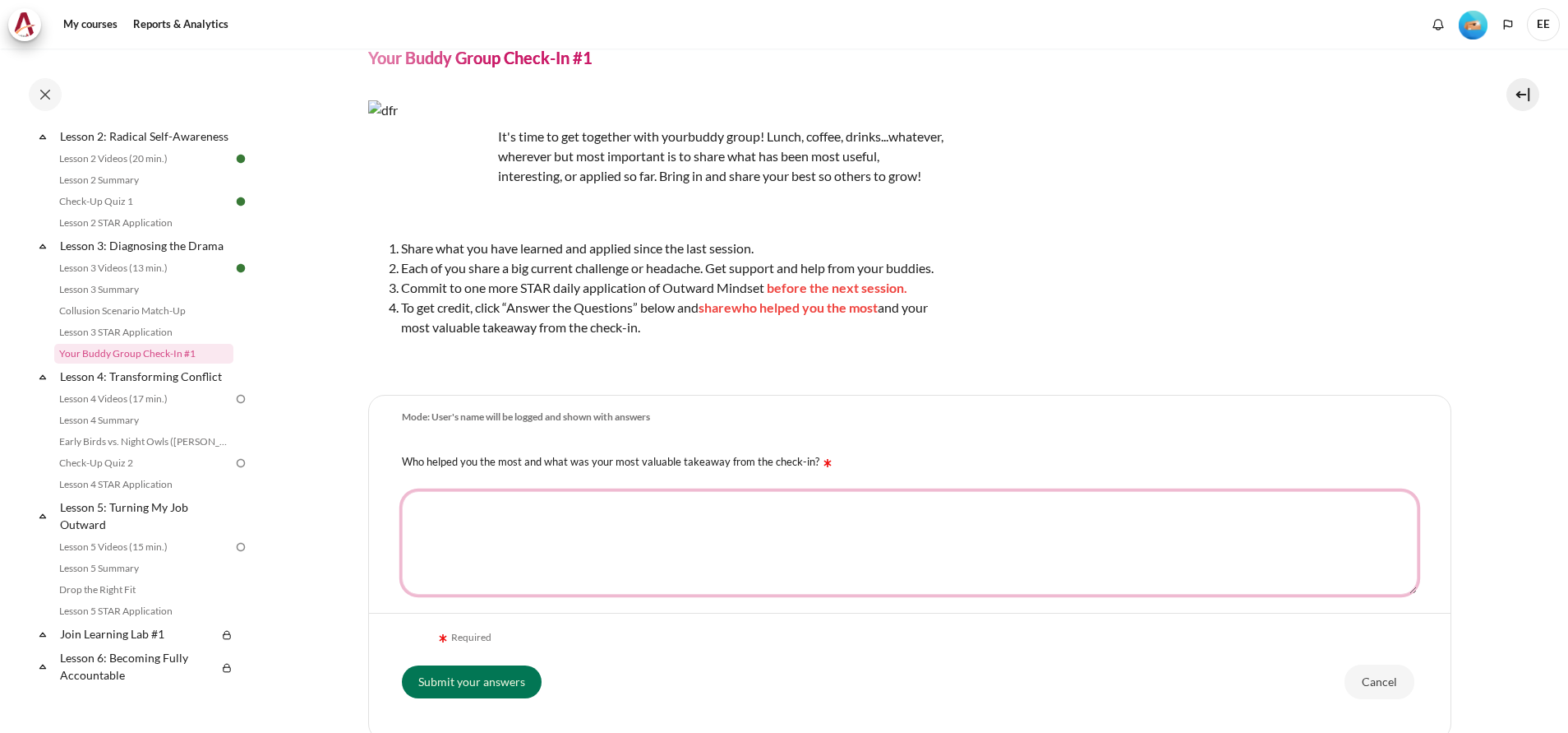
scroll to position [124, 0]
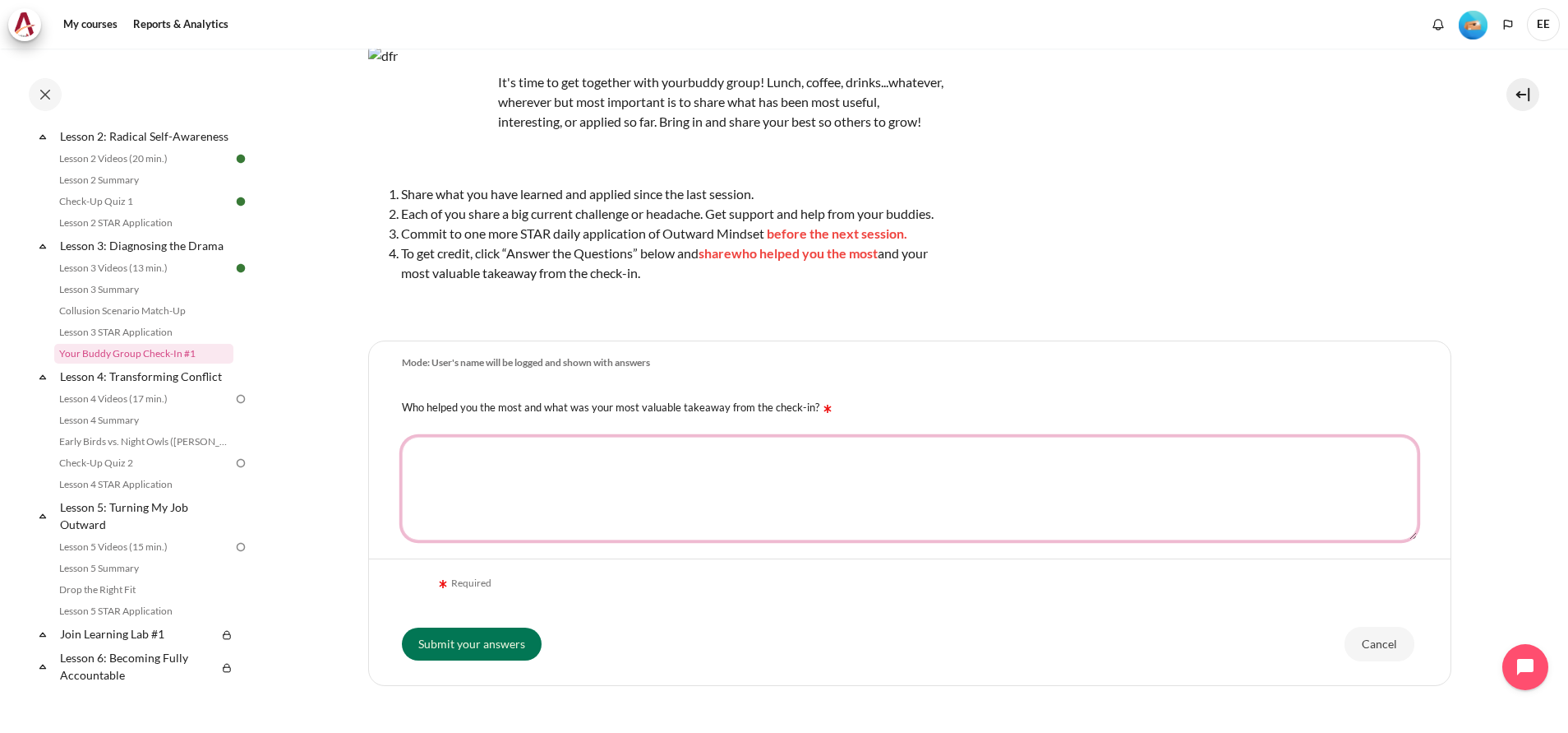
click at [497, 502] on textarea "Who helped you the most and what was your most valuable takeaway from the check…" at bounding box center [909, 488] width 1016 height 104
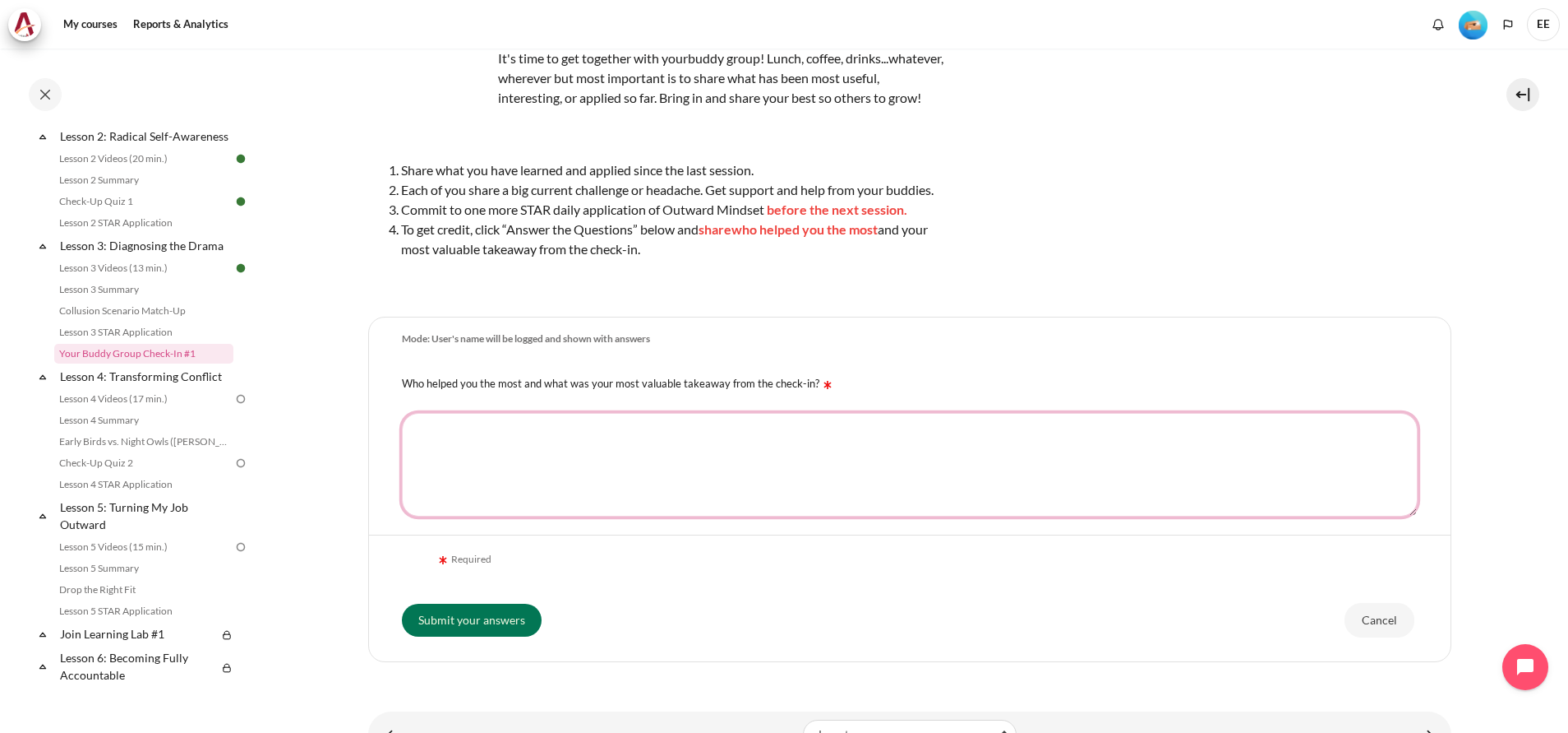
scroll to position [109, 0]
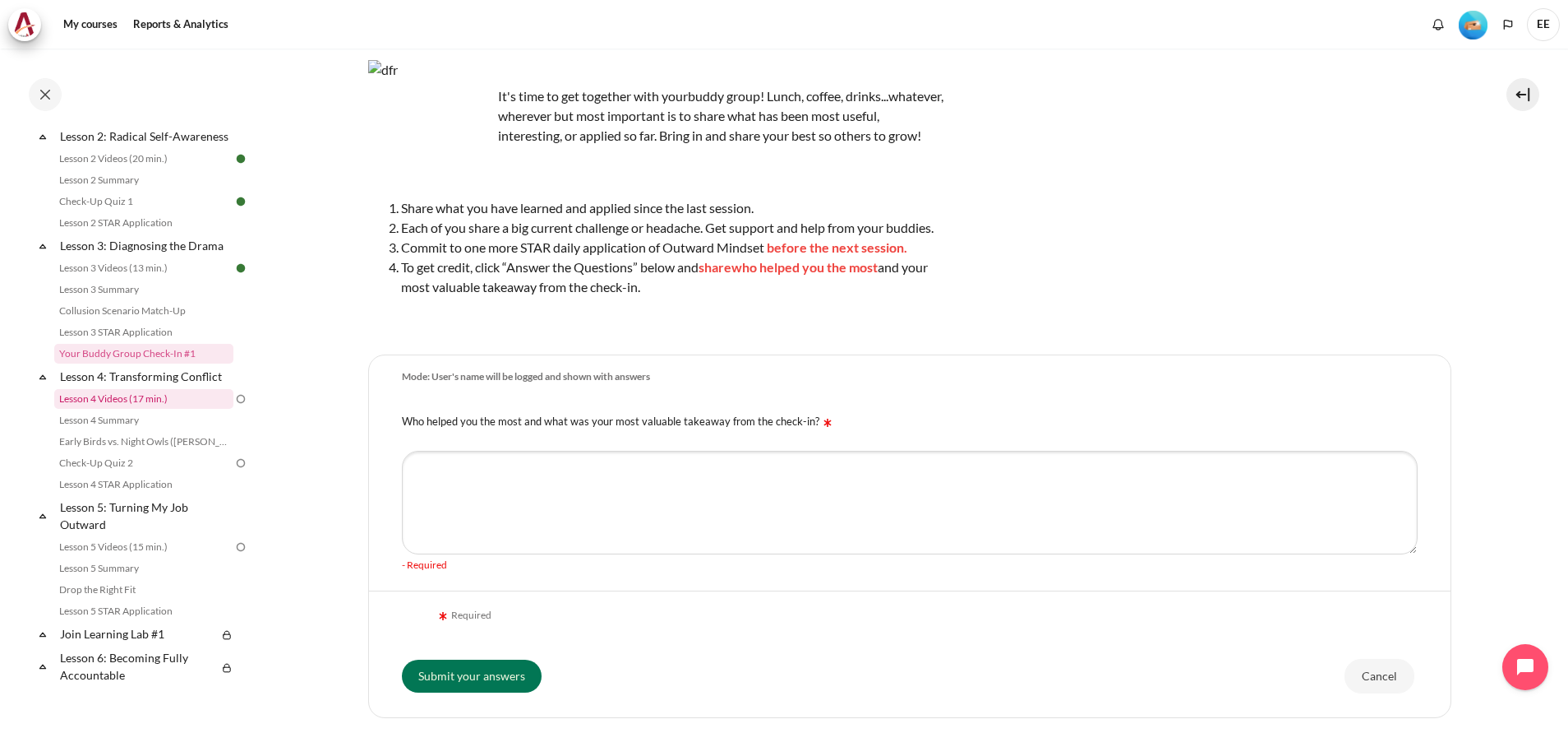
click at [122, 409] on link "Lesson 4 Videos (17 min.)" at bounding box center [144, 398] width 179 height 20
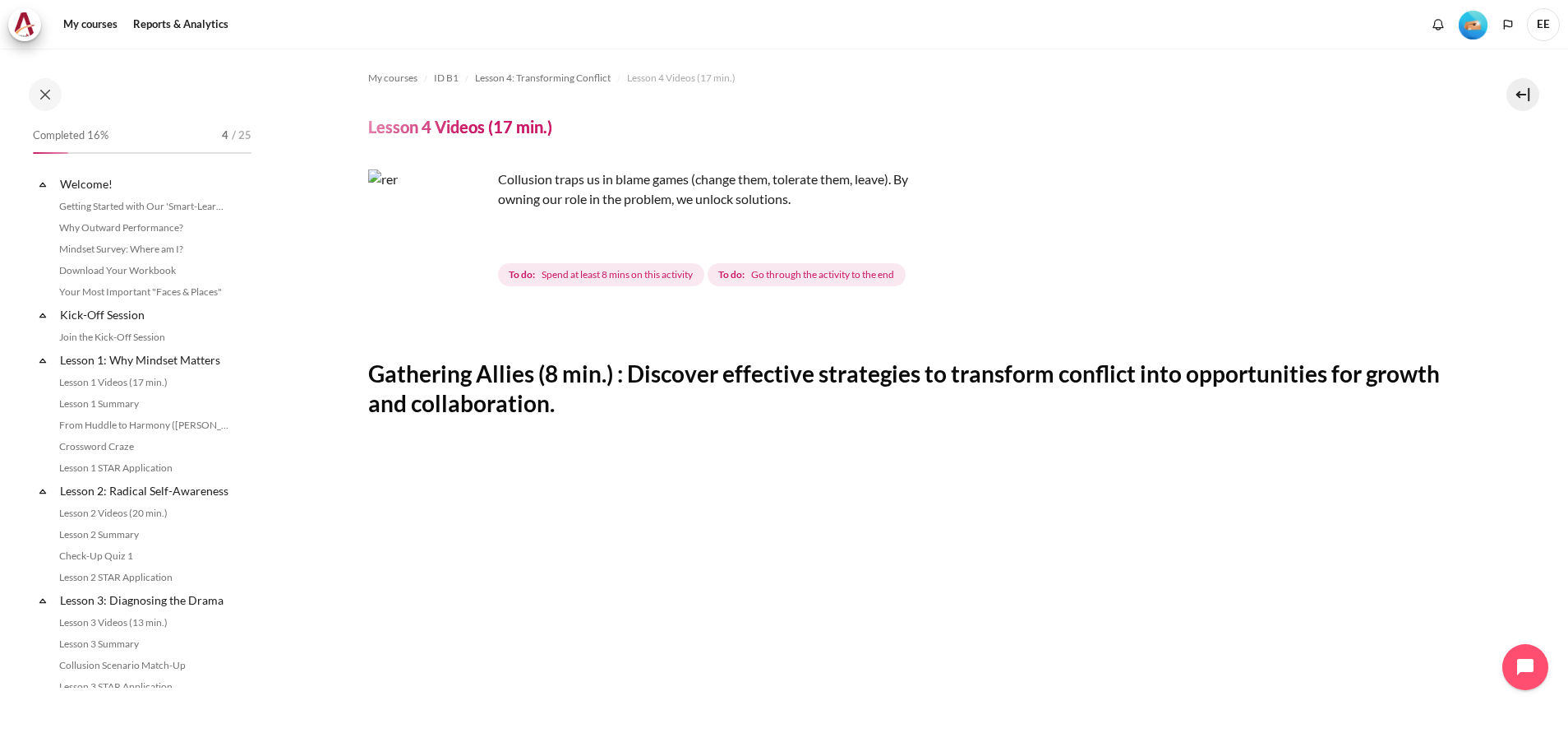
scroll to position [400, 0]
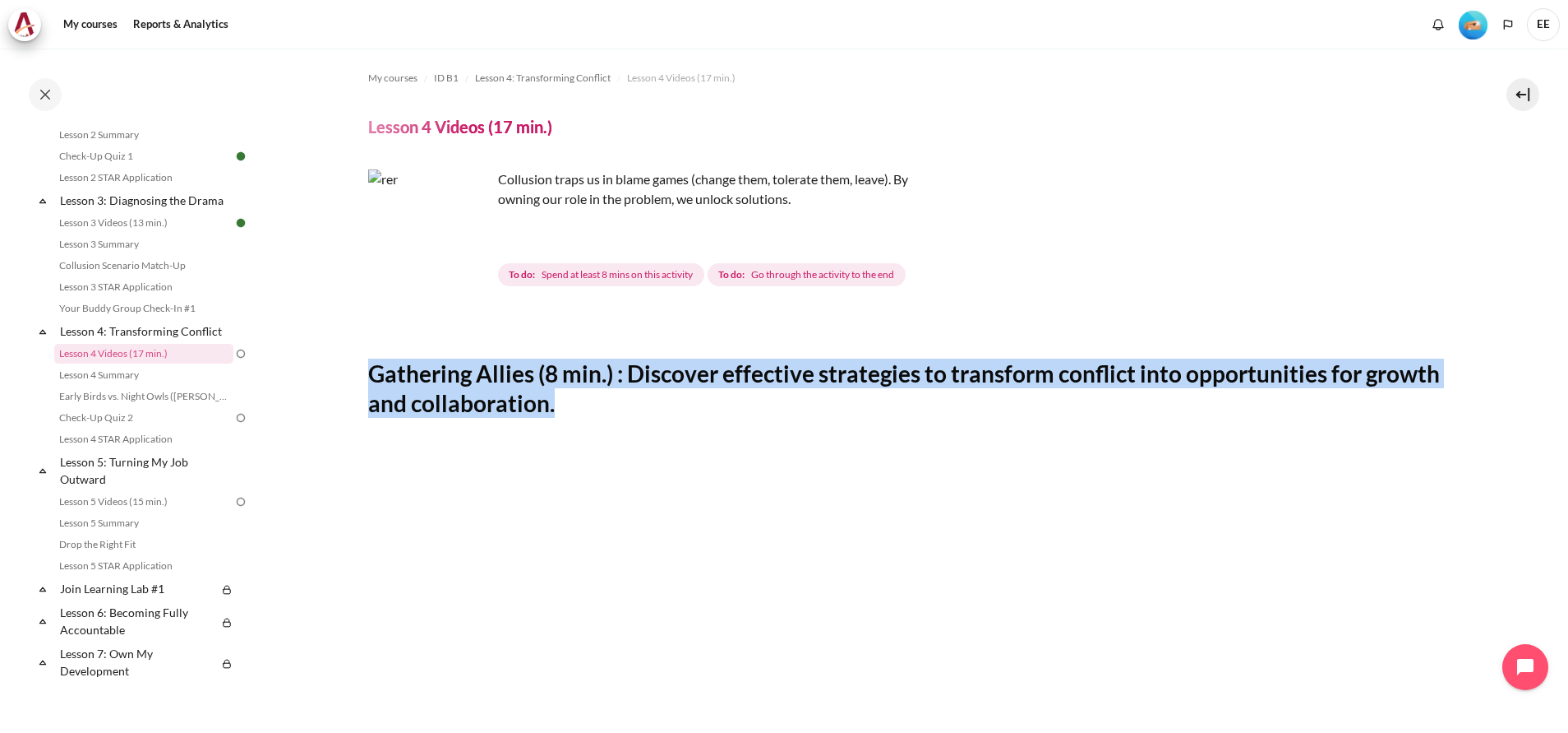
drag, startPoint x: 665, startPoint y: 407, endPoint x: 338, endPoint y: 364, distance: 329.8
click at [338, 364] on section "My courses ID B1 Lesson 4: Transforming Conflict Lesson 4 Videos (17 min.) Less…" at bounding box center [909, 713] width 1293 height 1328
copy h2 "Gathering Allies (8 min.) : Discover effective strategies to transform conflict…"
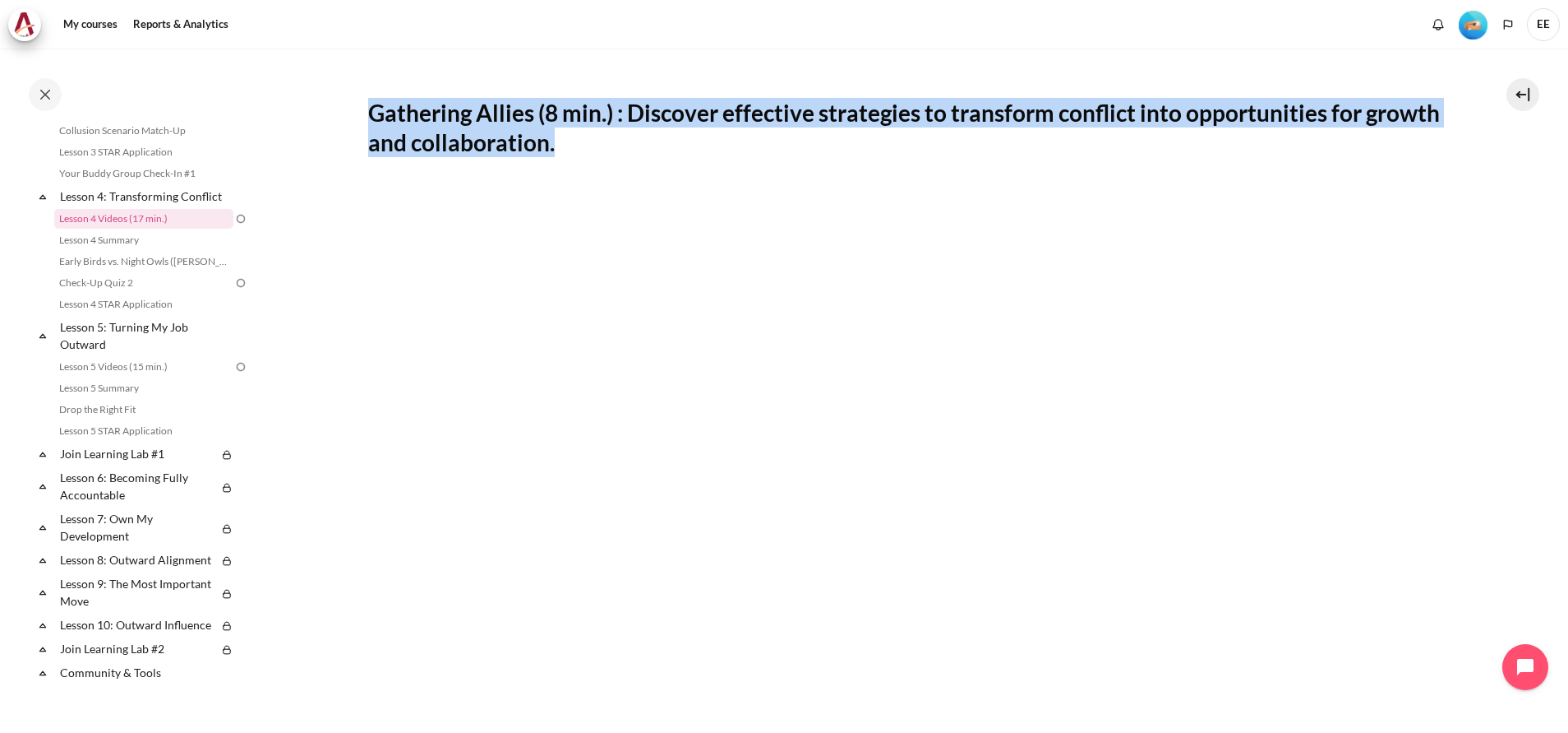
scroll to position [247, 0]
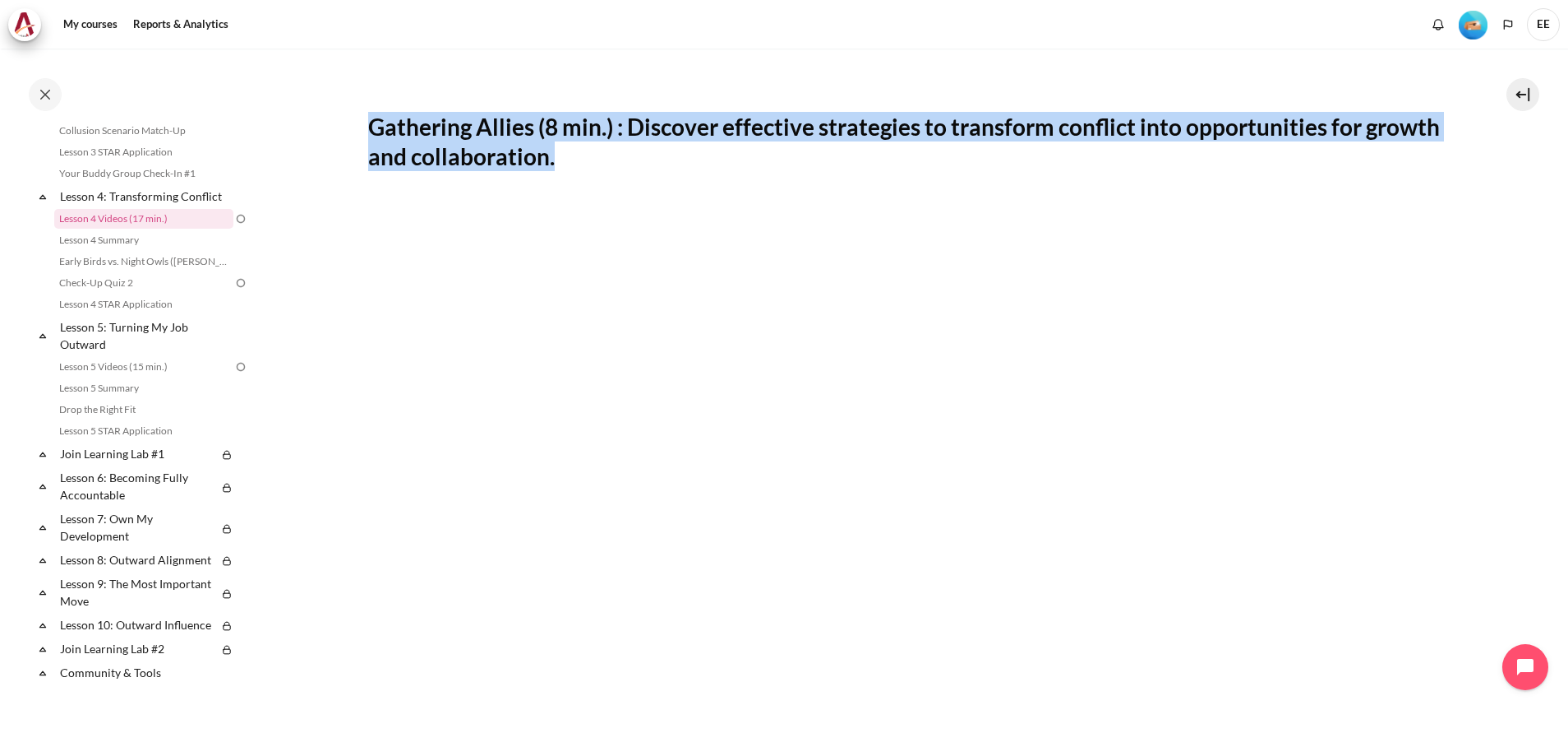
click at [1545, 32] on span "EE" at bounding box center [1544, 25] width 33 height 33
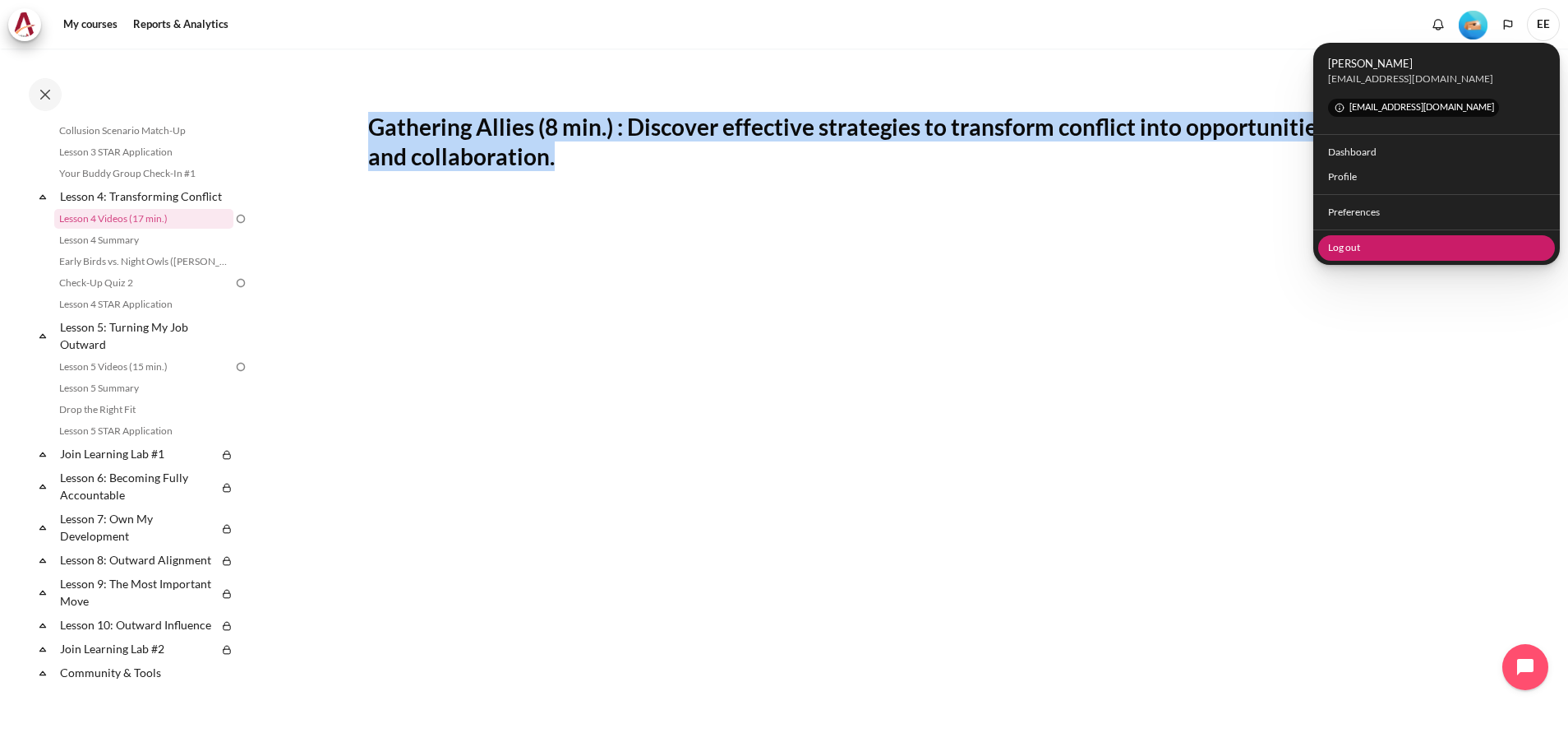
click at [1341, 243] on link "Log out" at bounding box center [1438, 248] width 238 height 26
